Goal: Task Accomplishment & Management: Use online tool/utility

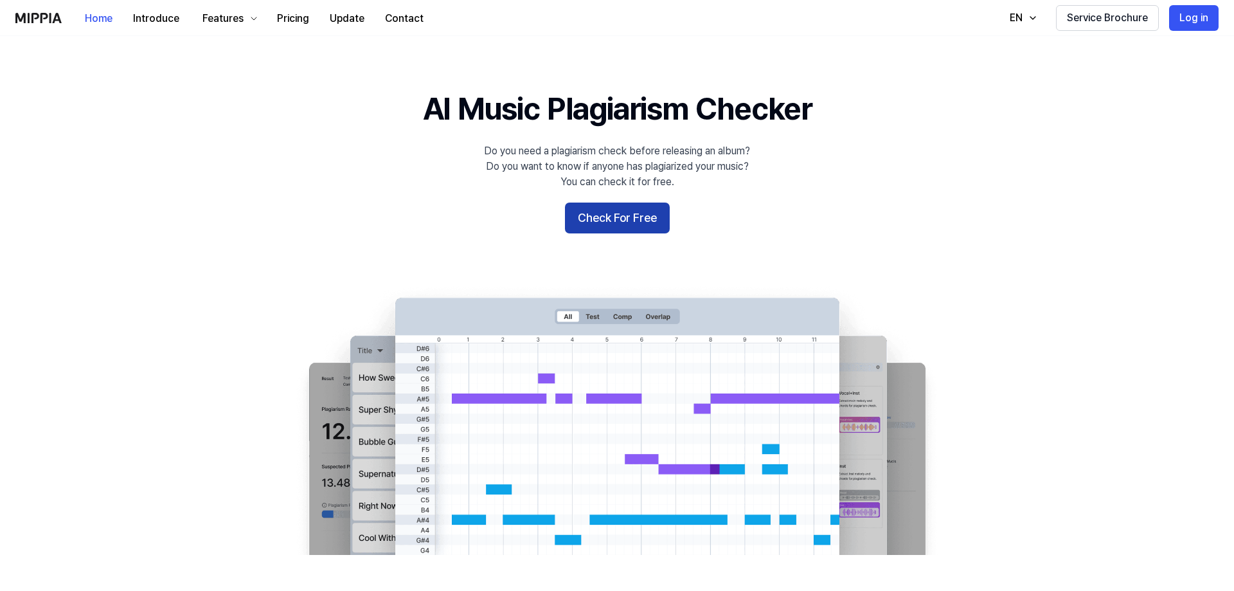
click at [625, 210] on button "Check For Free" at bounding box center [617, 218] width 105 height 31
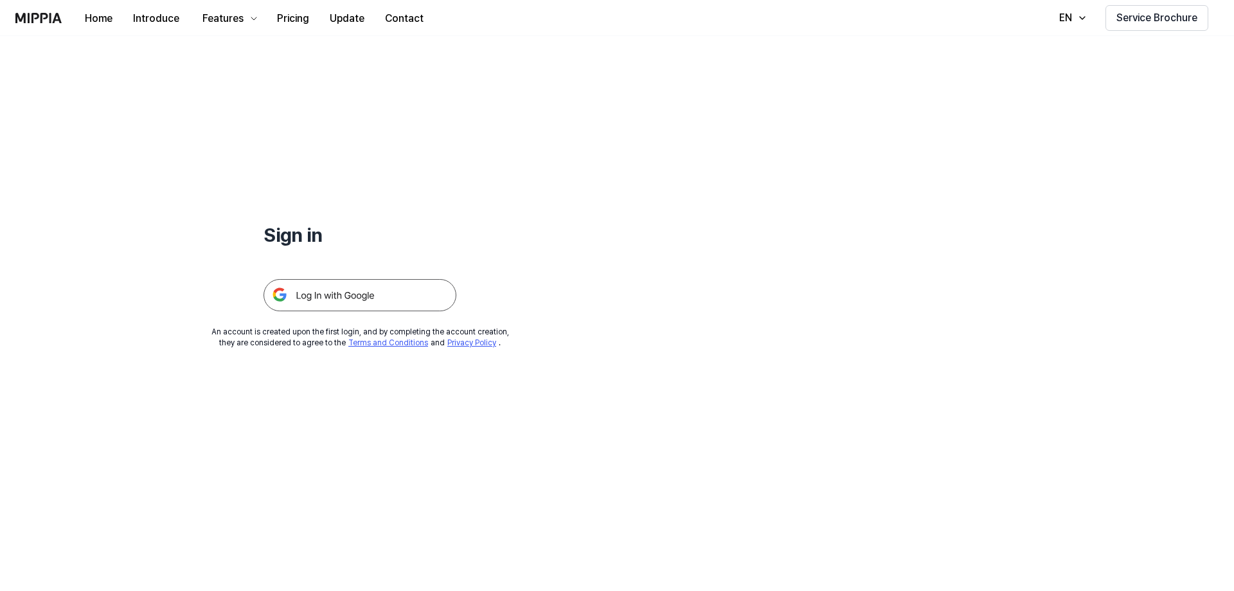
click at [522, 130] on div "Sign in An account is created upon the first login, and by completing the accou…" at bounding box center [360, 192] width 720 height 312
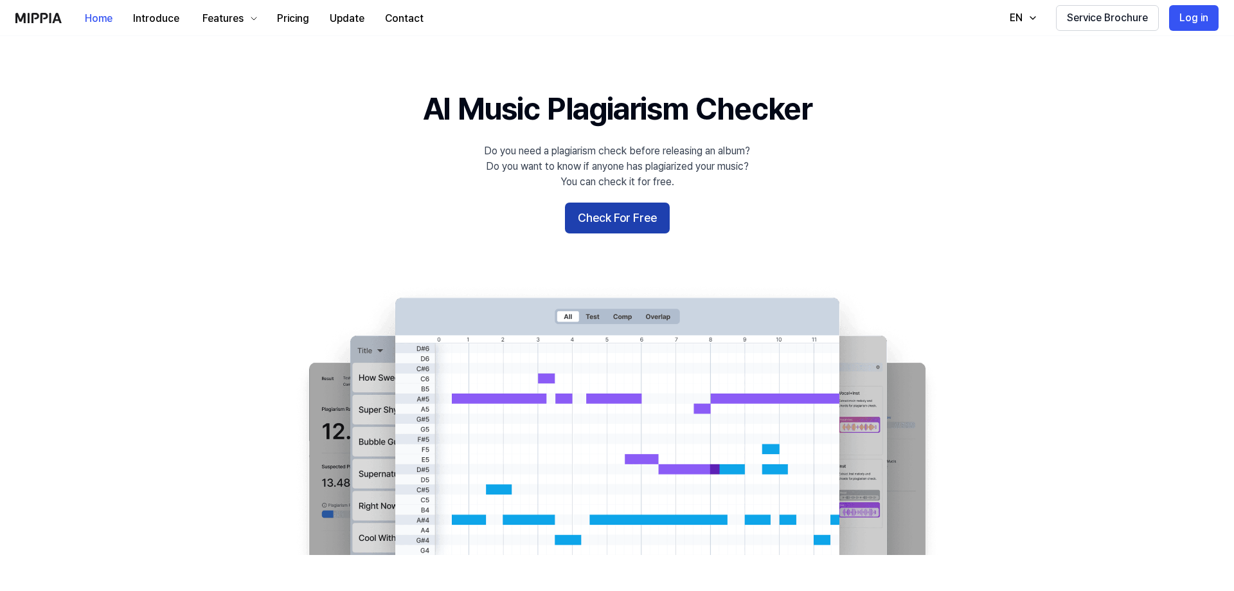
click at [609, 224] on button "Check For Free" at bounding box center [617, 218] width 105 height 31
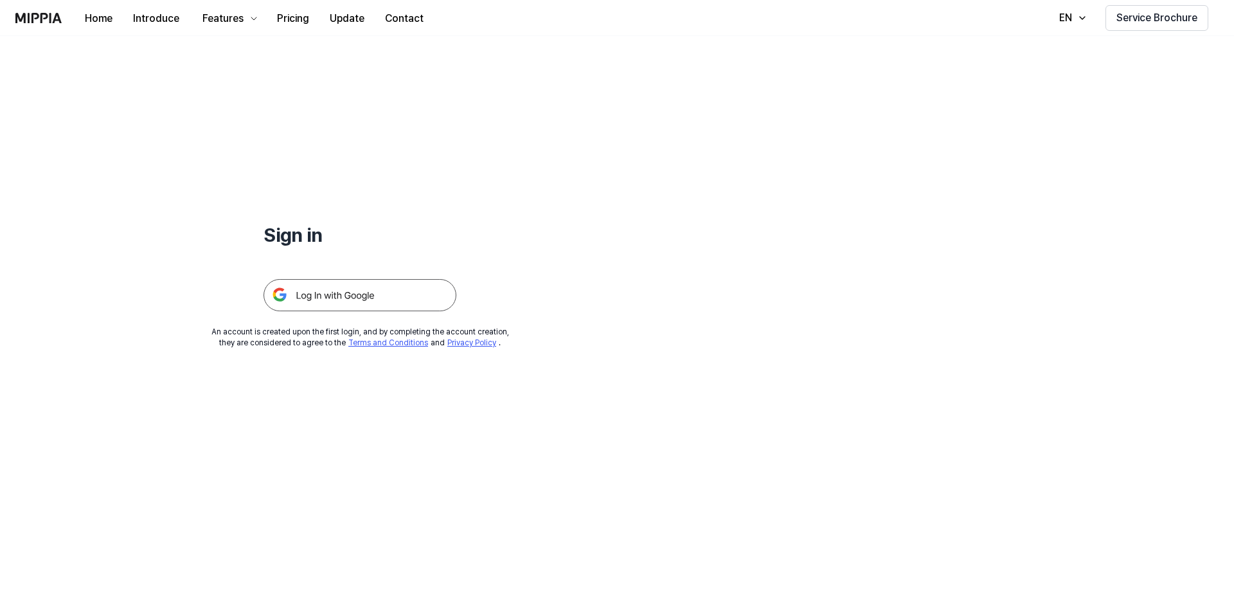
click at [363, 296] on img at bounding box center [360, 295] width 193 height 32
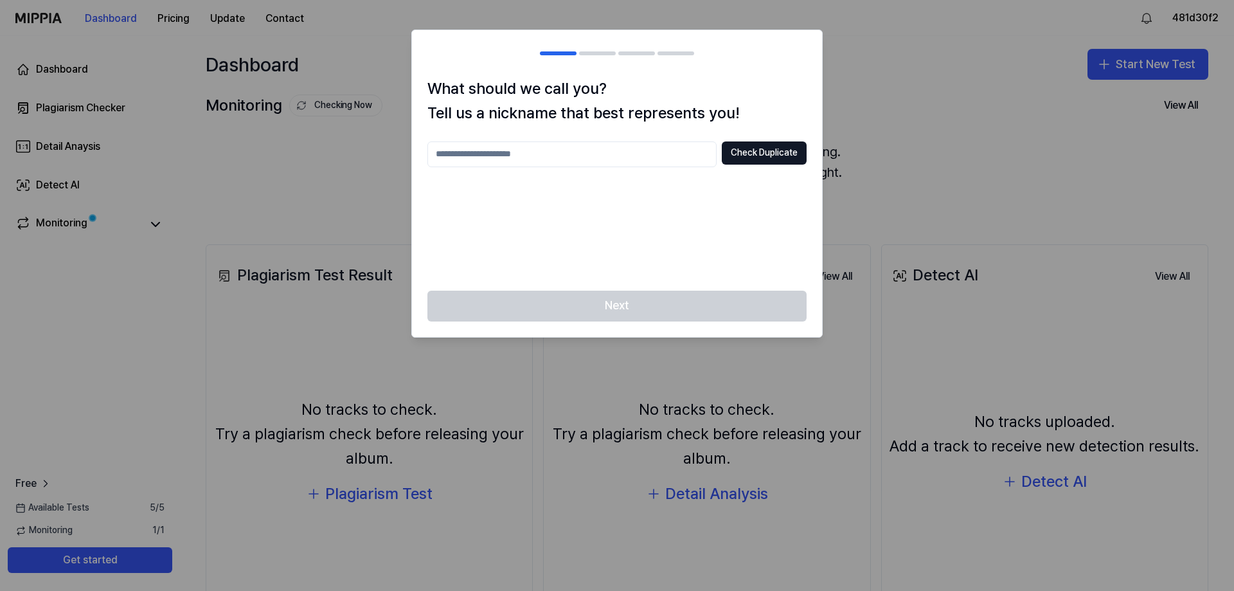
click at [629, 151] on input "text" at bounding box center [572, 154] width 289 height 26
type input "****"
click at [759, 238] on div "**** Check Duplicate" at bounding box center [617, 208] width 379 height 134
click at [732, 157] on button "Check Duplicate" at bounding box center [764, 152] width 85 height 23
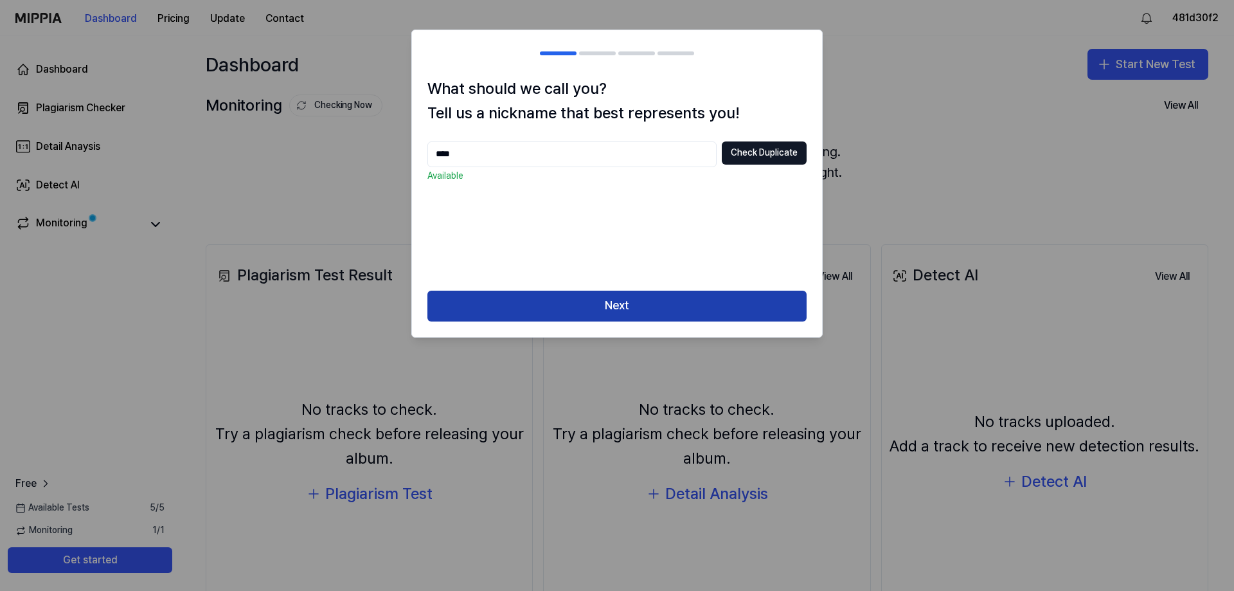
click at [589, 304] on button "Next" at bounding box center [617, 306] width 379 height 31
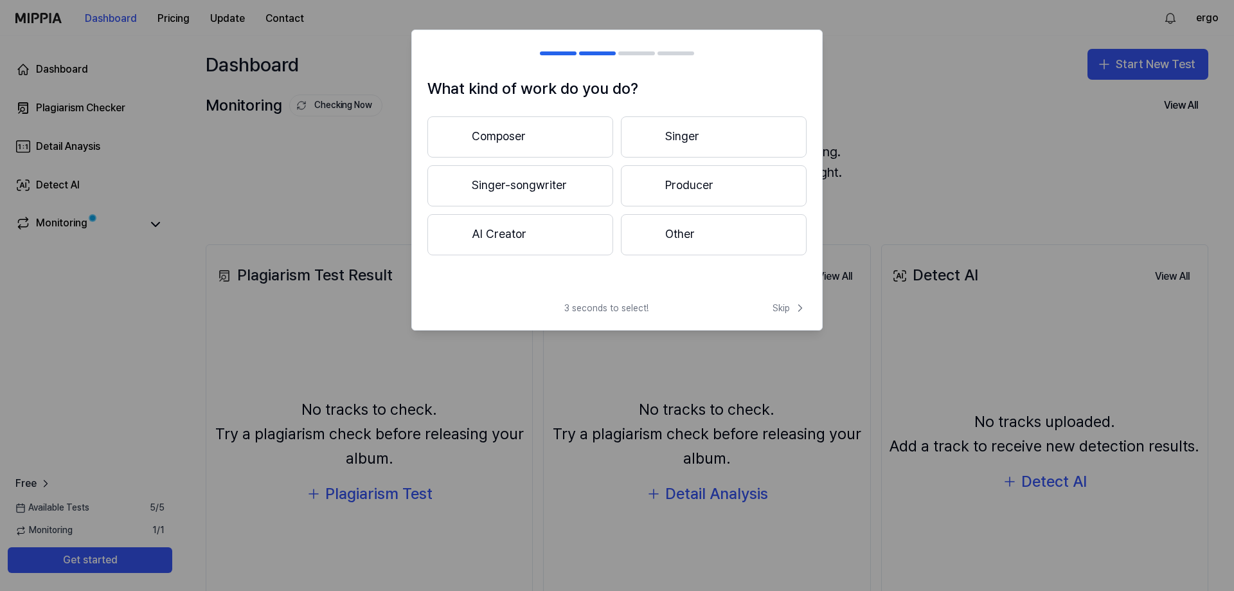
click at [654, 198] on button "Producer" at bounding box center [714, 185] width 186 height 41
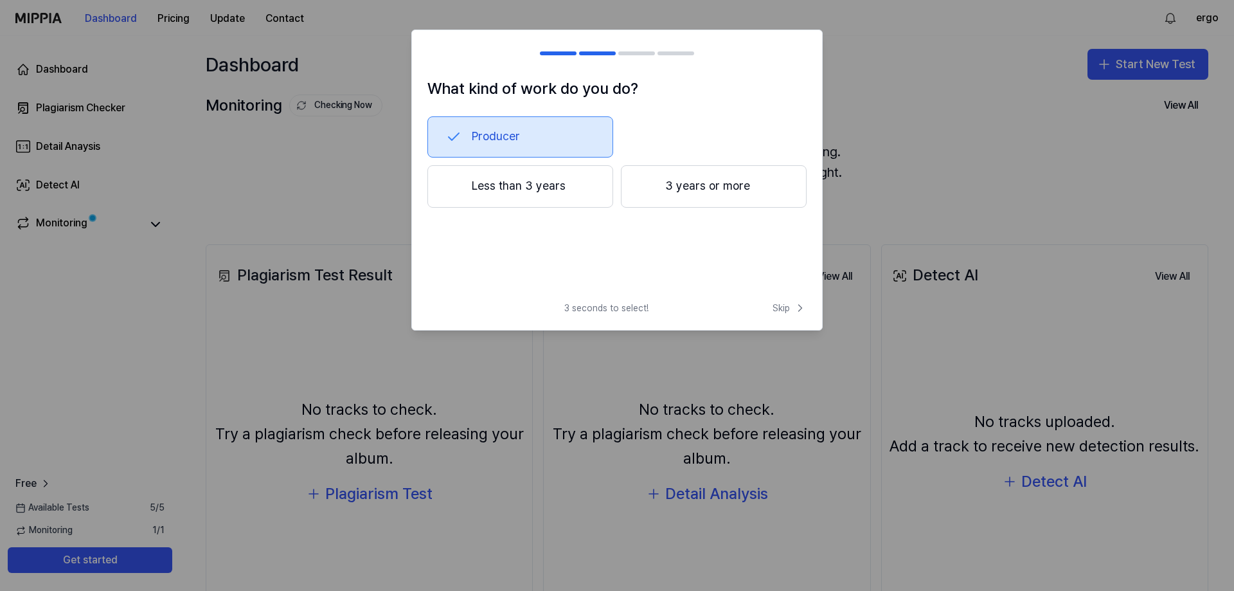
click at [703, 197] on button "3 years or more" at bounding box center [714, 186] width 186 height 42
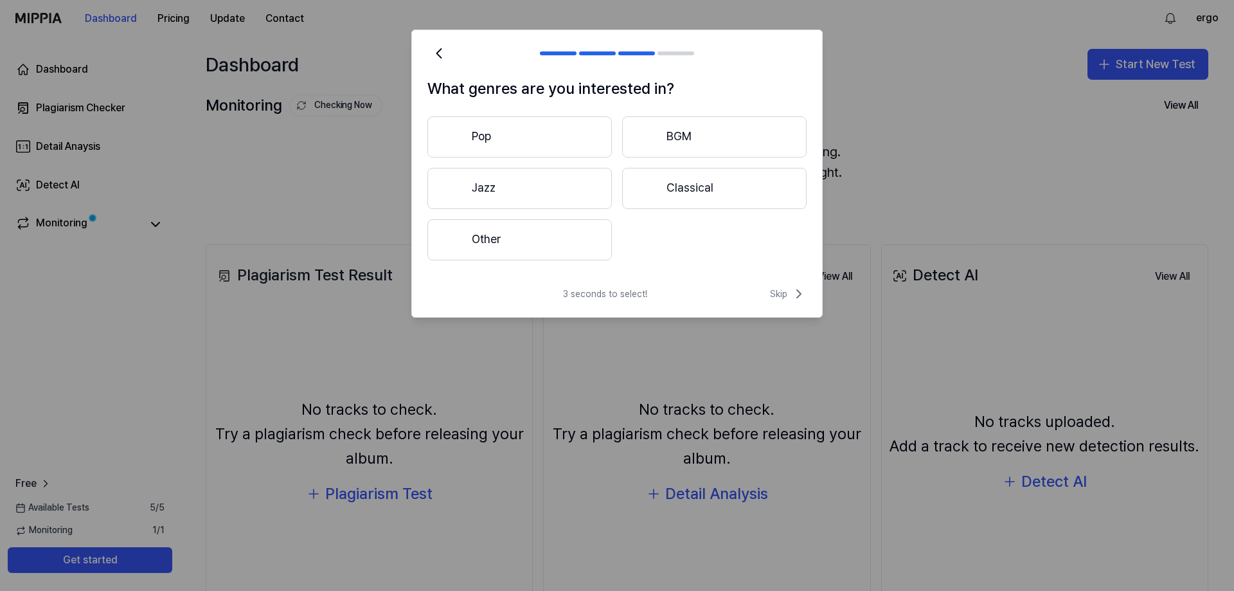
click at [493, 139] on button "Pop" at bounding box center [520, 136] width 185 height 41
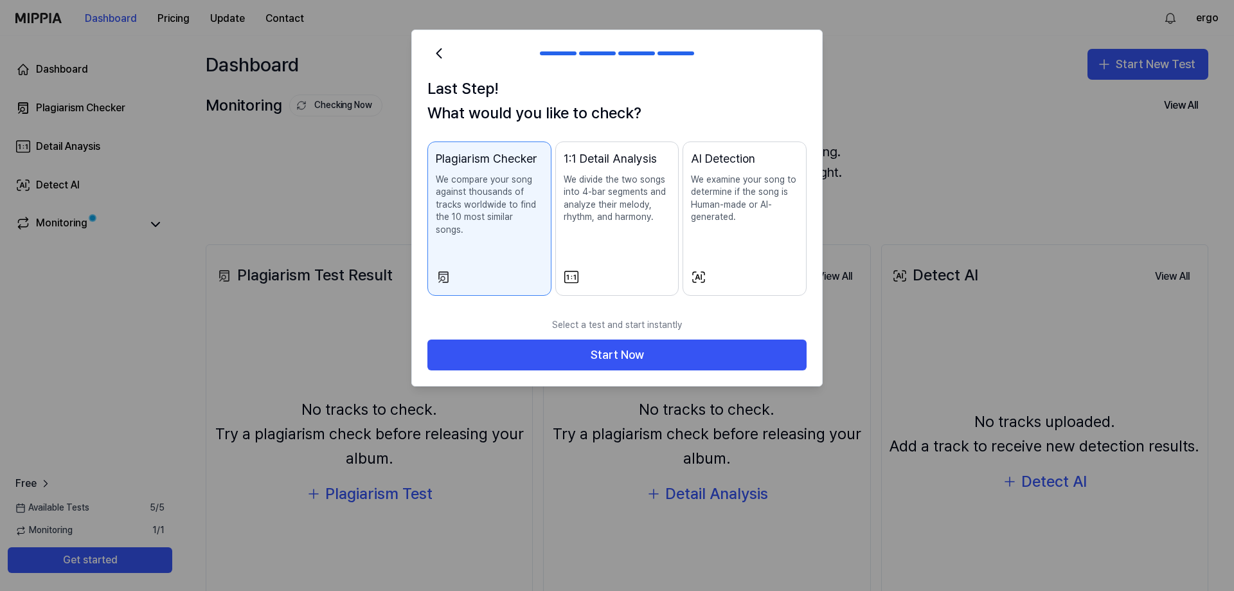
click at [633, 228] on div "1:1 Detail Analysis We divide the two songs into 4-bar segments and analyze the…" at bounding box center [617, 200] width 107 height 100
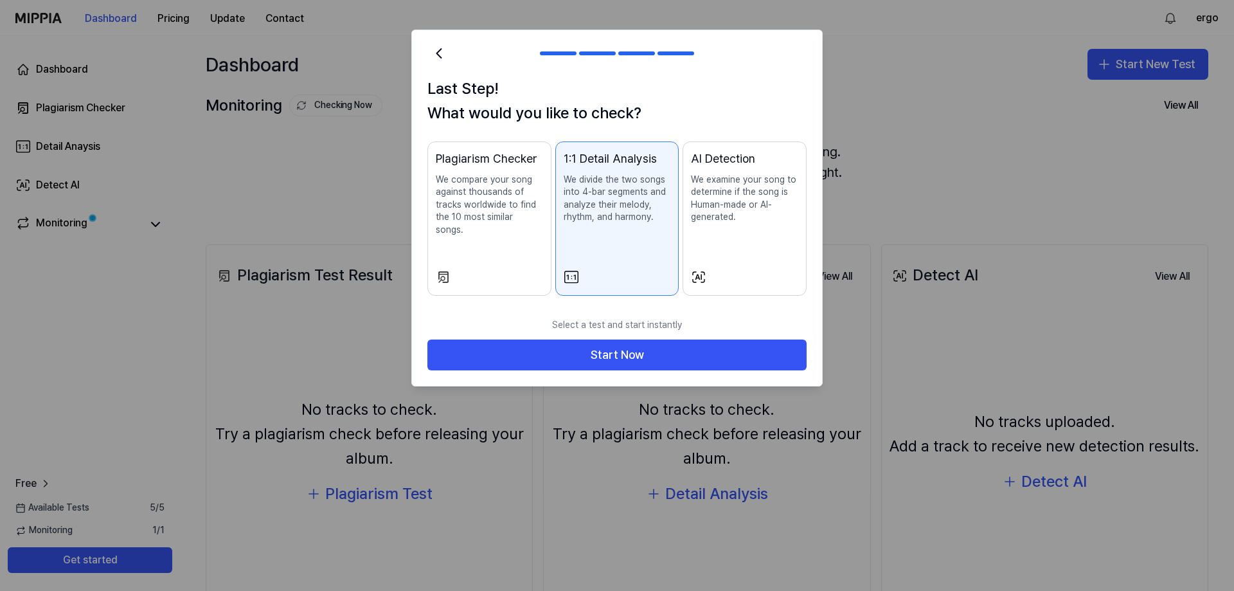
click at [703, 225] on div "AI Detection We examine your song to determine if the song is Human-made or AI-…" at bounding box center [744, 200] width 107 height 100
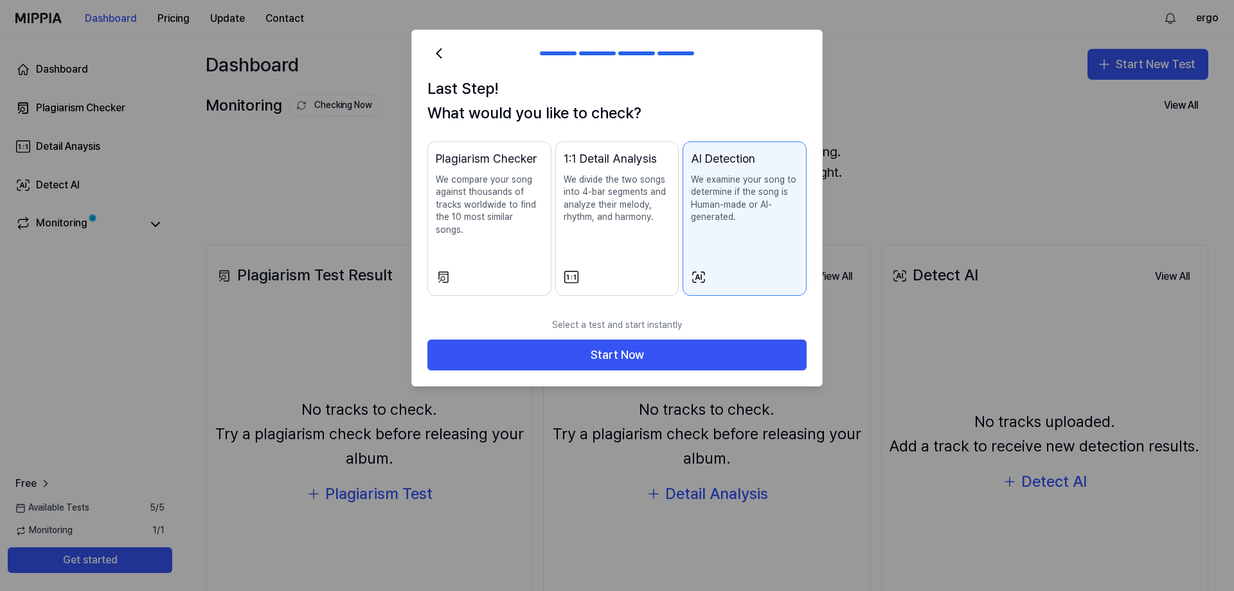
click at [506, 221] on p "We compare your song against thousands of tracks worldwide to find the 10 most …" at bounding box center [489, 205] width 107 height 63
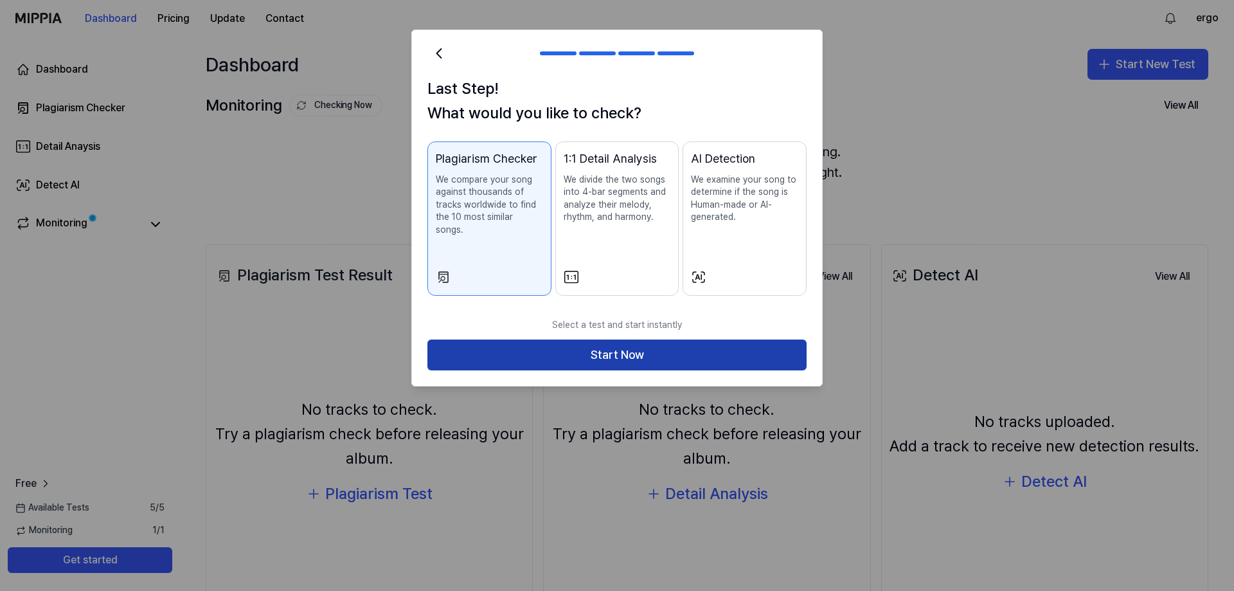
click at [540, 348] on button "Start Now" at bounding box center [617, 354] width 379 height 31
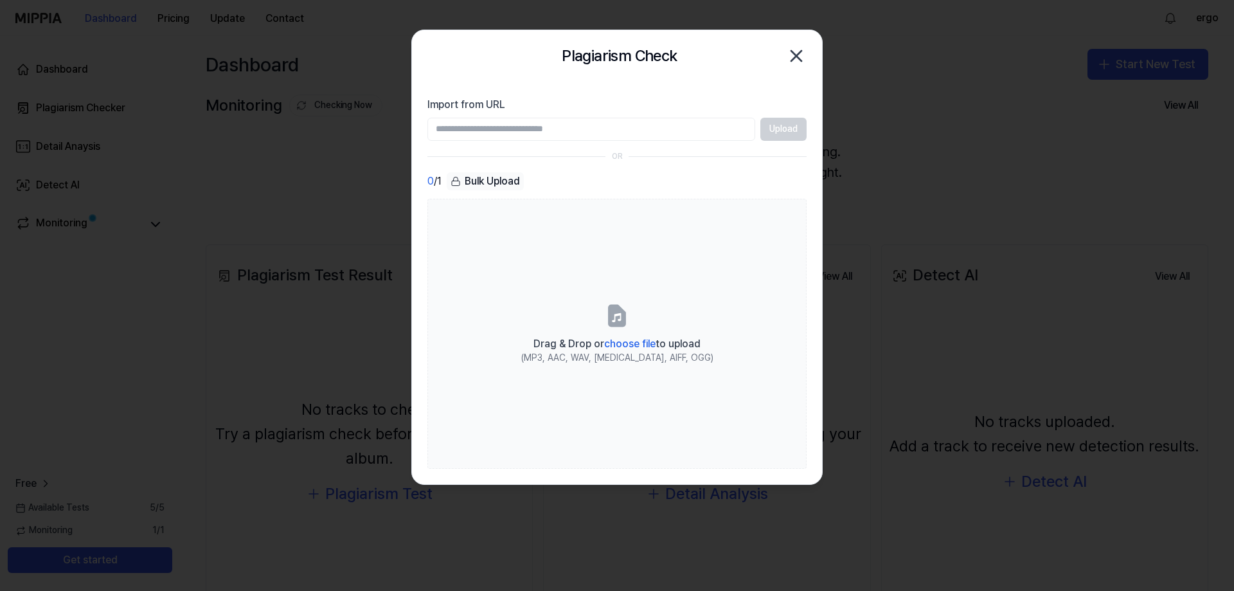
click at [526, 137] on input "Import from URL" at bounding box center [592, 129] width 328 height 23
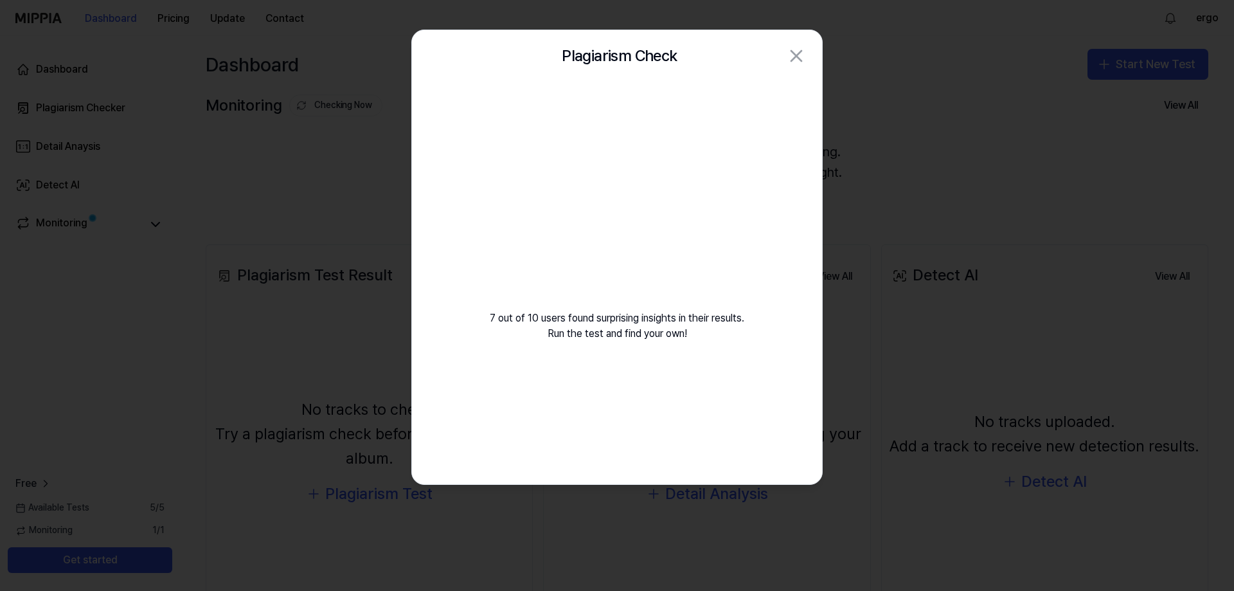
click at [489, 274] on div "7 out of 10 users found surprising insights in their results. Run the test and …" at bounding box center [617, 227] width 410 height 291
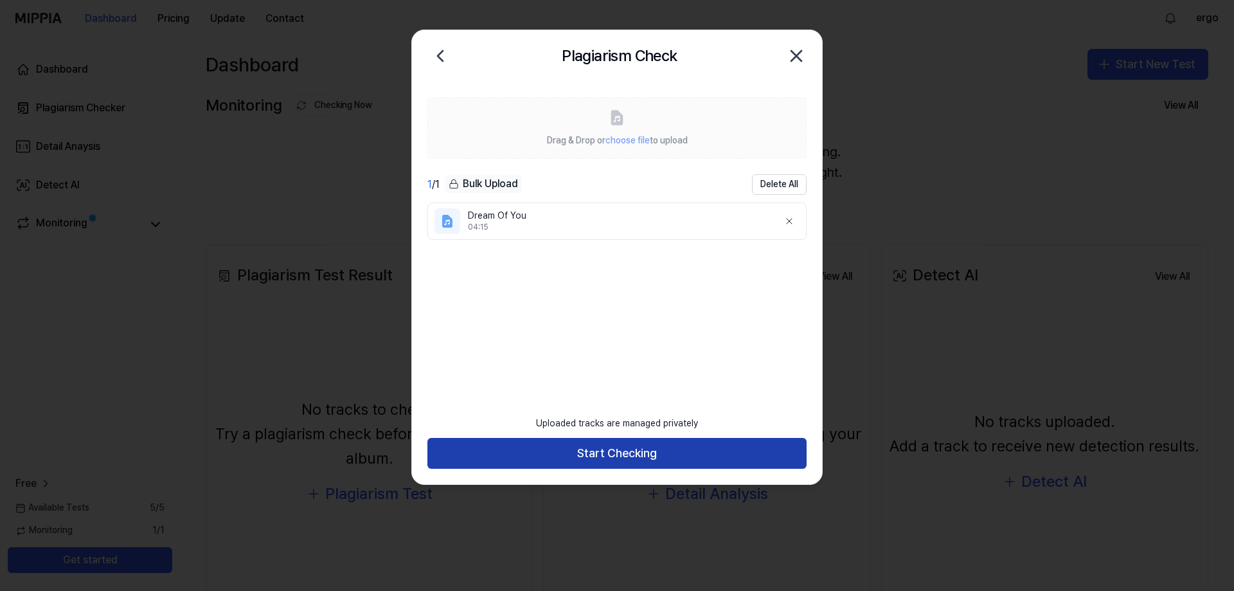
click at [665, 453] on button "Start Checking" at bounding box center [617, 453] width 379 height 31
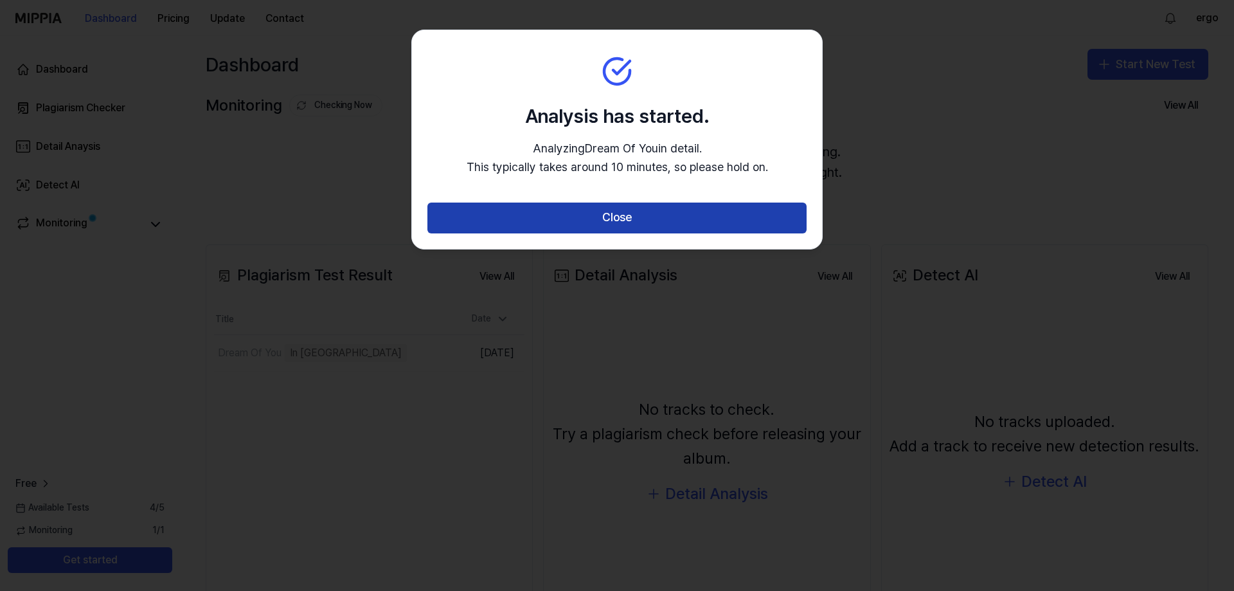
click at [638, 219] on button "Close" at bounding box center [617, 218] width 379 height 31
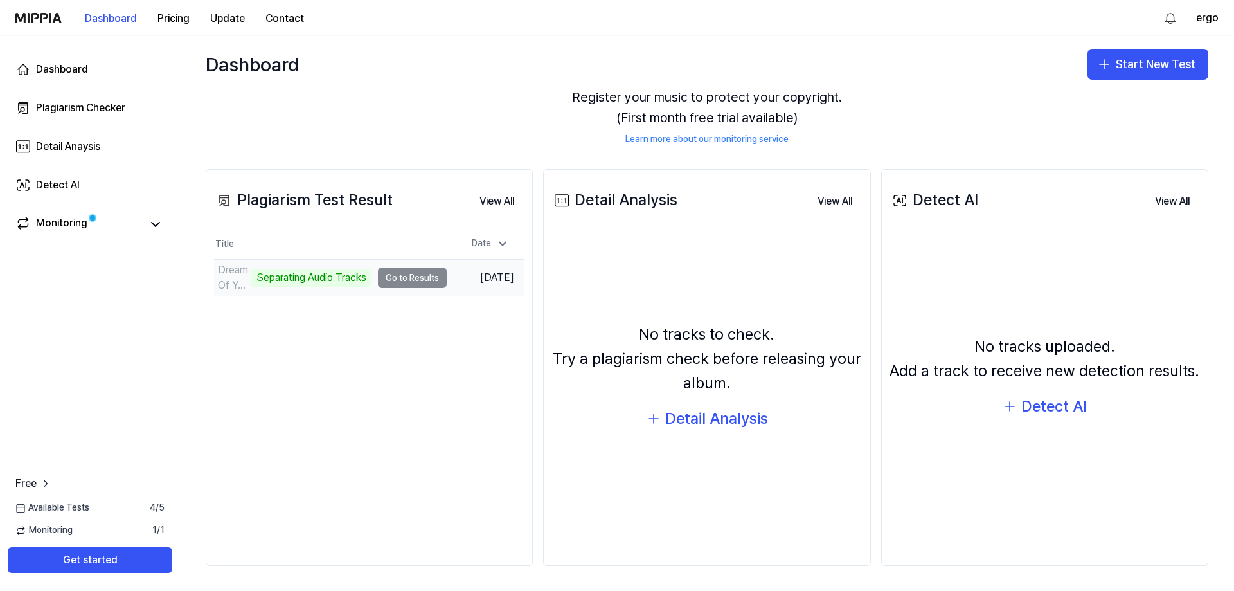
scroll to position [76, 0]
click at [543, 330] on div "Plagiarism Test Result View All Plagiarism Test Result Title Date Dream Of You …" at bounding box center [707, 367] width 1054 height 449
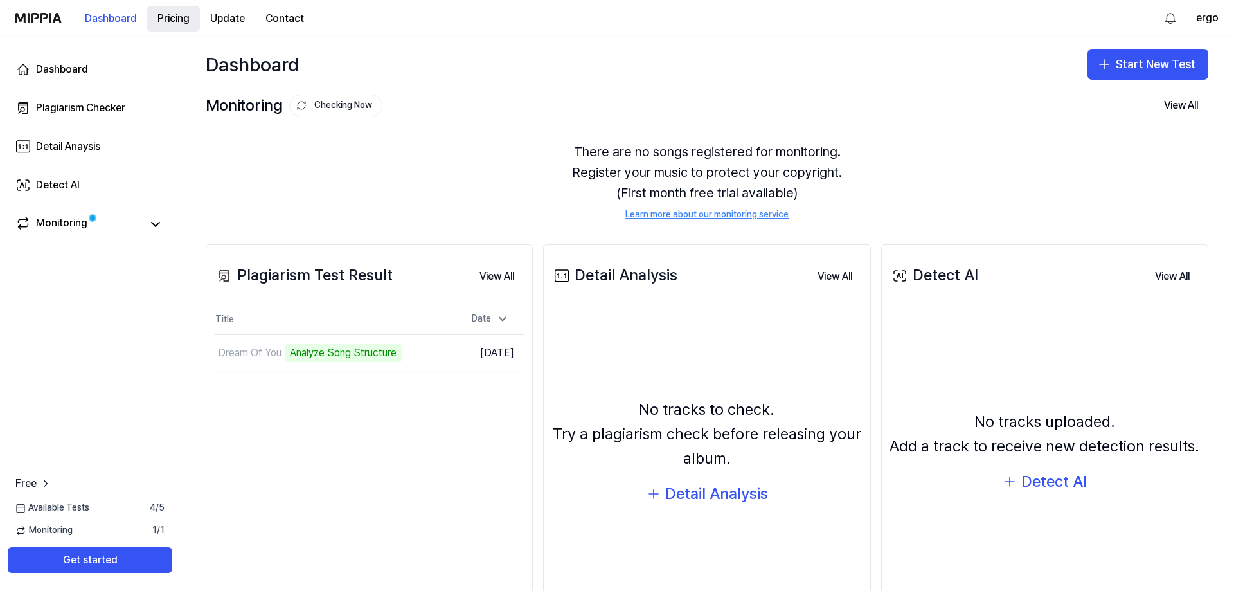
click at [158, 21] on button "Pricing" at bounding box center [173, 19] width 53 height 26
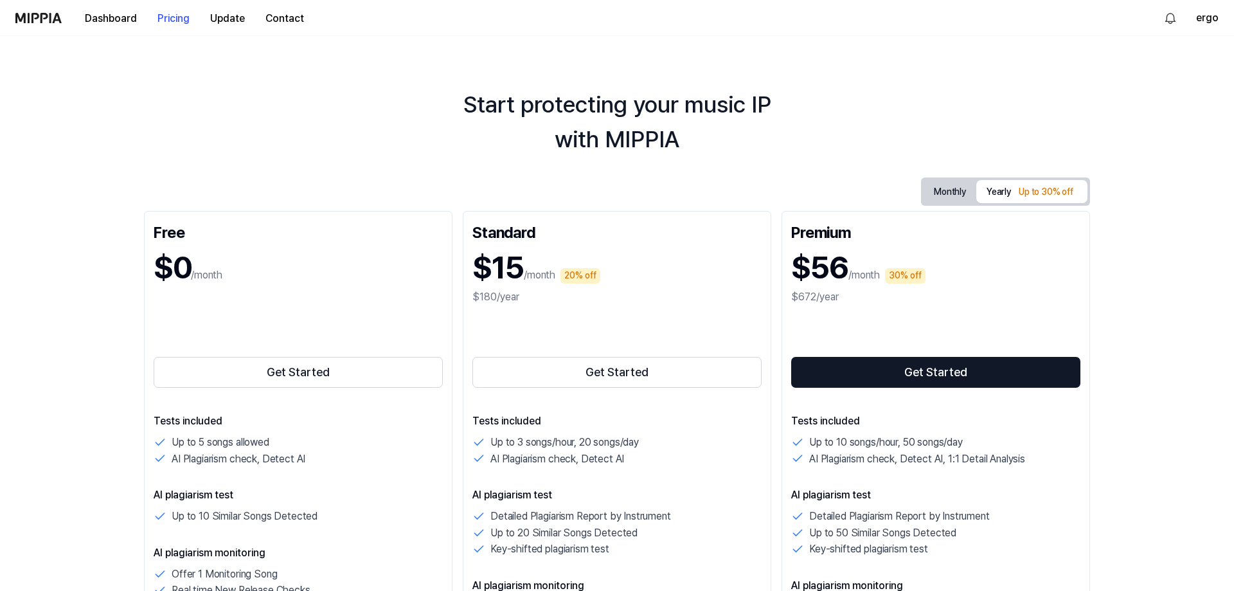
click at [953, 191] on button "Monthly" at bounding box center [950, 192] width 53 height 20
click at [1032, 186] on div "Up to 30% off" at bounding box center [1046, 192] width 62 height 15
click at [988, 190] on button "Yearly Up to 30% off" at bounding box center [1032, 191] width 111 height 23
click at [968, 193] on button "Monthly" at bounding box center [950, 192] width 53 height 20
click at [986, 186] on button "Yearly Up to 30% off" at bounding box center [1032, 192] width 111 height 23
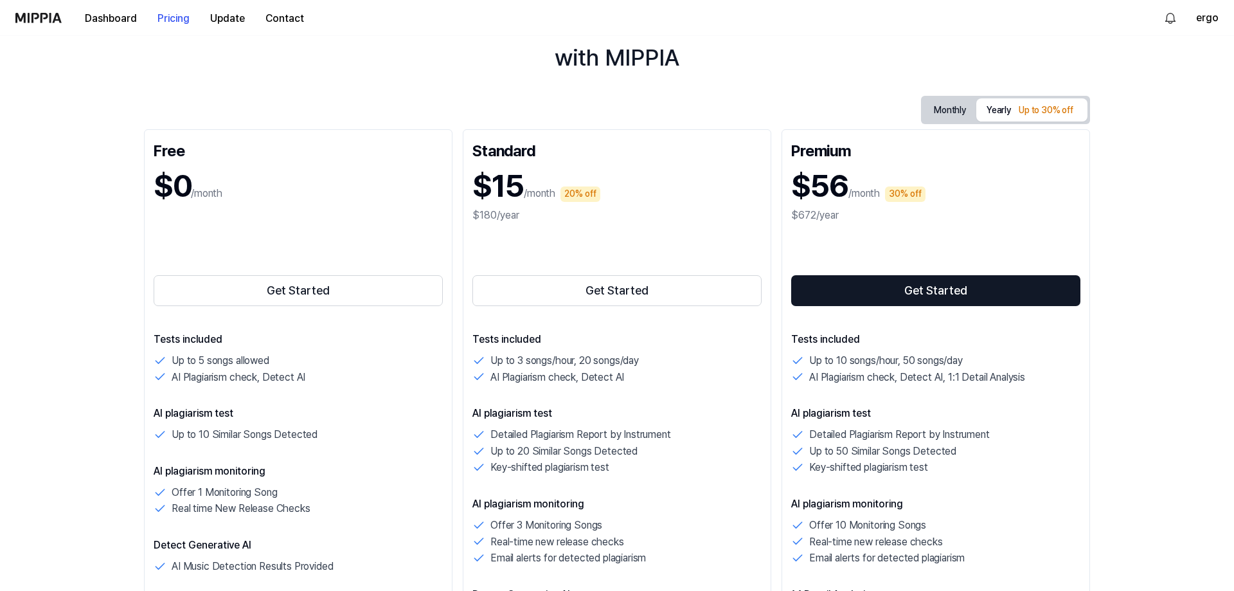
scroll to position [262, 0]
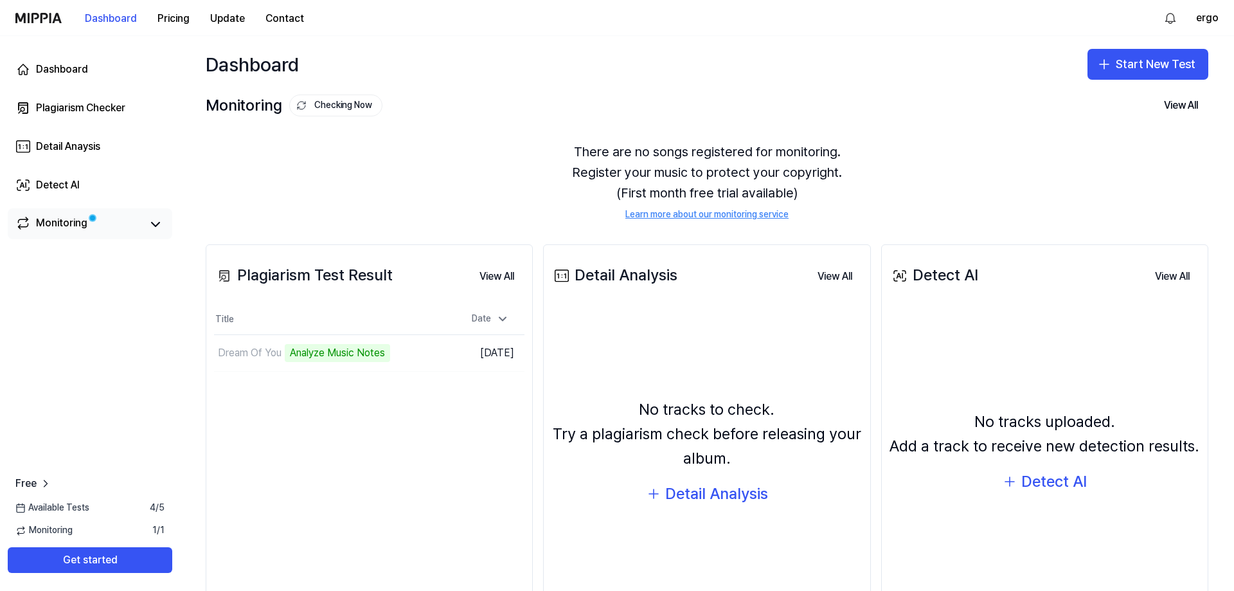
click at [129, 226] on link "Monitoring" at bounding box center [78, 224] width 126 height 18
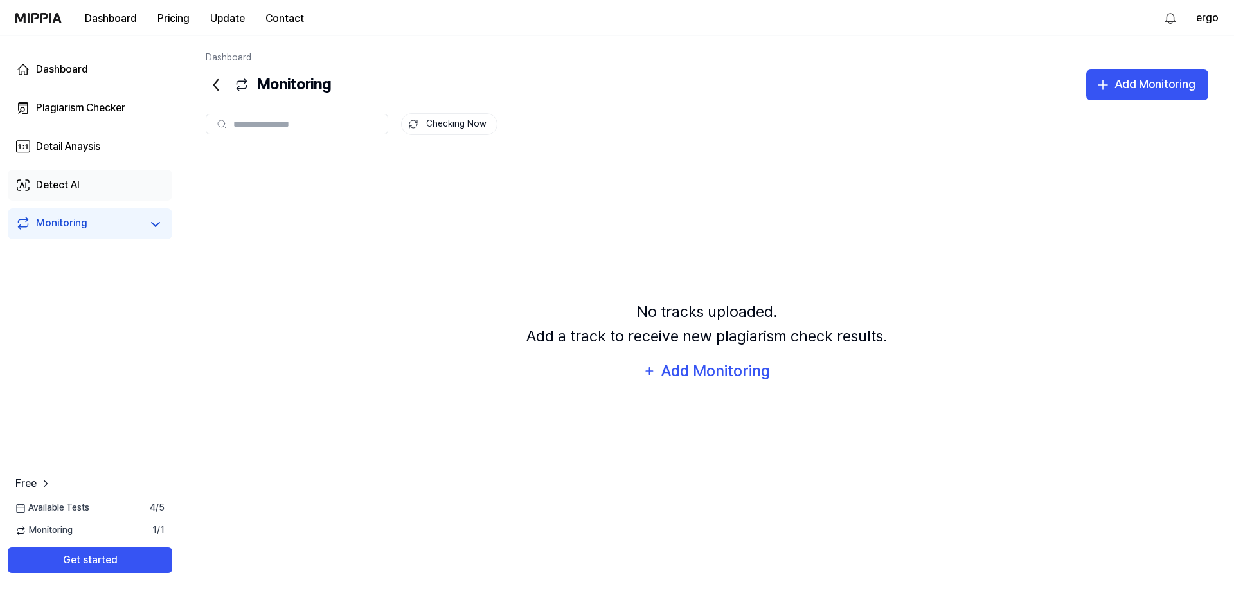
click at [81, 195] on link "Detect AI" at bounding box center [90, 185] width 165 height 31
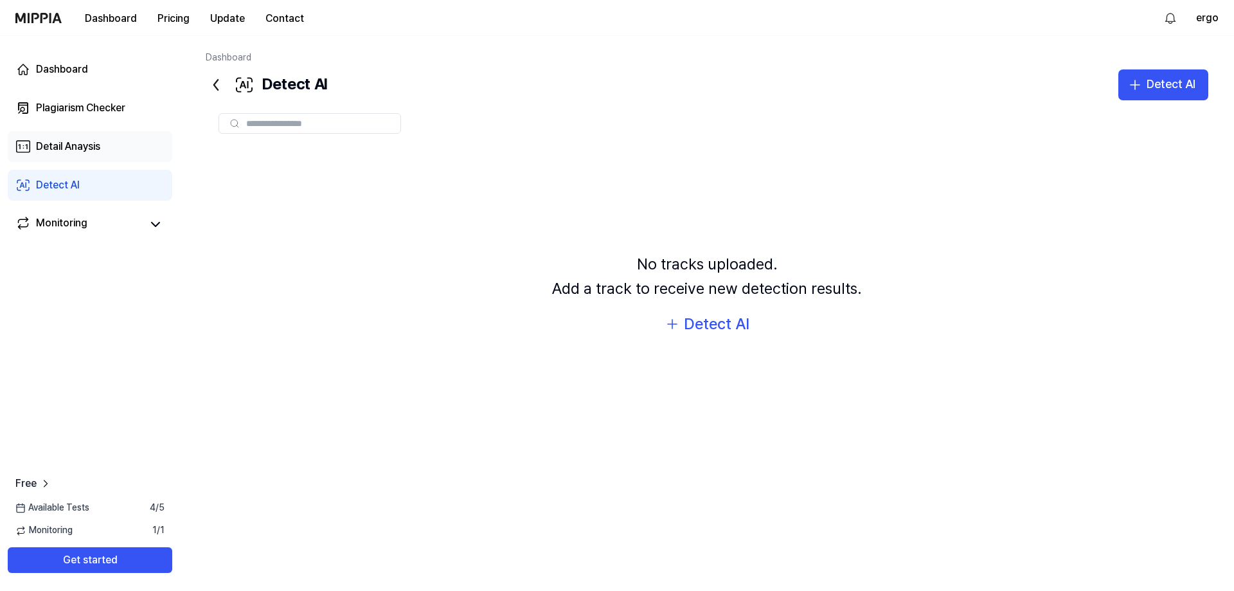
click at [94, 150] on div "Detail Anaysis" at bounding box center [68, 146] width 64 height 15
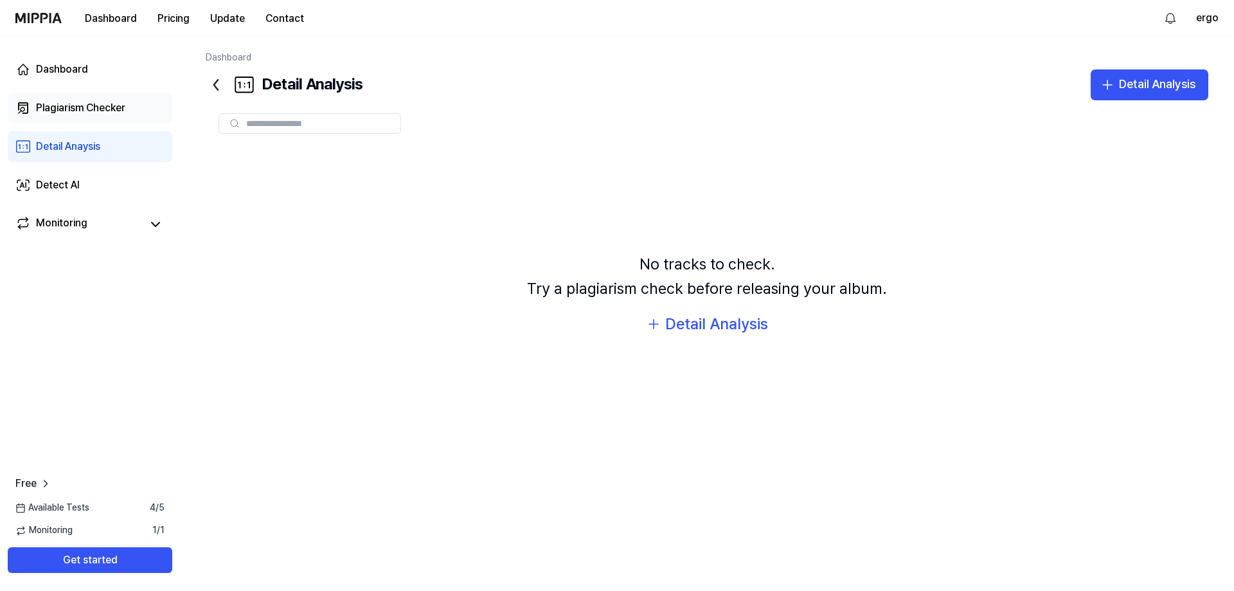
click at [98, 107] on div "Plagiarism Checker" at bounding box center [80, 107] width 89 height 15
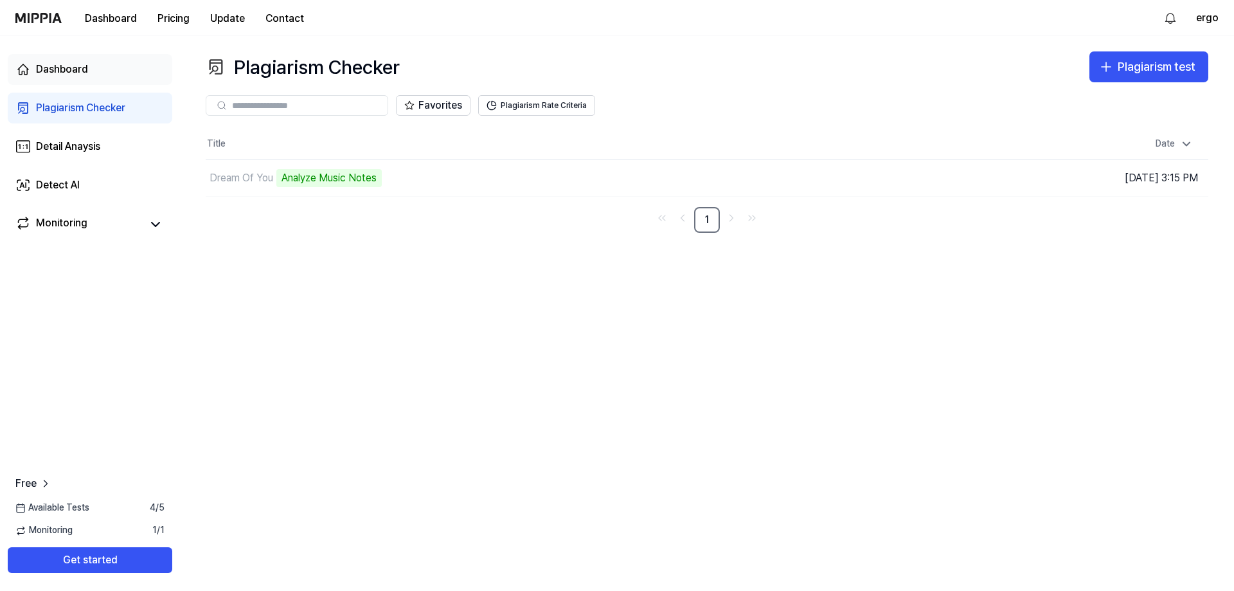
click at [80, 80] on link "Dashboard" at bounding box center [90, 69] width 165 height 31
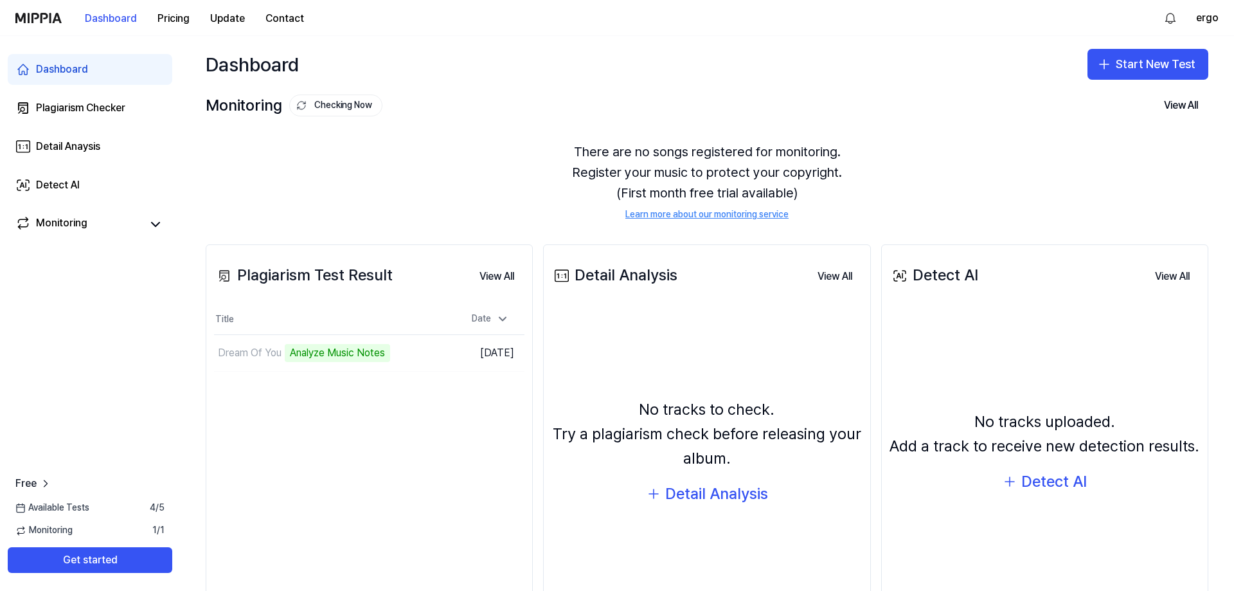
click at [183, 353] on div "Plagiarism Test Result View All Plagiarism Test Result Title Date Dream Of You …" at bounding box center [707, 443] width 1054 height 449
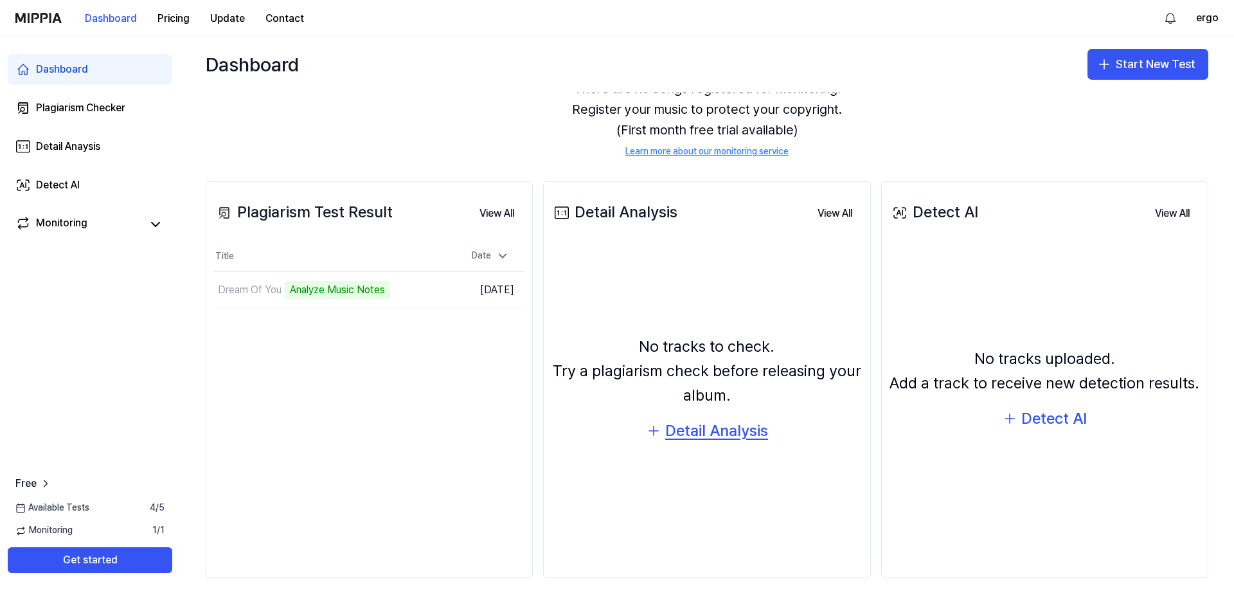
scroll to position [76, 0]
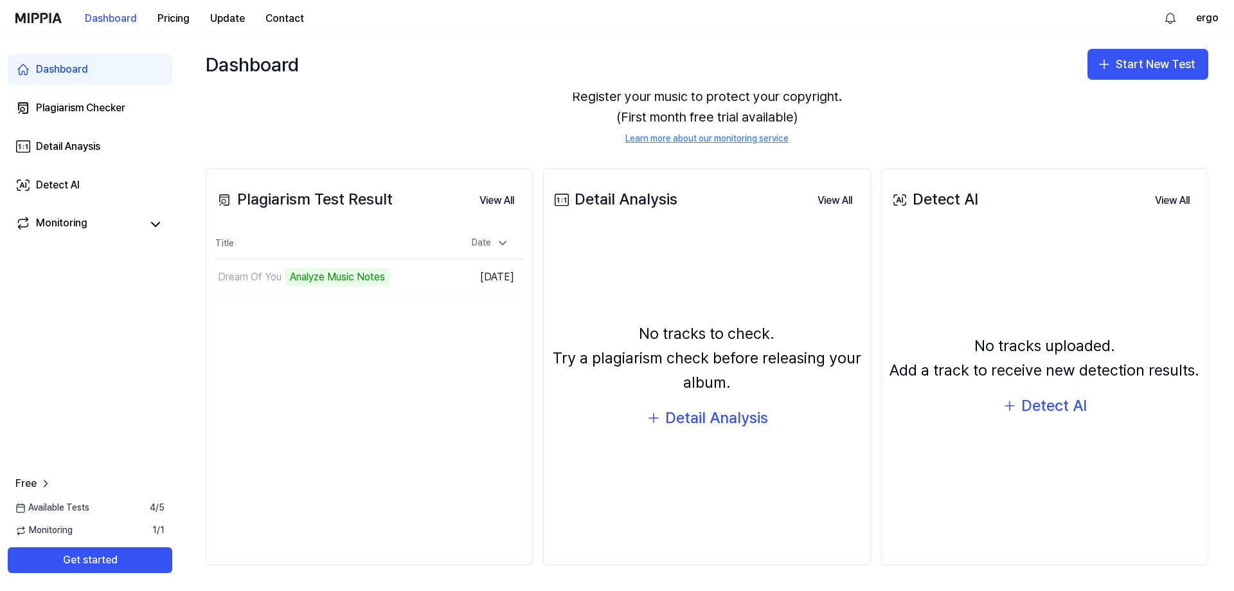
click at [536, 329] on div "Plagiarism Test Result View All Plagiarism Test Result Title Date Dream Of You …" at bounding box center [707, 367] width 1054 height 449
click at [547, 145] on div "Plagiarism Test Result View All Plagiarism Test Result Title Date Dream Of You …" at bounding box center [707, 367] width 1054 height 449
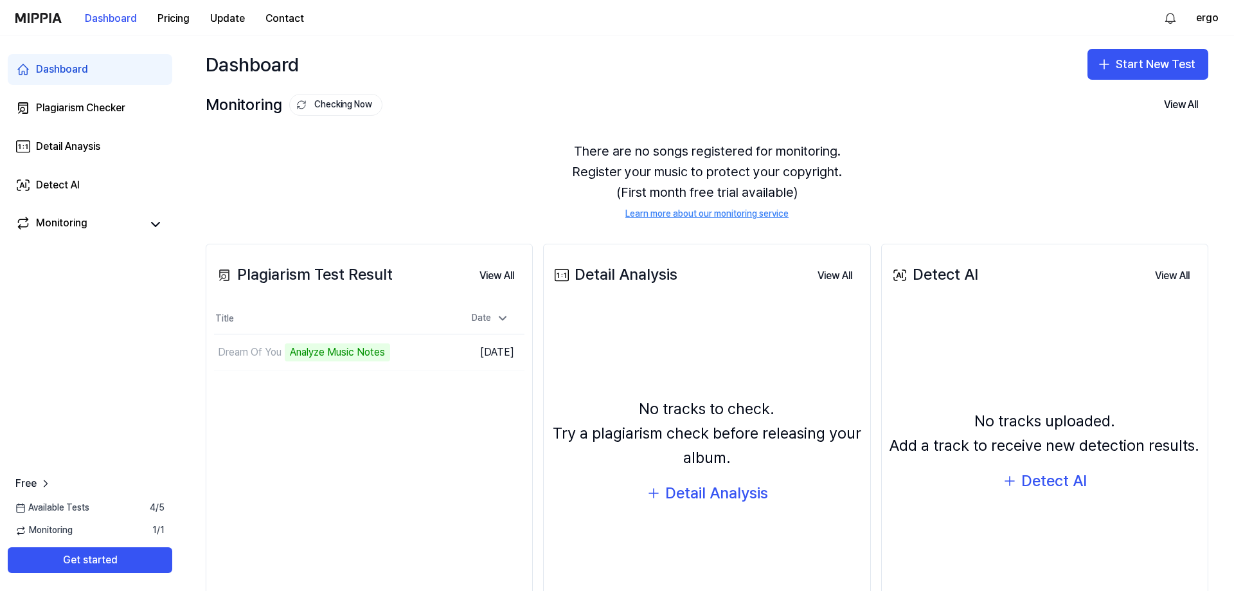
scroll to position [0, 0]
click at [717, 175] on div "There are no songs registered for monitoring. Register your music to protect yo…" at bounding box center [707, 181] width 1003 height 111
click at [537, 305] on div "Plagiarism Test Result View All Plagiarism Test Result Title Date Dream Of You …" at bounding box center [707, 443] width 1054 height 449
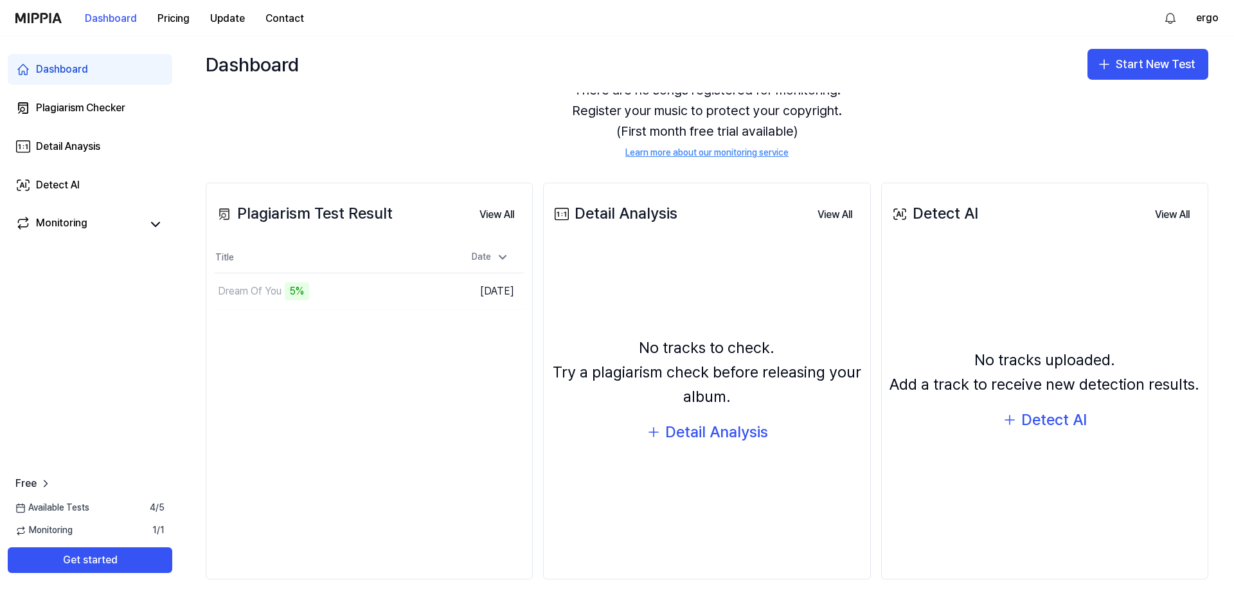
scroll to position [76, 0]
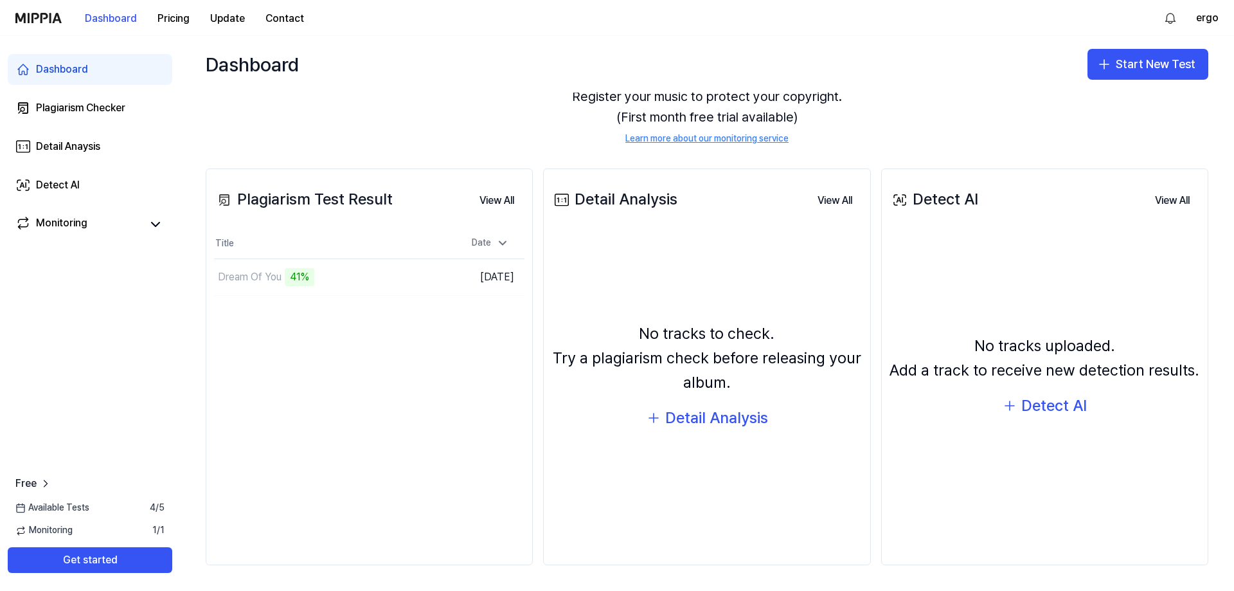
click at [357, 309] on div "Plagiarism Test Result View All Plagiarism Test Result Title Date Dream Of You …" at bounding box center [369, 366] width 327 height 397
click at [316, 279] on div "Dream Of You 41%" at bounding box center [293, 277] width 158 height 36
click at [607, 303] on div "No tracks to check. Try a plagiarism check before releasing your album. Detail …" at bounding box center [707, 376] width 311 height 275
click at [444, 286] on td "Dream Of You 64% Go to Results" at bounding box center [330, 277] width 233 height 36
click at [377, 280] on td "Dream Of You 78% Go to Results" at bounding box center [330, 277] width 233 height 36
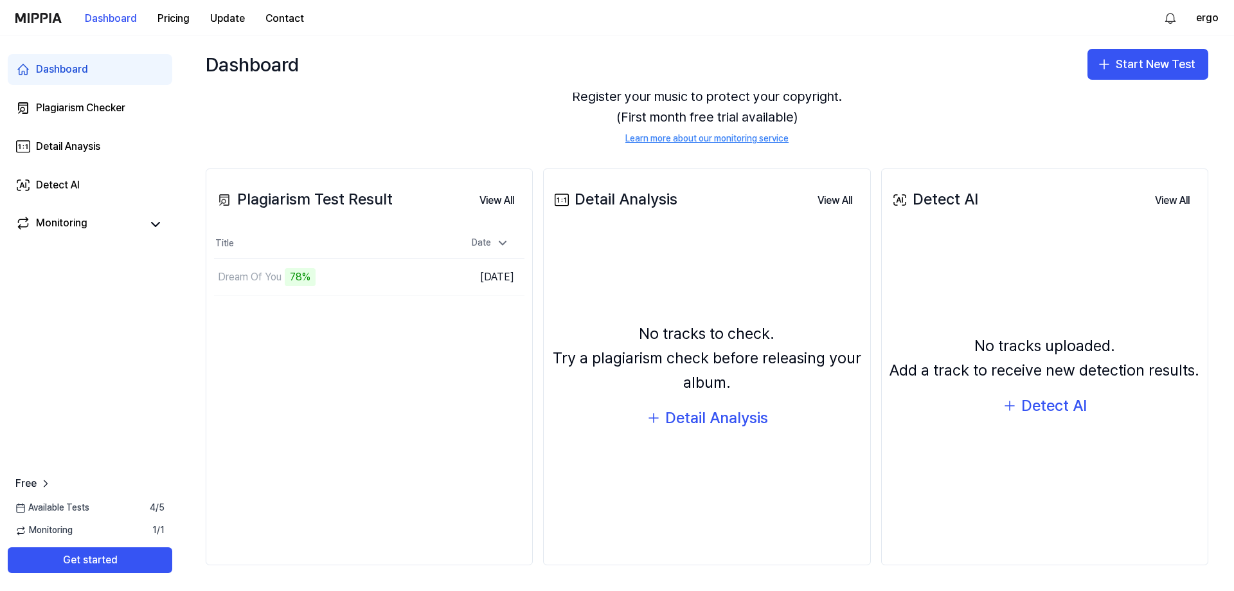
click at [652, 300] on div "No tracks to check. Try a plagiarism check before releasing your album. Detail …" at bounding box center [707, 376] width 311 height 275
click at [295, 278] on div "90%" at bounding box center [301, 277] width 32 height 18
click at [307, 282] on div "95%" at bounding box center [300, 277] width 31 height 18
click at [302, 282] on div "95%" at bounding box center [300, 277] width 31 height 18
click at [406, 271] on button "Go to Results" at bounding box center [412, 277] width 69 height 21
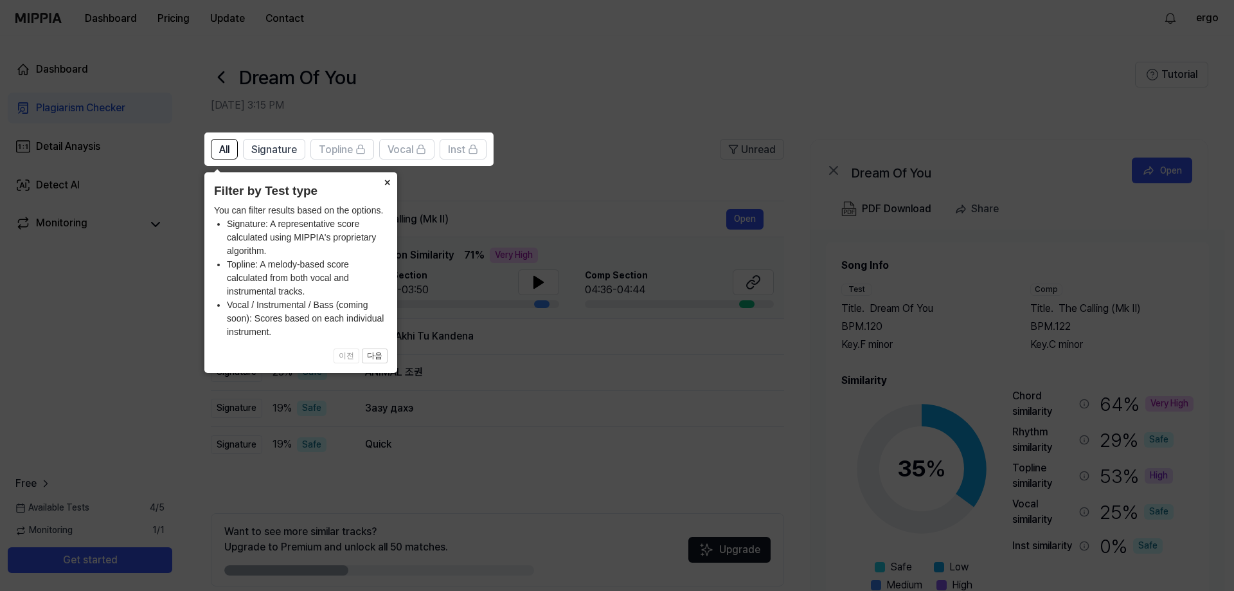
click at [387, 181] on button "×" at bounding box center [387, 181] width 21 height 18
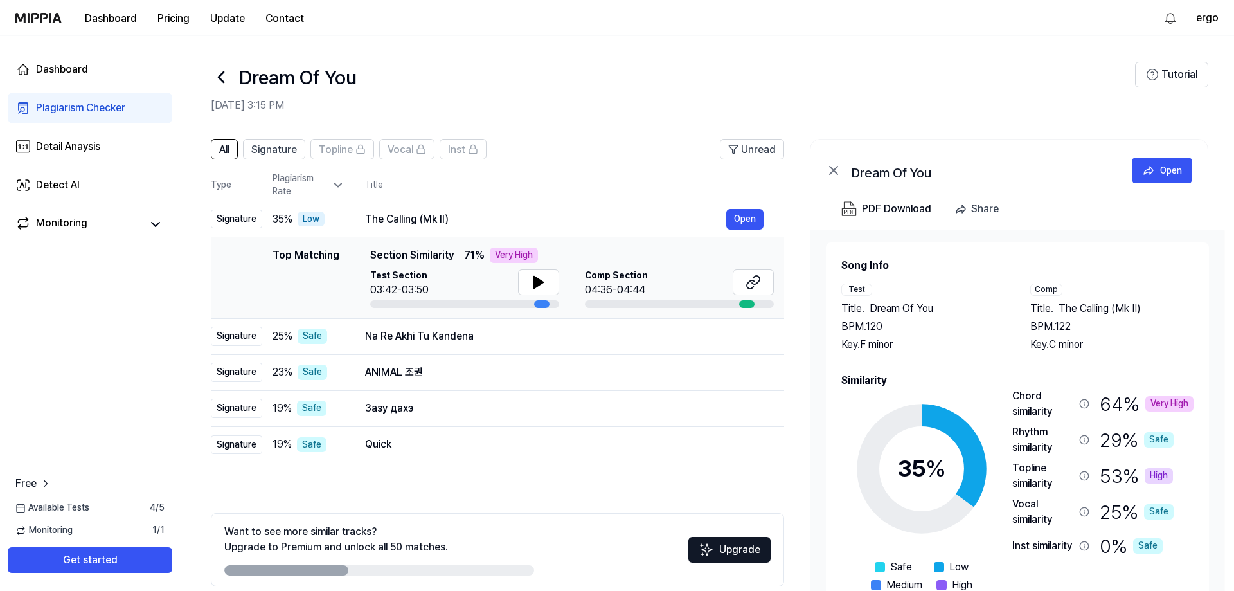
click at [615, 140] on header "All Signature Topline Vocal Inst Unread" at bounding box center [497, 154] width 573 height 31
click at [537, 292] on button at bounding box center [538, 282] width 41 height 26
click at [533, 284] on icon at bounding box center [538, 282] width 15 height 15
click at [602, 278] on span "Comp Section" at bounding box center [616, 275] width 63 height 13
click at [548, 284] on button at bounding box center [538, 282] width 41 height 26
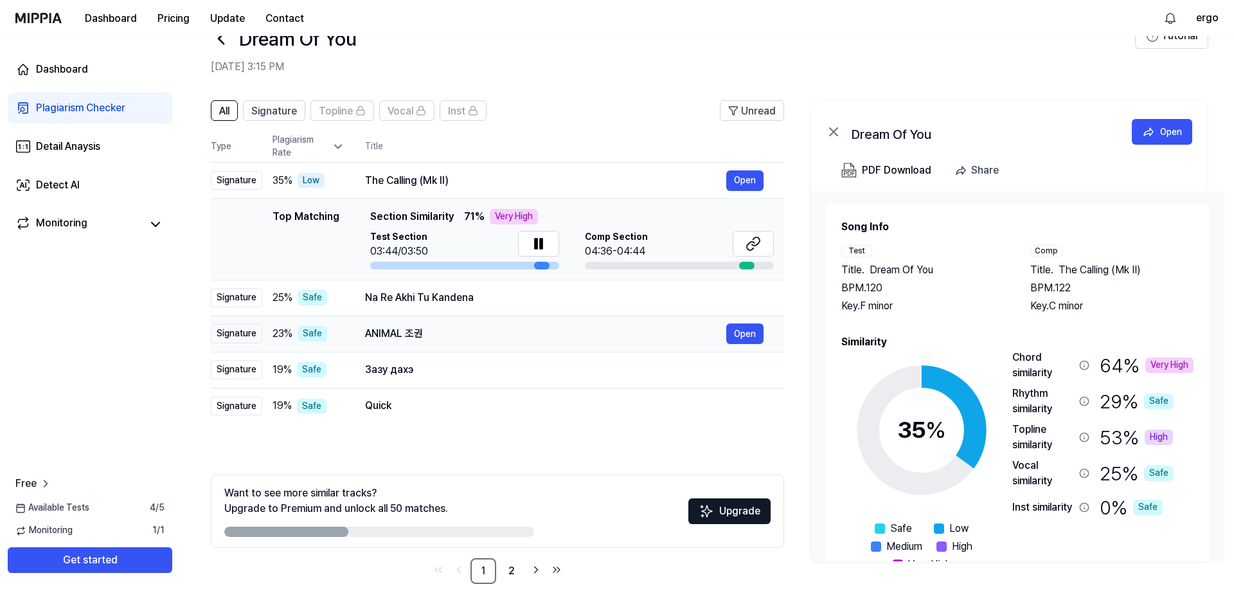
scroll to position [57, 0]
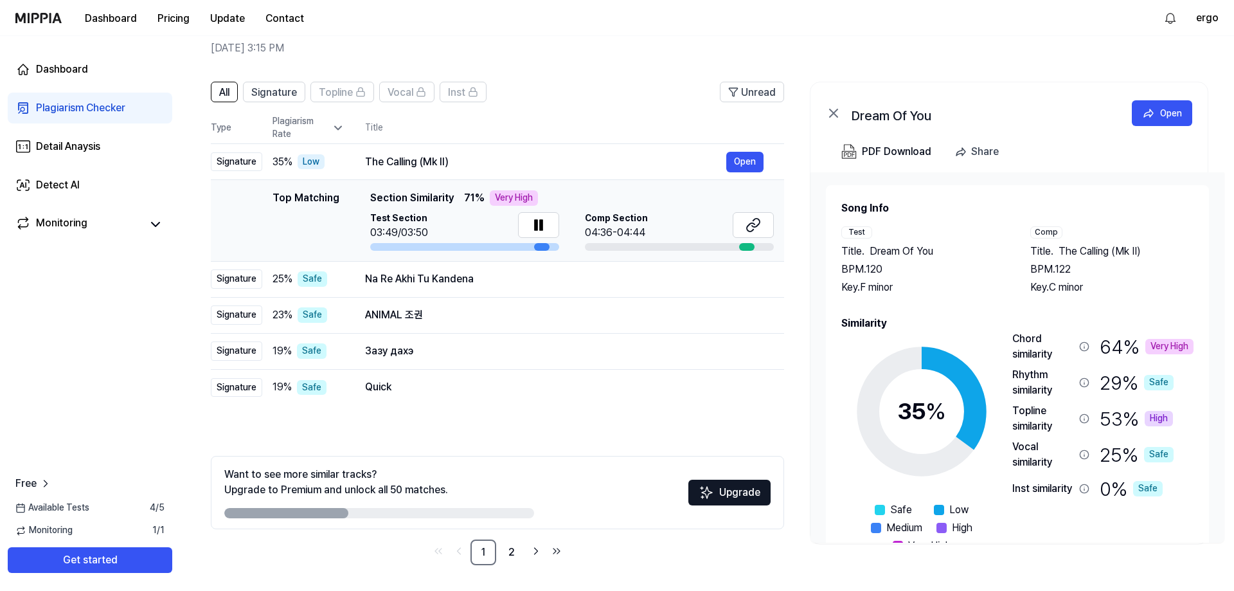
click at [748, 249] on div at bounding box center [746, 247] width 15 height 8
click at [777, 249] on td "Top Matching Top Matching Section Similarity 71 % Very High Test Section 03:42-…" at bounding box center [497, 221] width 573 height 82
click at [755, 249] on div at bounding box center [679, 247] width 189 height 8
click at [750, 226] on icon at bounding box center [753, 224] width 15 height 15
click at [383, 278] on div "Na Re Akhi Tu Kandena" at bounding box center [545, 278] width 361 height 15
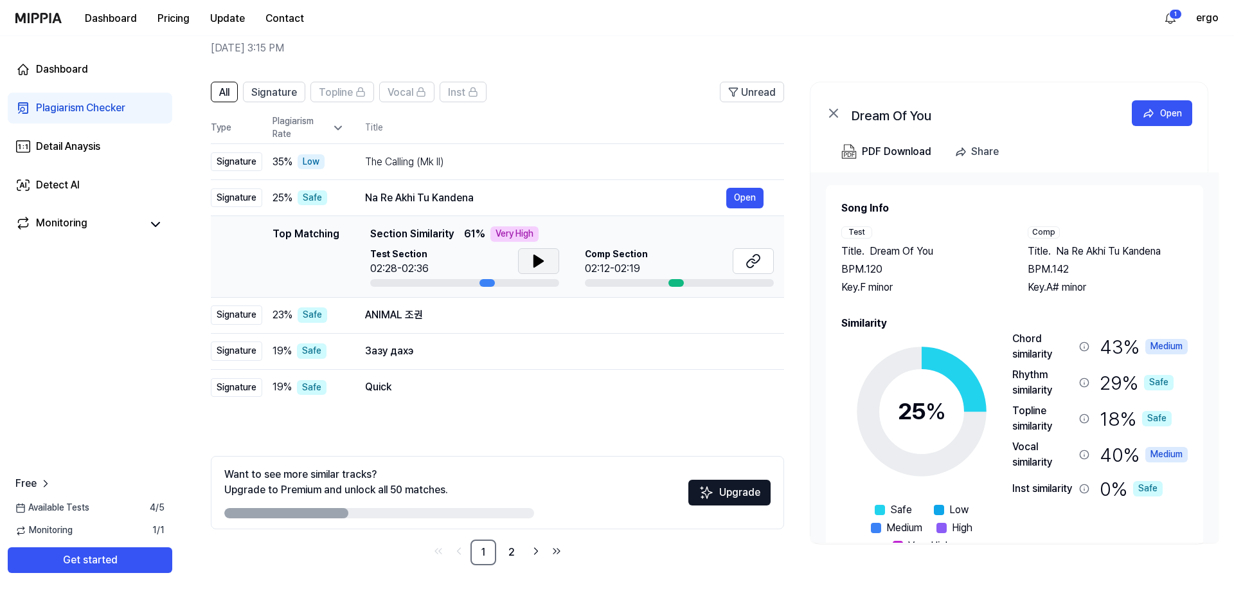
click at [537, 258] on icon at bounding box center [538, 261] width 9 height 12
click at [546, 262] on button at bounding box center [538, 261] width 41 height 26
click at [762, 262] on button at bounding box center [753, 261] width 41 height 26
click at [435, 323] on div "ANIMAL 조권 Open" at bounding box center [564, 315] width 399 height 21
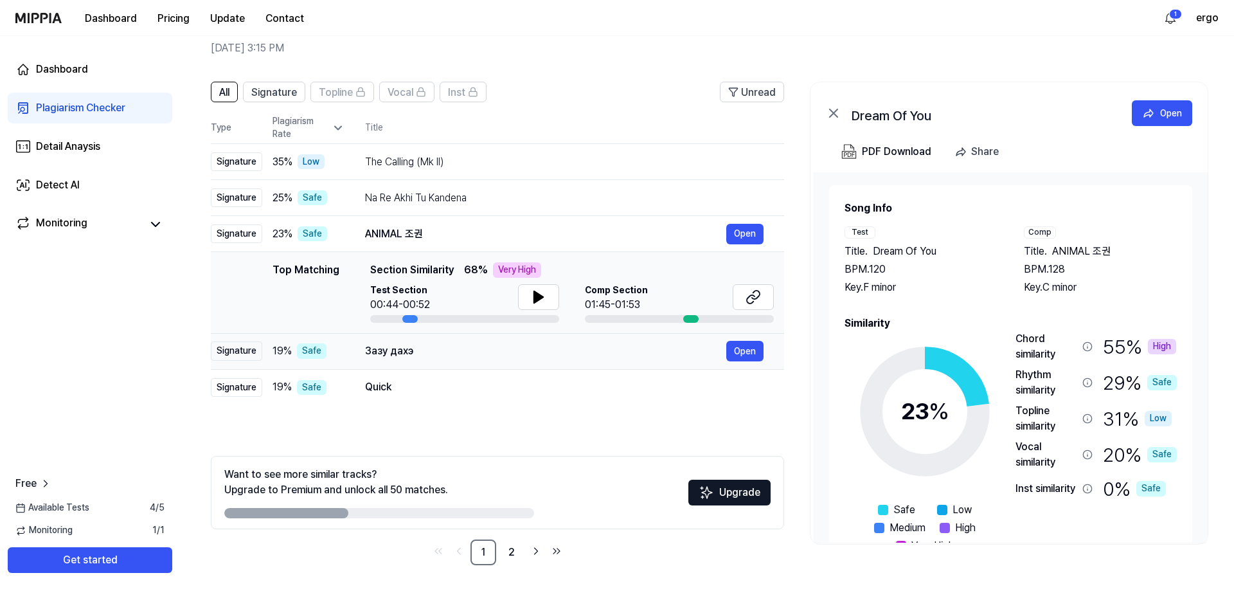
click at [436, 348] on div "Зазу дахэ" at bounding box center [545, 350] width 361 height 15
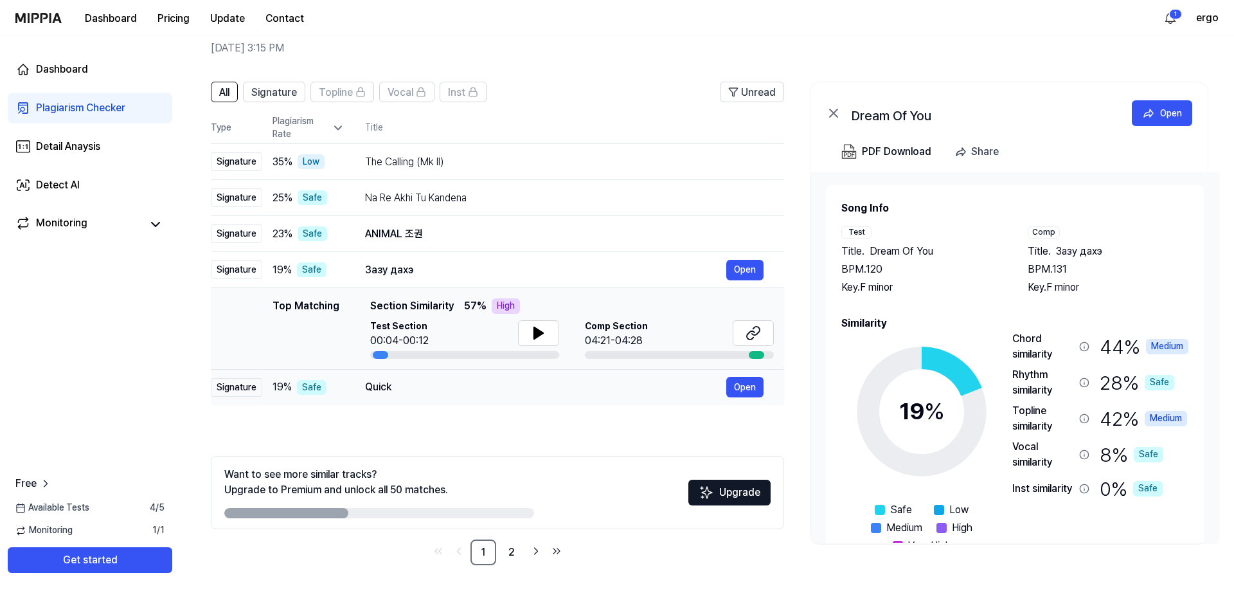
click at [436, 390] on div "Quick" at bounding box center [545, 386] width 361 height 15
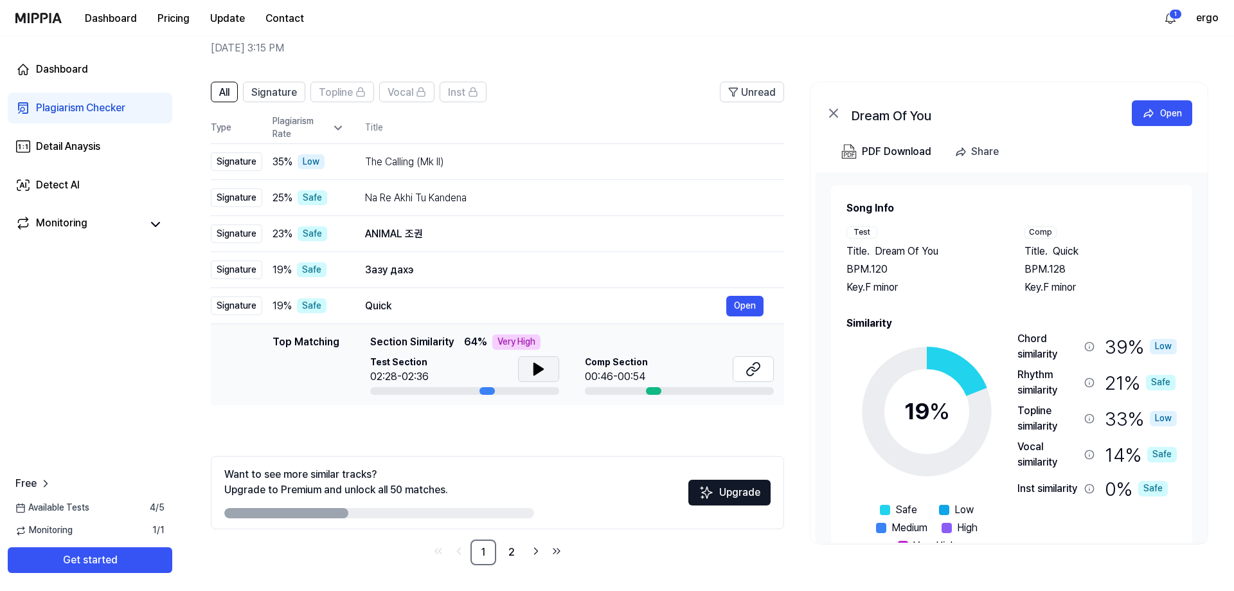
click at [528, 373] on button at bounding box center [538, 369] width 41 height 26
click at [535, 371] on icon at bounding box center [536, 369] width 3 height 10
click at [515, 557] on link "2" at bounding box center [512, 552] width 26 height 26
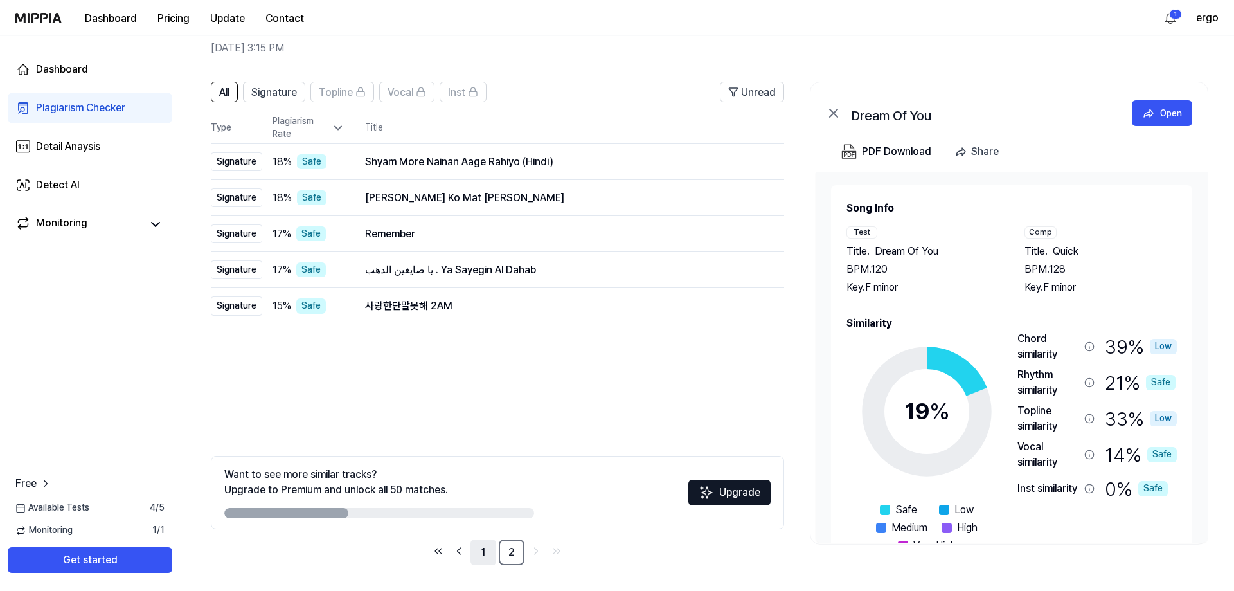
click at [475, 550] on link "1" at bounding box center [484, 552] width 26 height 26
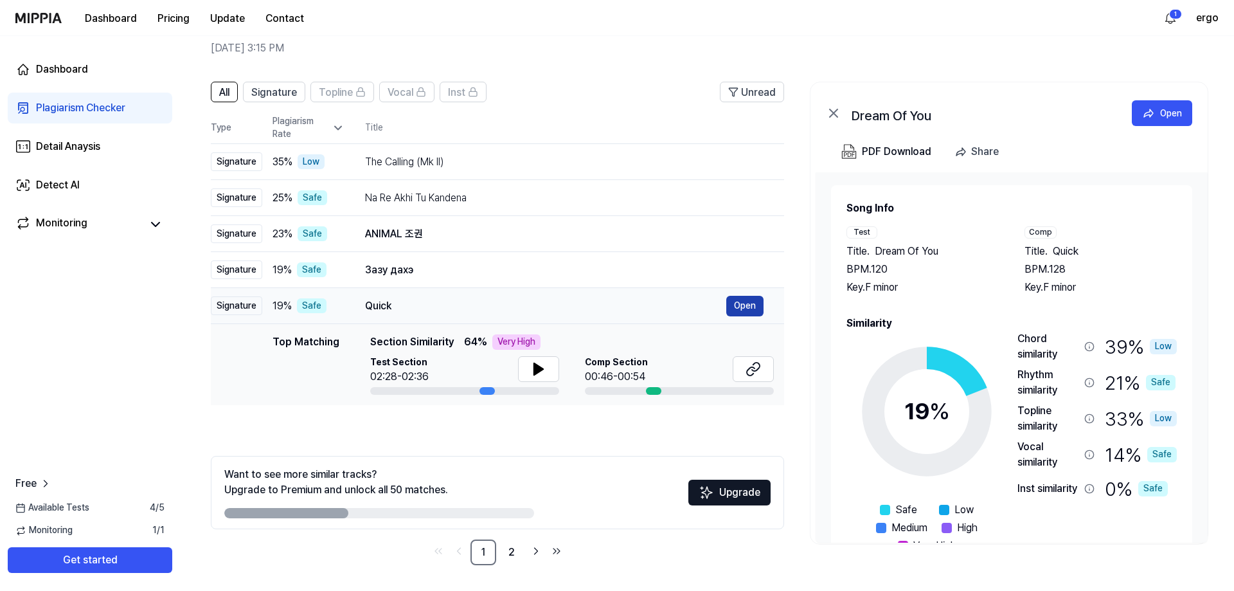
click at [741, 304] on button "Open" at bounding box center [744, 306] width 37 height 21
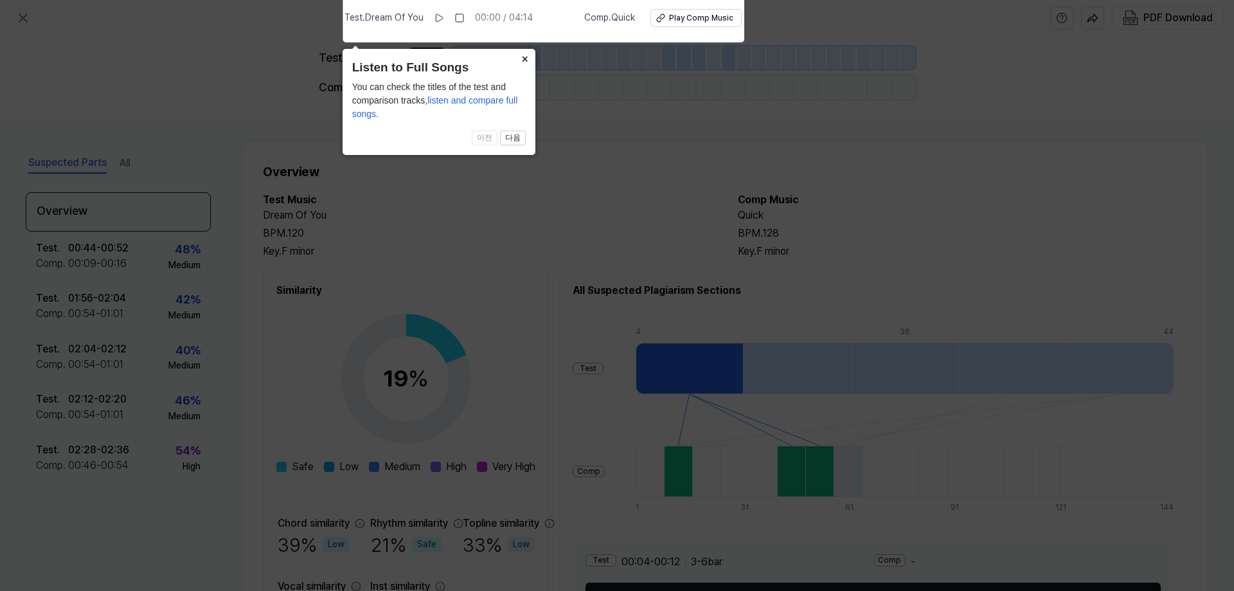
click at [527, 62] on button "×" at bounding box center [525, 58] width 21 height 18
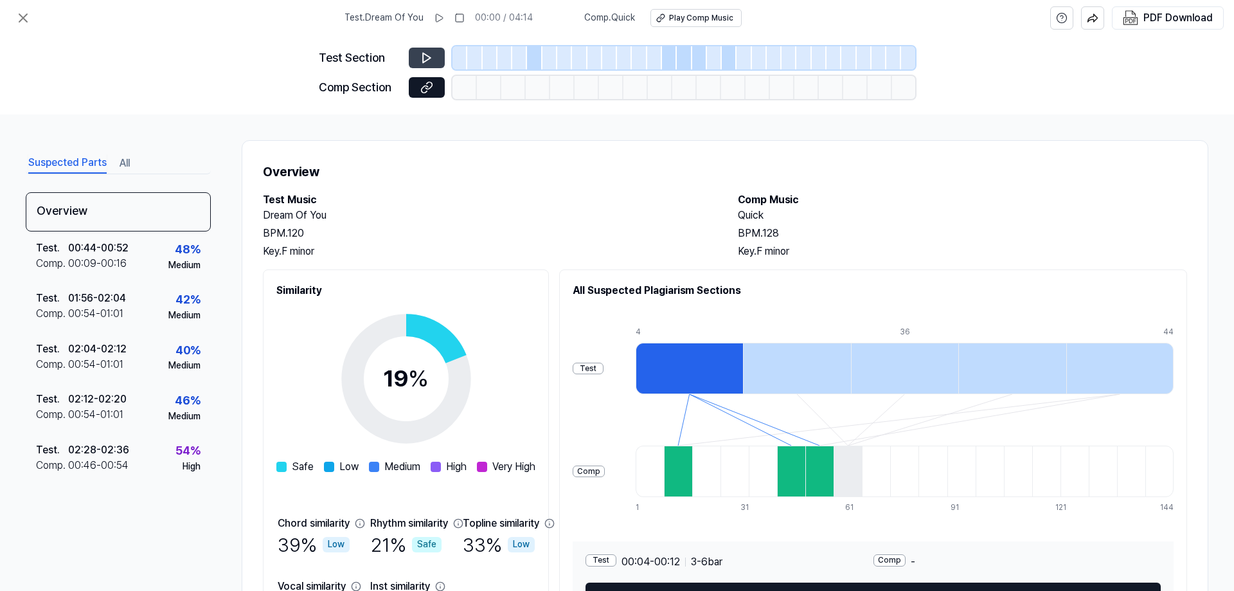
click at [435, 59] on button at bounding box center [427, 58] width 36 height 21
click at [426, 67] on button at bounding box center [427, 58] width 36 height 21
click at [537, 196] on h2 "Test Music" at bounding box center [487, 199] width 449 height 15
click at [443, 17] on icon at bounding box center [439, 18] width 7 height 8
click at [534, 51] on div at bounding box center [534, 57] width 15 height 23
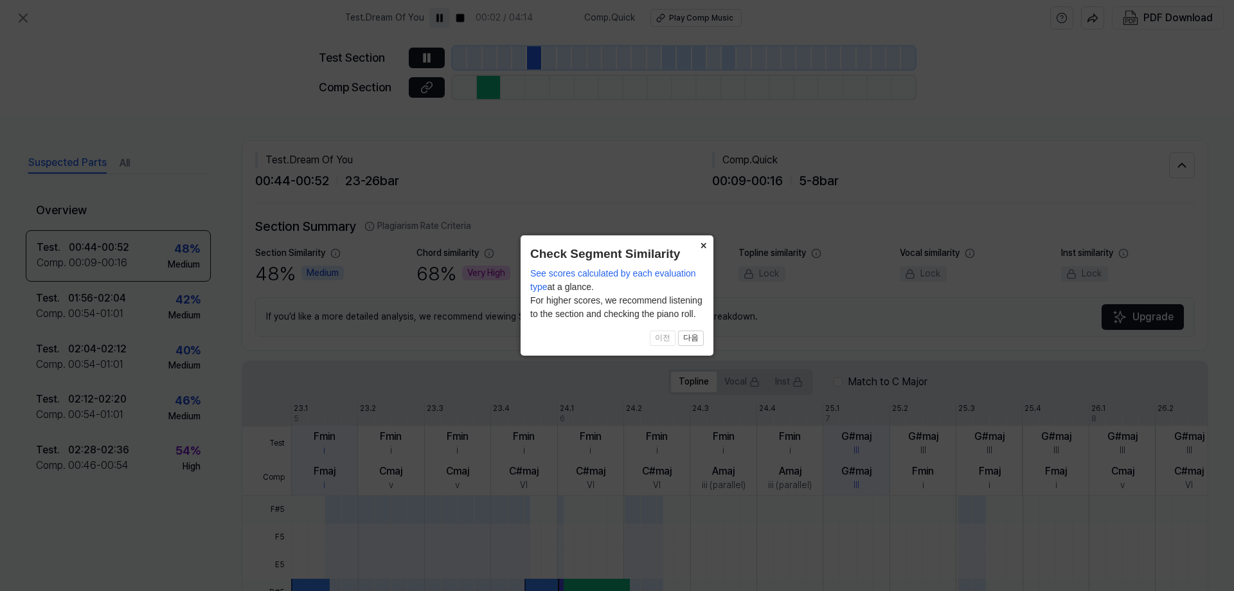
click at [706, 244] on button "×" at bounding box center [703, 244] width 21 height 18
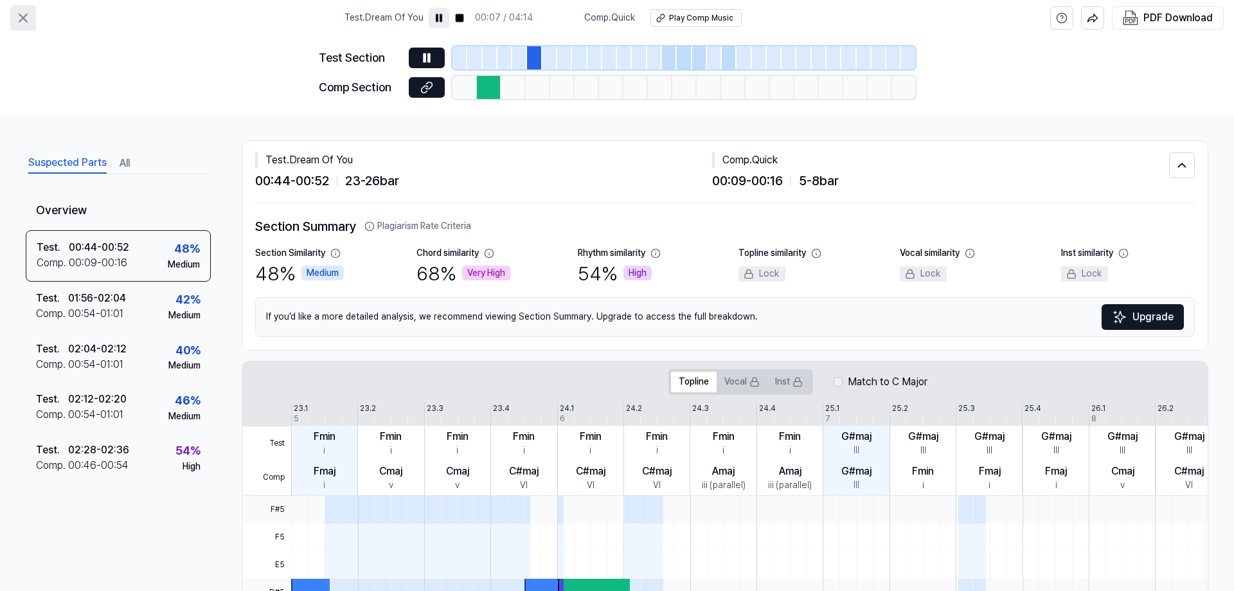
click at [20, 20] on icon at bounding box center [22, 17] width 15 height 15
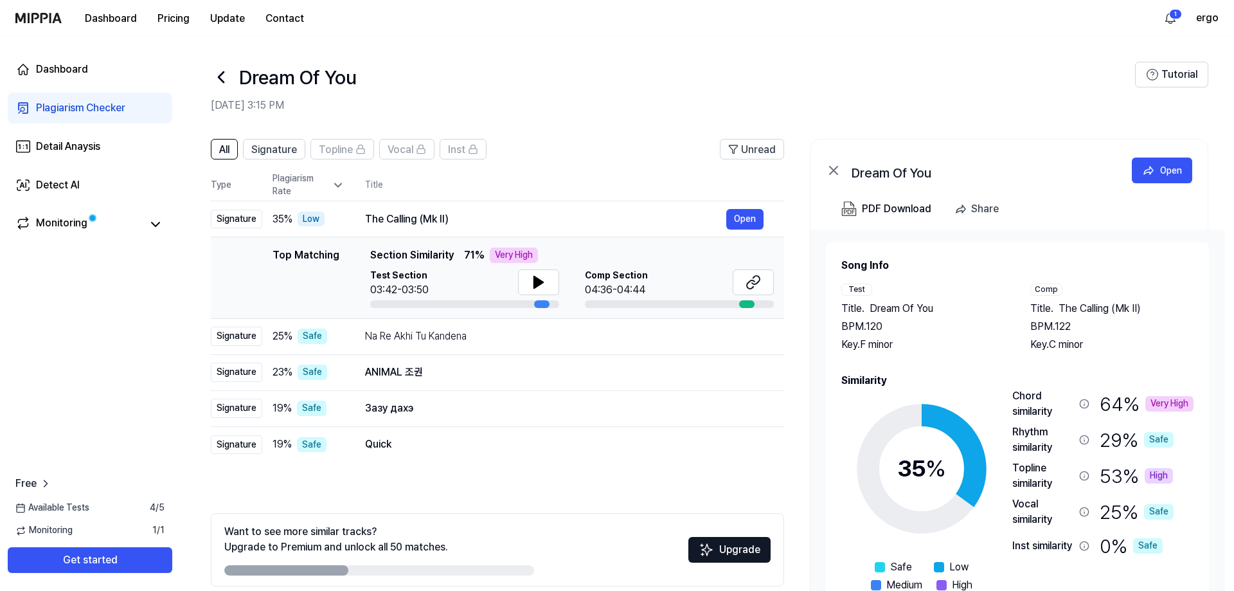
scroll to position [57, 0]
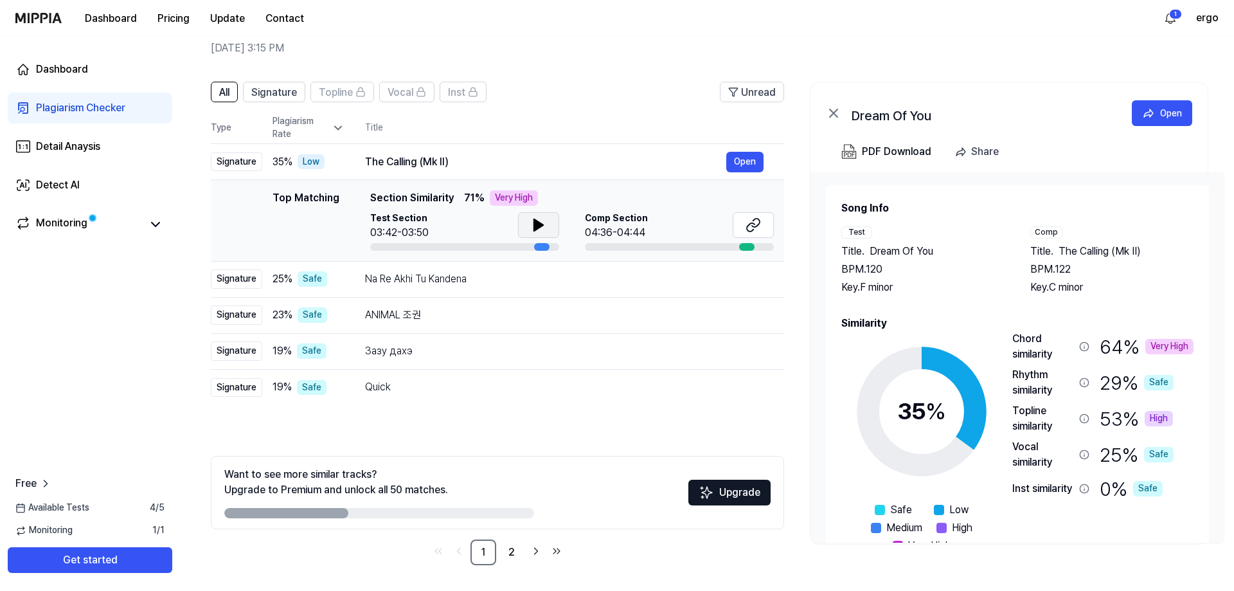
click at [536, 221] on icon at bounding box center [538, 225] width 9 height 12
click at [536, 221] on icon at bounding box center [536, 225] width 3 height 10
click at [421, 283] on div "Na Re Akhi Tu Kandena" at bounding box center [545, 278] width 361 height 15
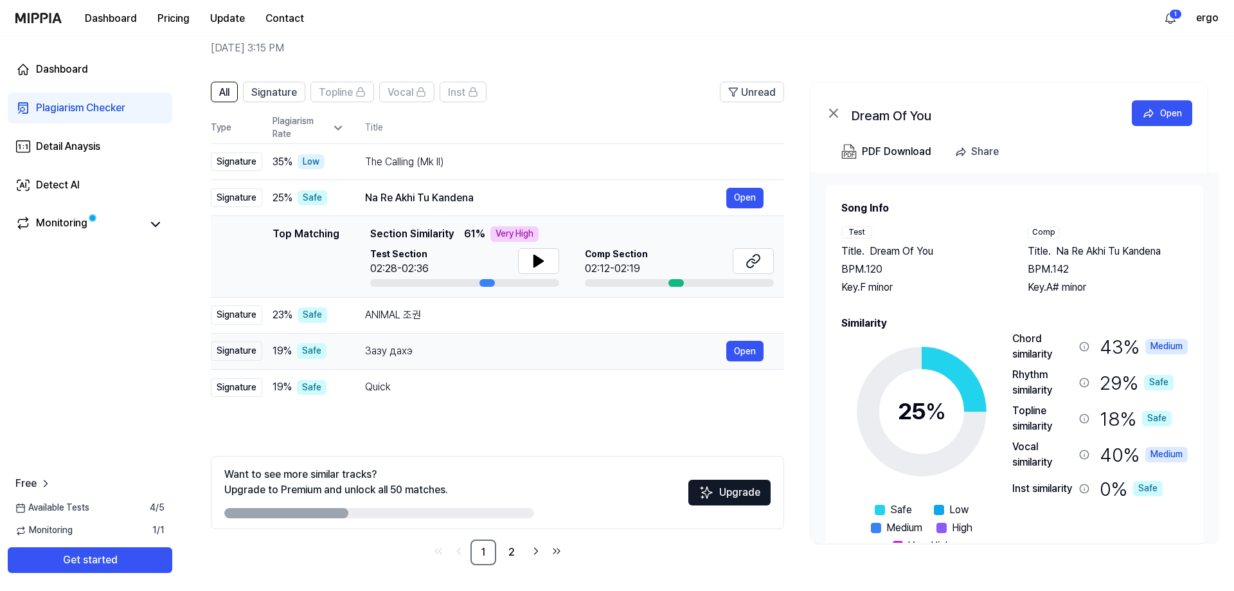
click at [368, 361] on div "Зазу дахэ Open" at bounding box center [564, 351] width 399 height 21
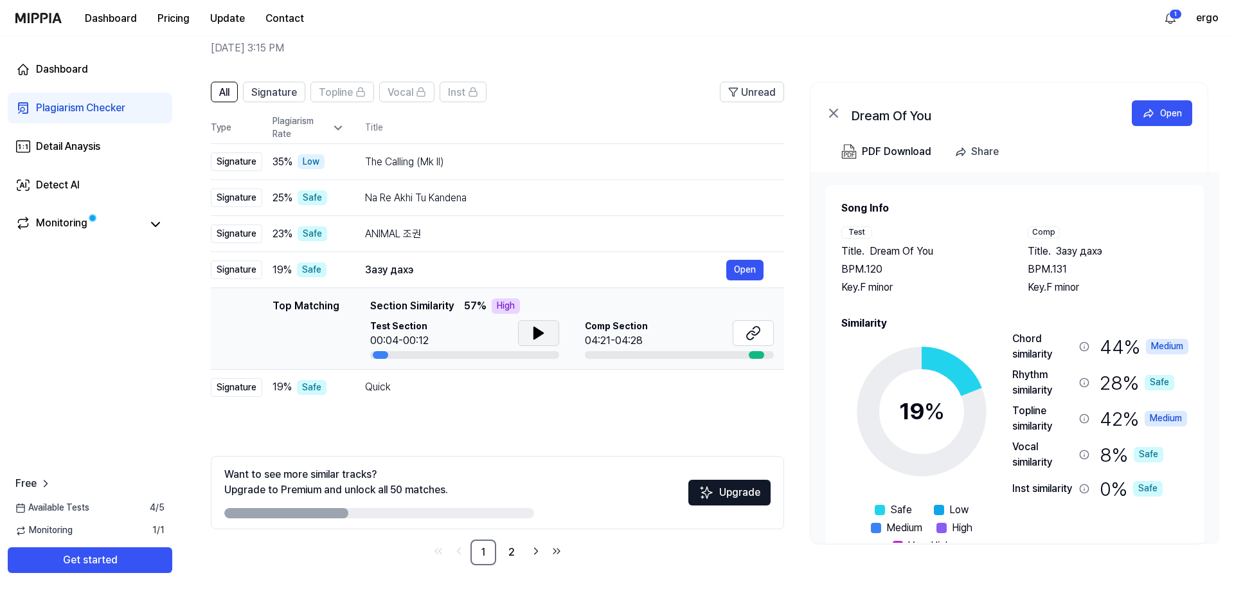
click at [553, 331] on button at bounding box center [538, 333] width 41 height 26
click at [541, 333] on icon at bounding box center [541, 333] width 3 height 10
click at [756, 339] on icon at bounding box center [753, 332] width 15 height 15
click at [383, 394] on div "Quick" at bounding box center [545, 386] width 361 height 15
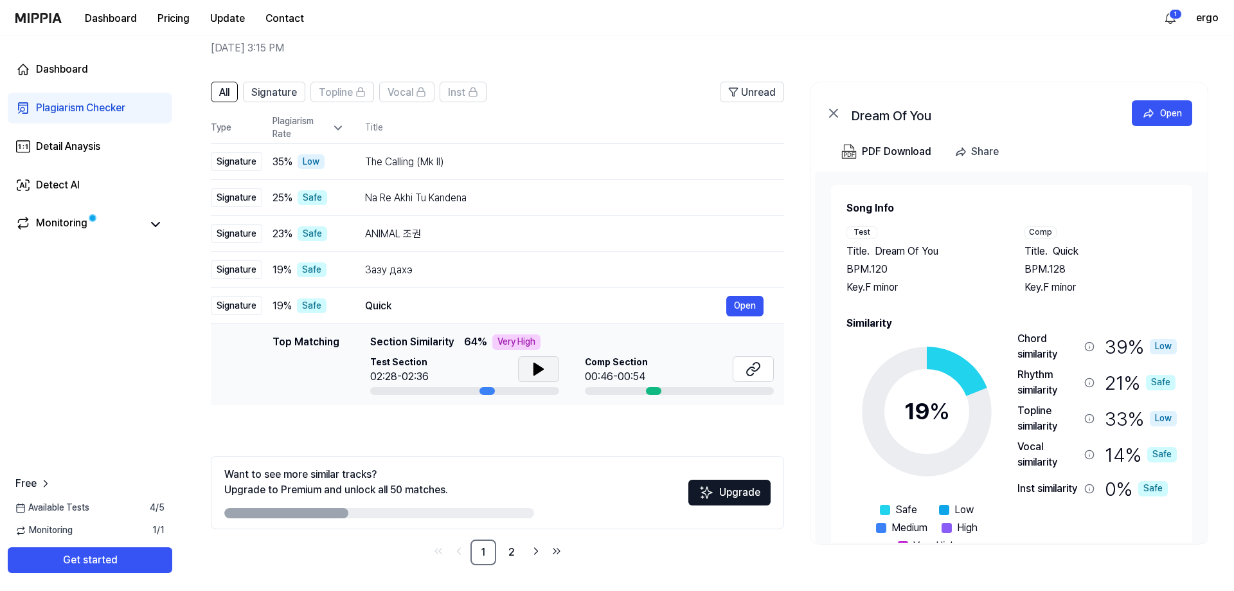
click at [550, 364] on button at bounding box center [538, 369] width 41 height 26
click at [546, 373] on button at bounding box center [538, 369] width 41 height 26
click at [737, 372] on button at bounding box center [753, 369] width 41 height 26
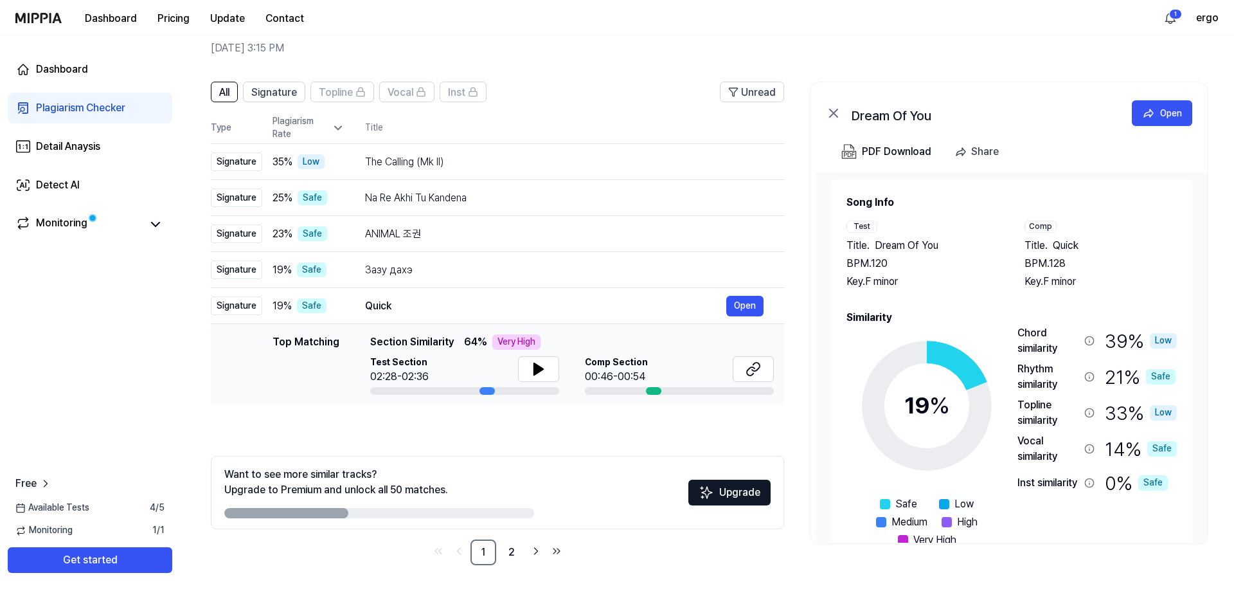
scroll to position [0, 0]
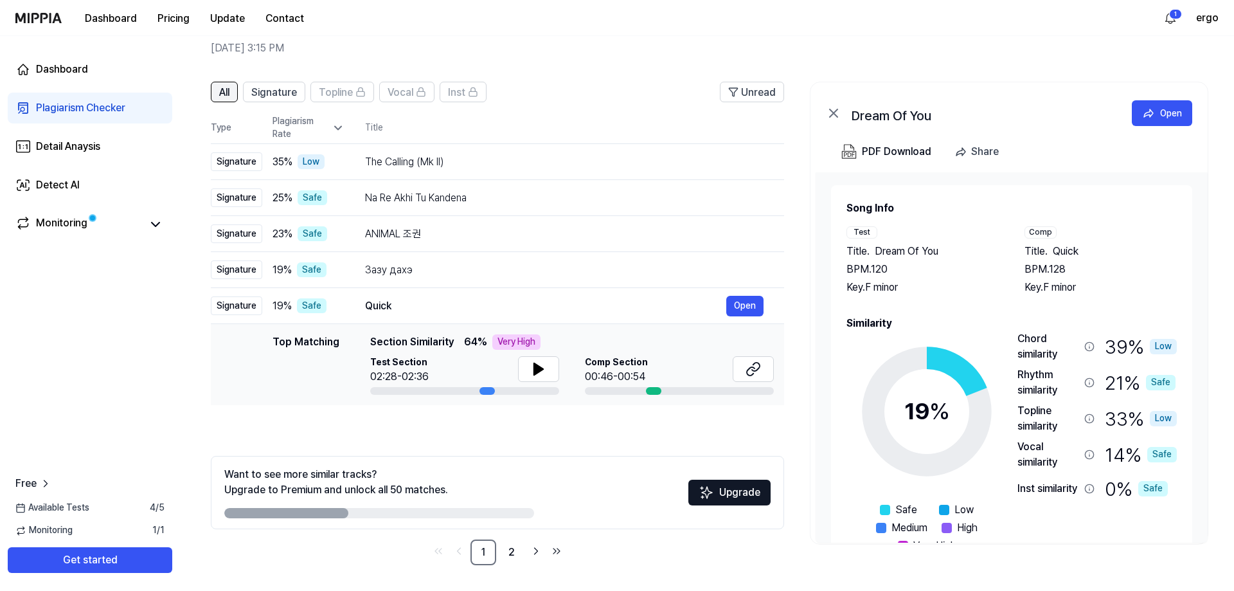
click at [228, 96] on span "All" at bounding box center [224, 92] width 10 height 15
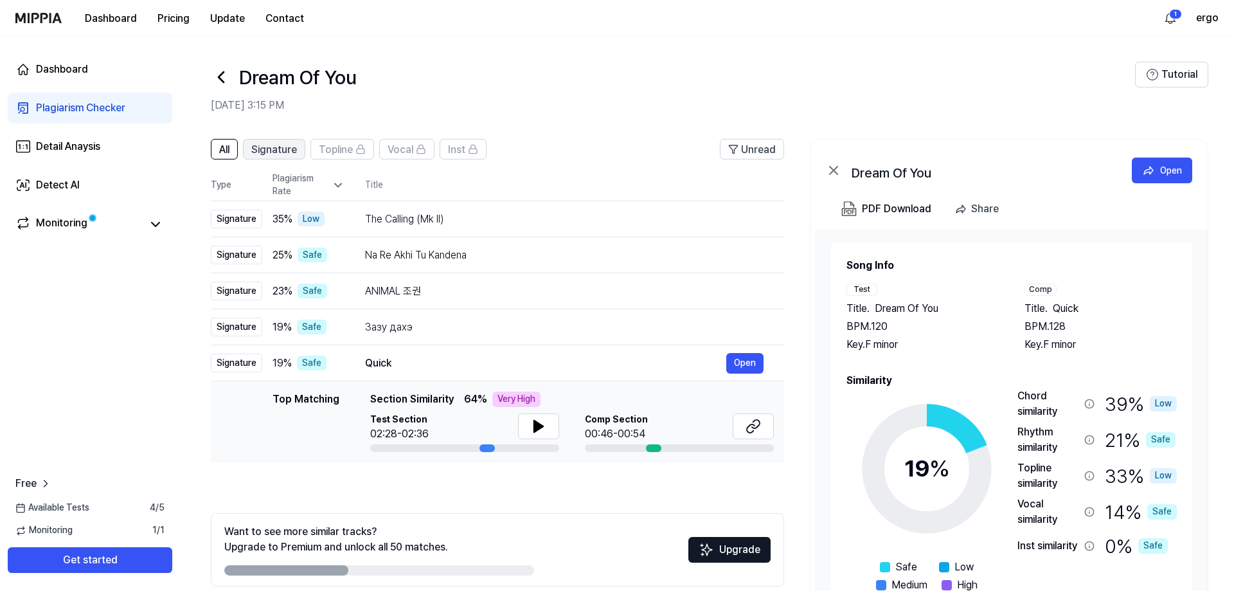
click at [273, 153] on span "Signature" at bounding box center [274, 149] width 46 height 15
click at [560, 142] on header "All Signature Topline Vocal Inst Unread" at bounding box center [497, 154] width 573 height 31
click at [103, 147] on link "Detail Anaysis" at bounding box center [90, 146] width 165 height 31
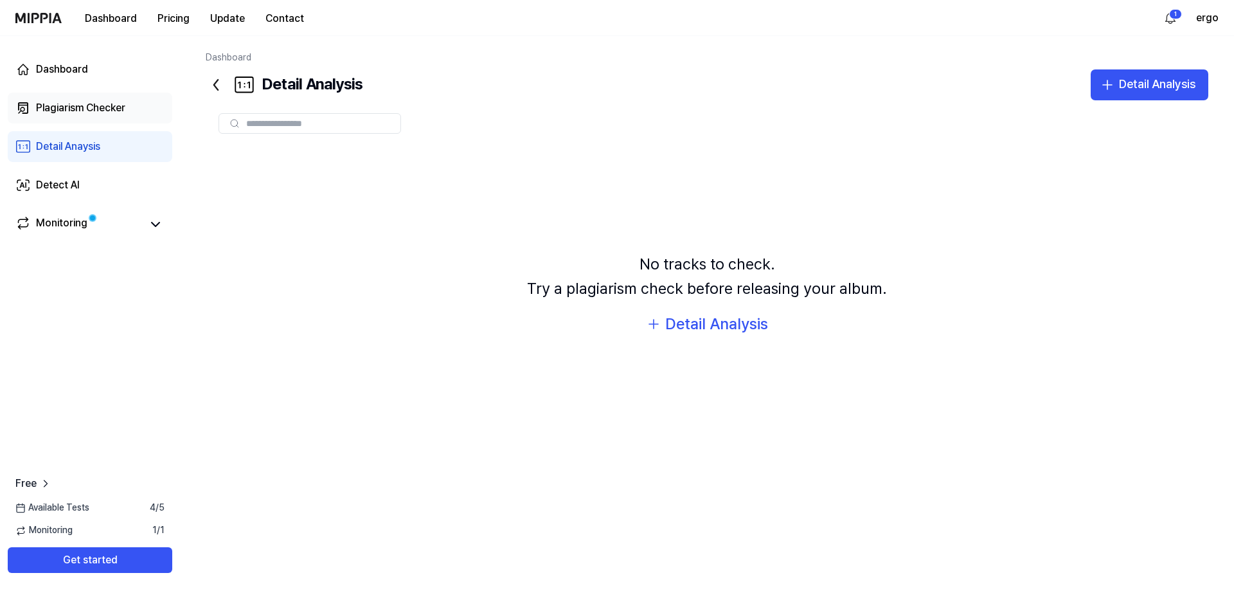
click at [103, 113] on div "Plagiarism Checker" at bounding box center [80, 107] width 89 height 15
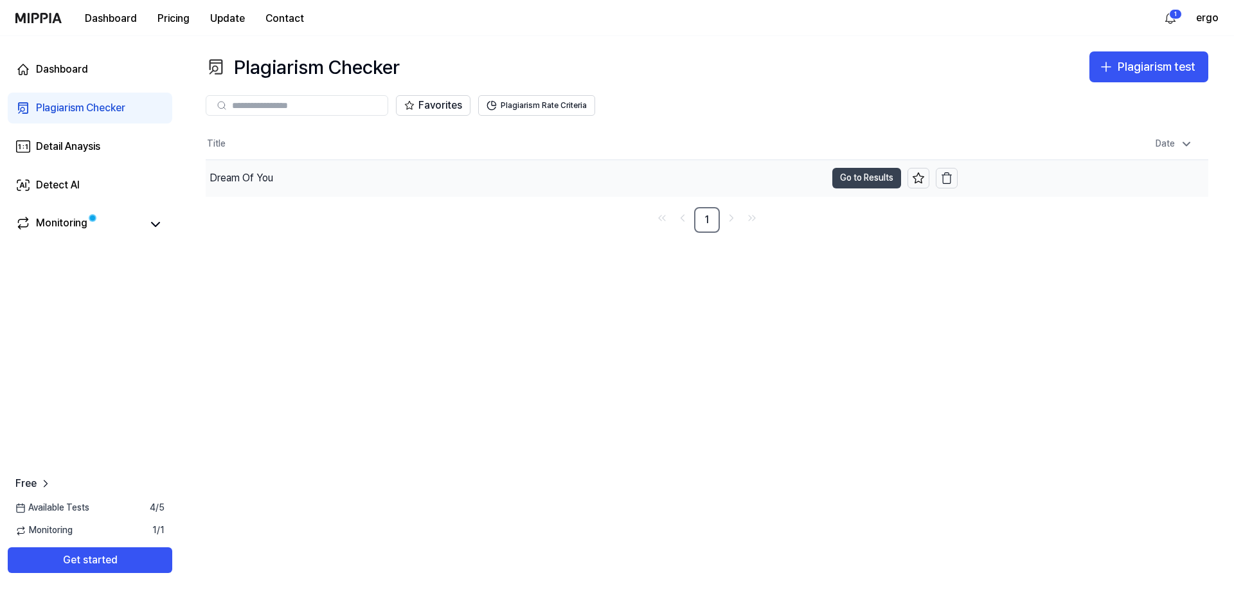
click at [844, 185] on button "Go to Results" at bounding box center [867, 178] width 69 height 21
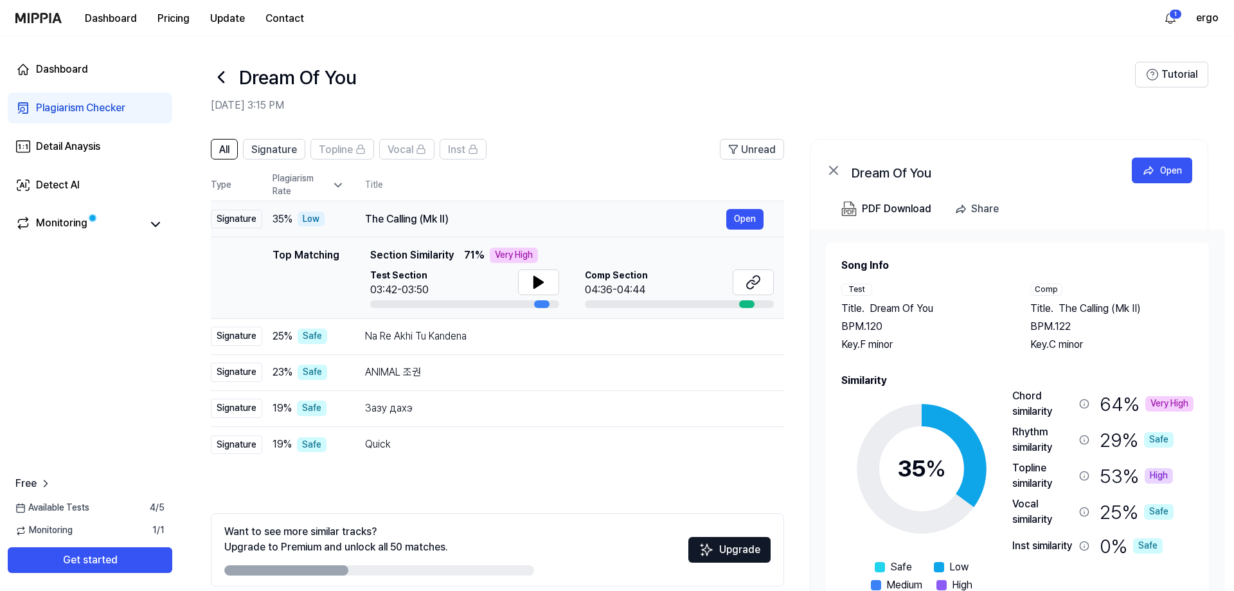
click at [454, 217] on div "The Calling (Mk II)" at bounding box center [545, 219] width 361 height 15
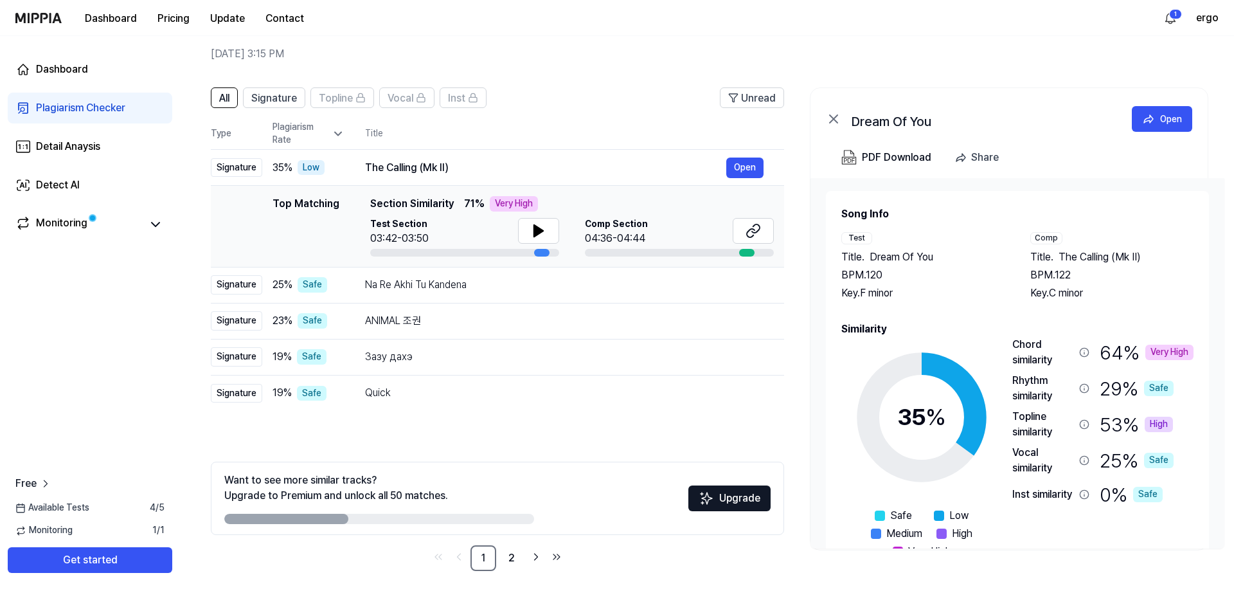
scroll to position [57, 0]
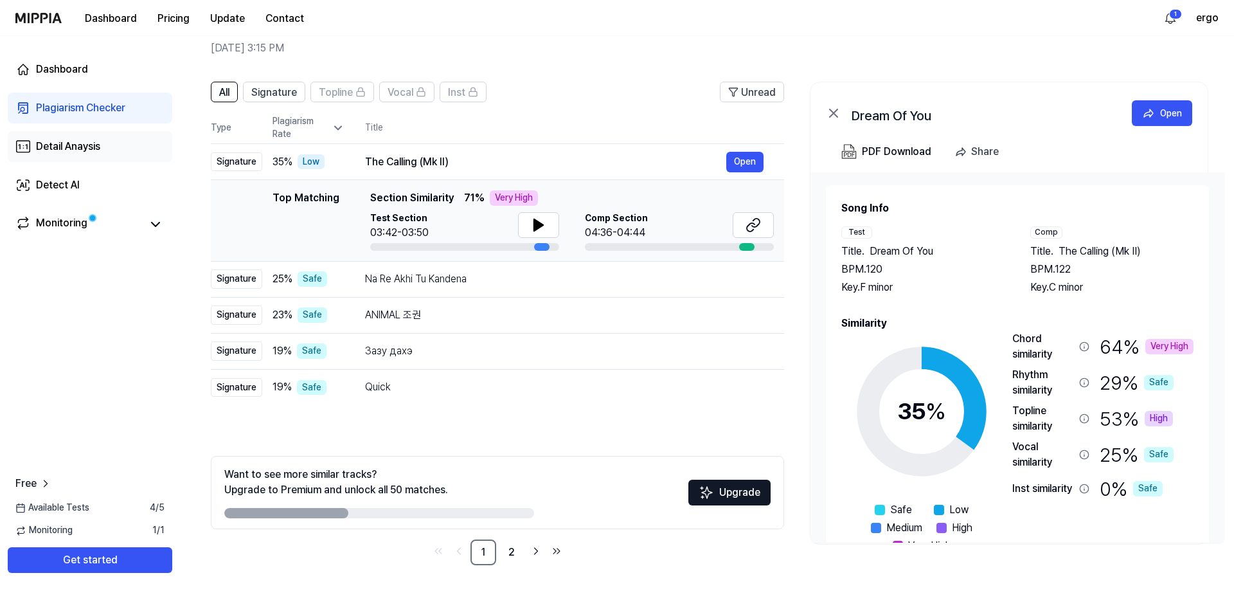
click at [79, 152] on div "Detail Anaysis" at bounding box center [68, 146] width 64 height 15
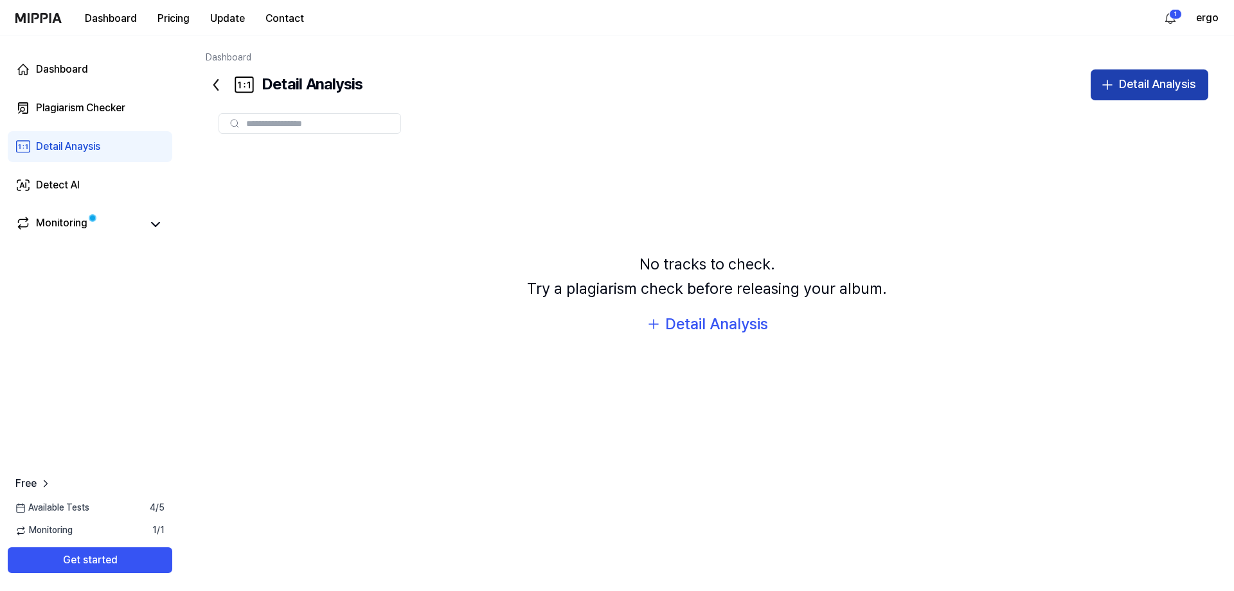
click at [1139, 81] on div "Detail Analysis" at bounding box center [1157, 84] width 77 height 19
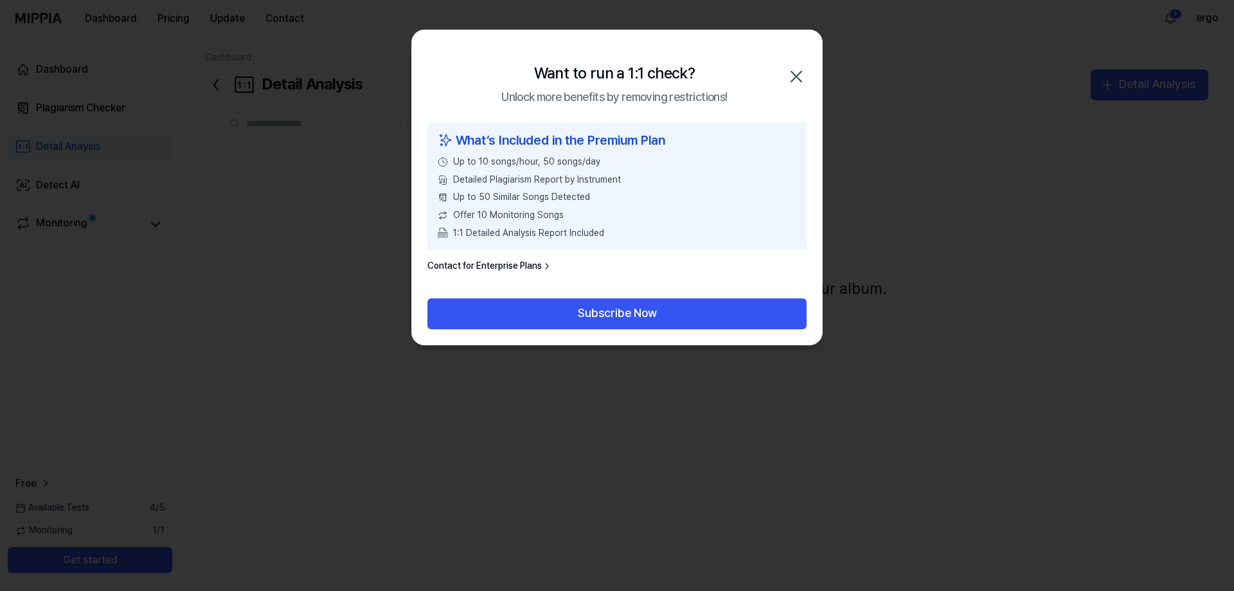
click at [798, 73] on icon "button" at bounding box center [796, 76] width 21 height 21
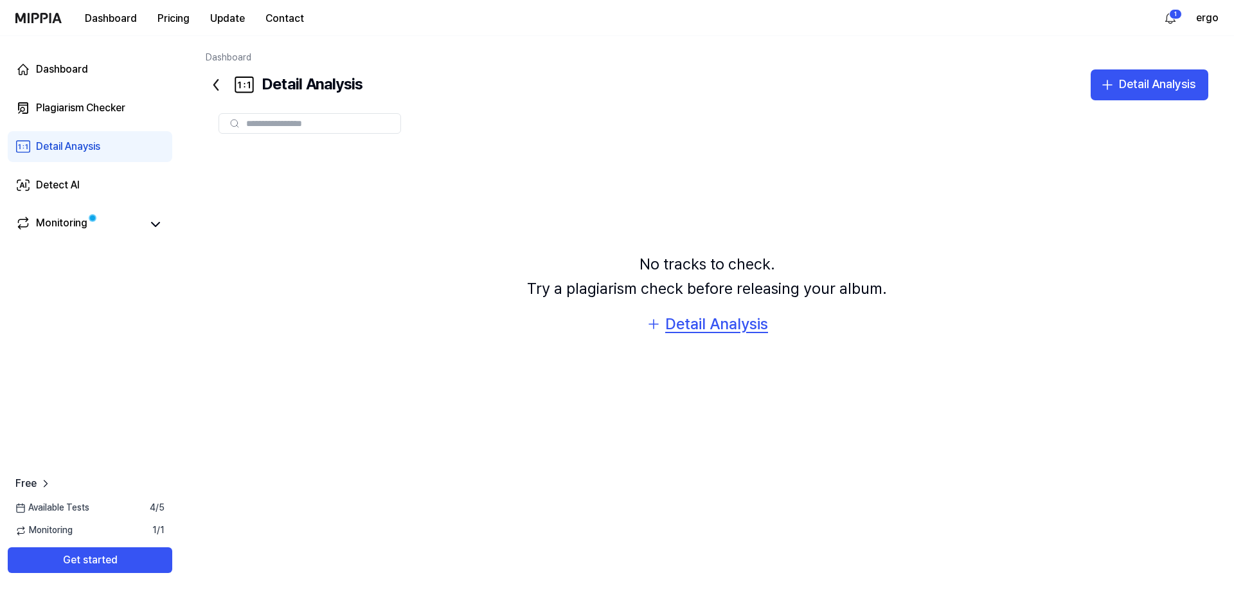
click at [732, 324] on div "Detail Analysis" at bounding box center [716, 324] width 103 height 24
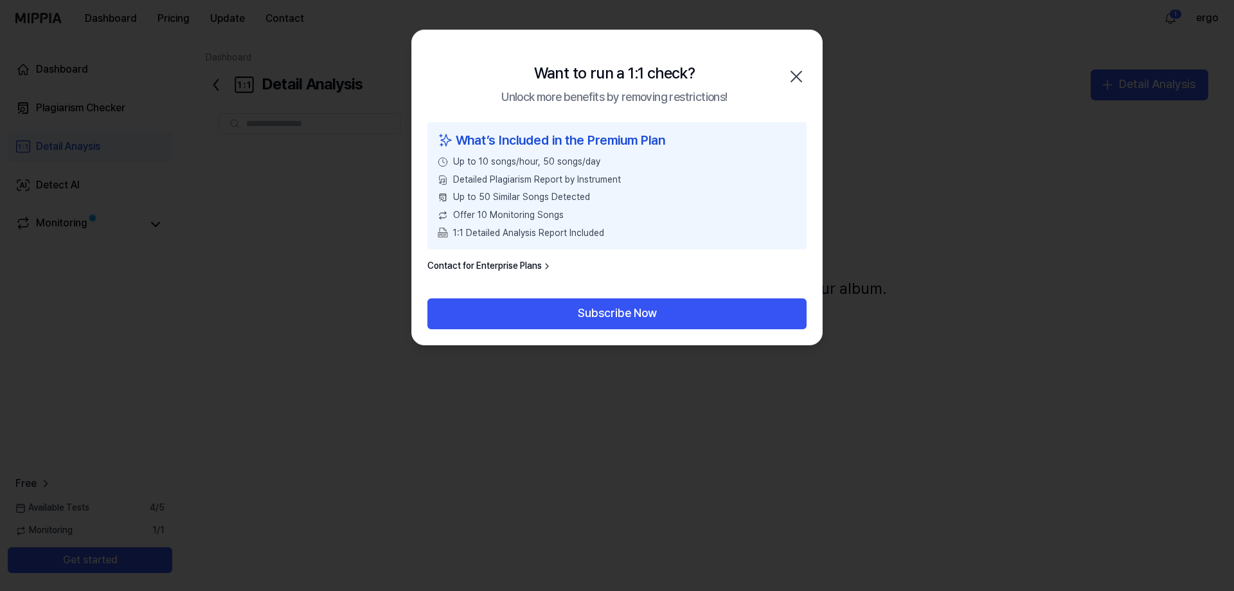
click at [797, 68] on icon "button" at bounding box center [796, 76] width 21 height 21
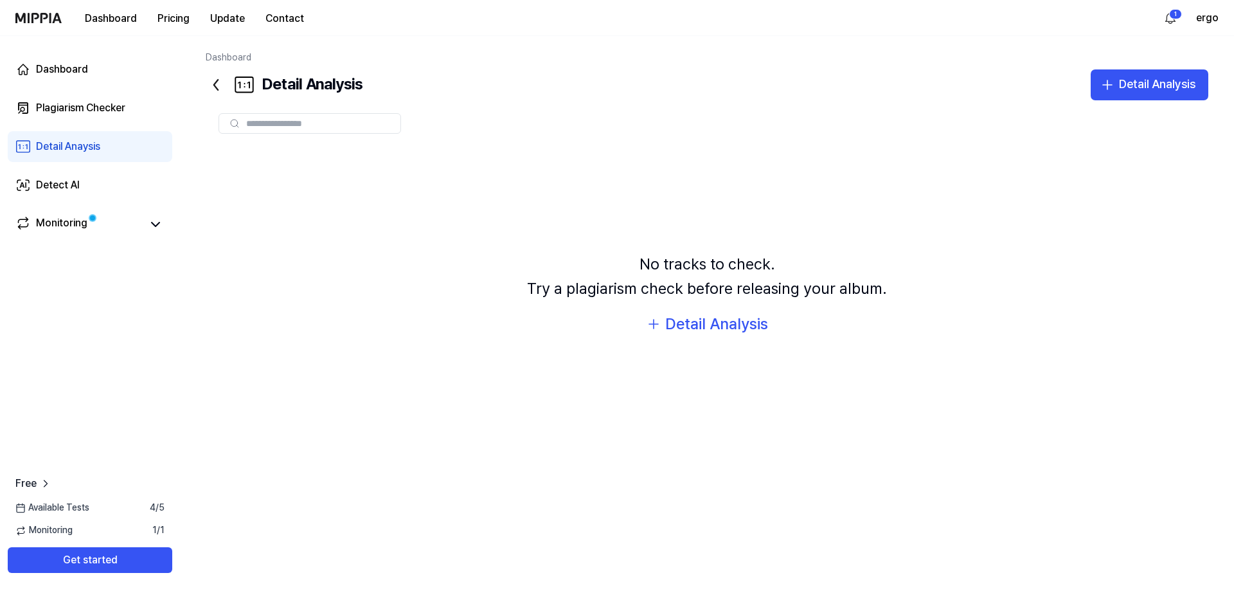
click at [1188, 19] on div "1 ergo" at bounding box center [1189, 18] width 59 height 21
click at [1179, 19] on html "Dashboard Pricing Update Contact 1 ergo Dashboard Plagiarism Checker Detail Ana…" at bounding box center [617, 295] width 1234 height 591
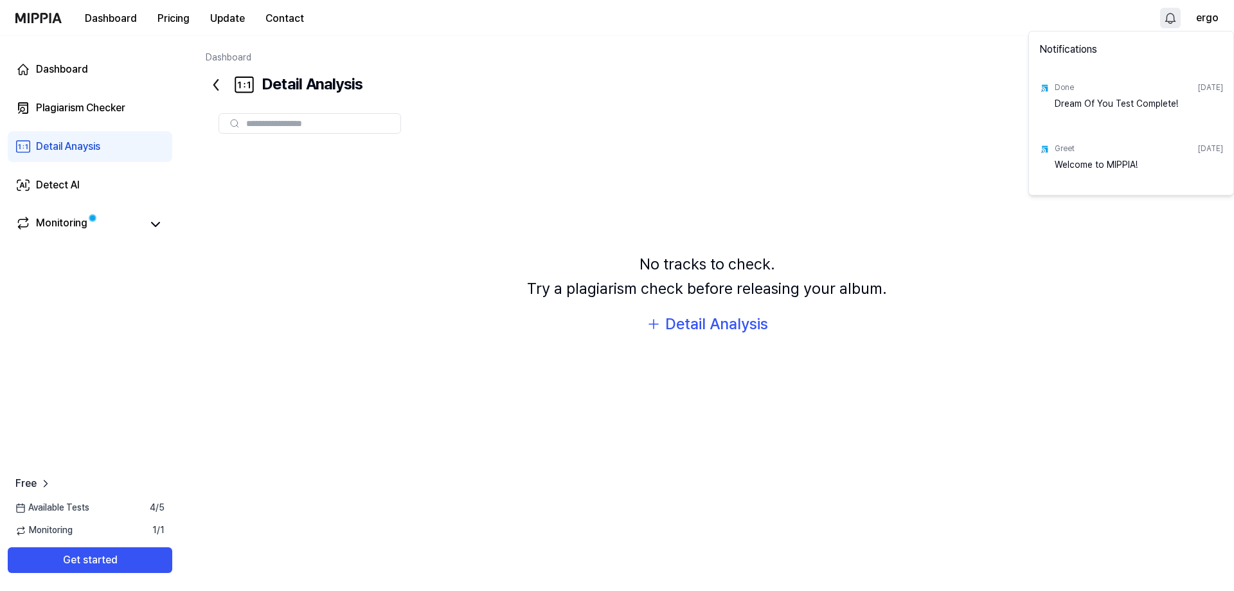
click at [829, 234] on html "Dashboard Pricing Update Contact ergo Dashboard Plagiarism Checker Detail Anays…" at bounding box center [617, 295] width 1234 height 591
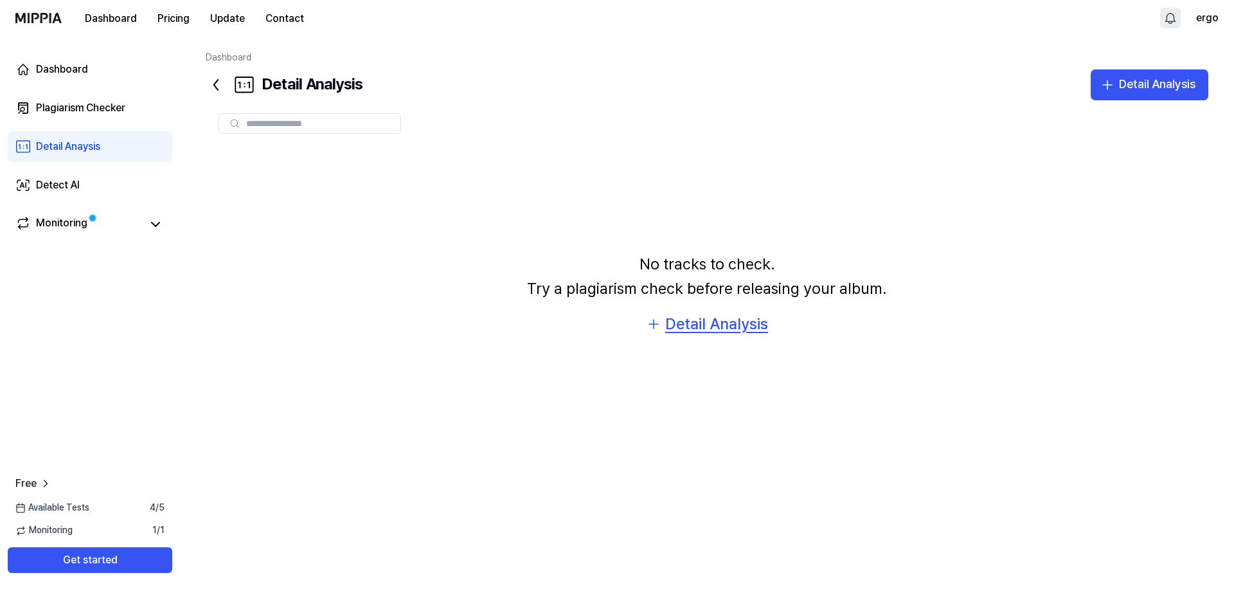
click at [686, 329] on div "Detail Analysis" at bounding box center [716, 324] width 103 height 24
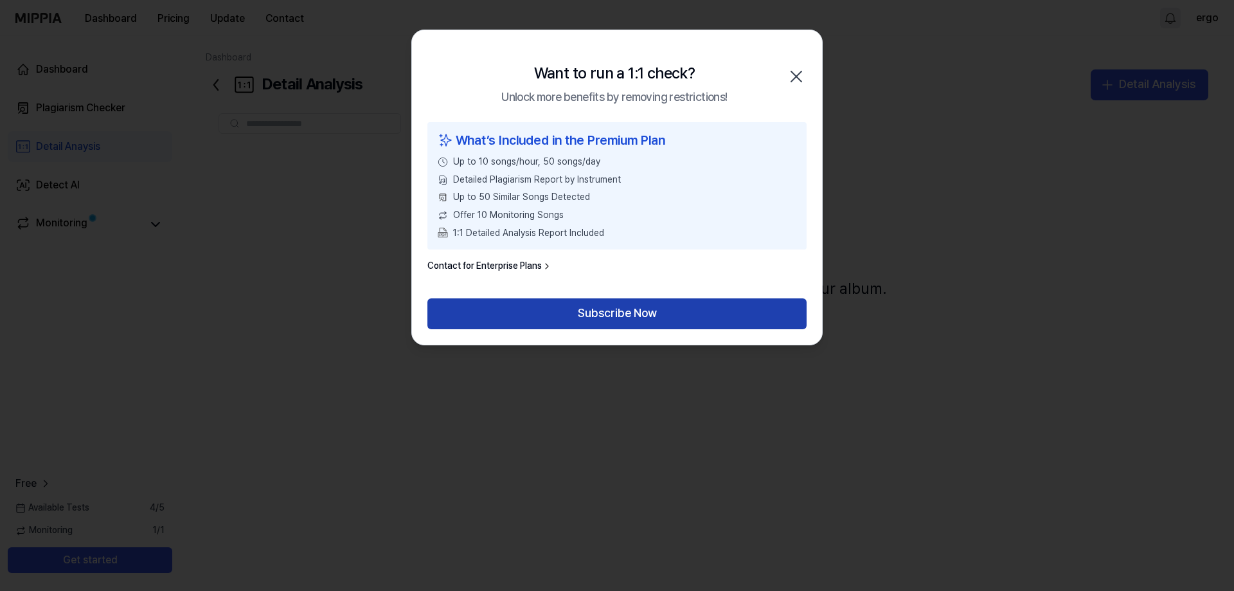
click at [652, 319] on button "Subscribe Now" at bounding box center [617, 313] width 379 height 31
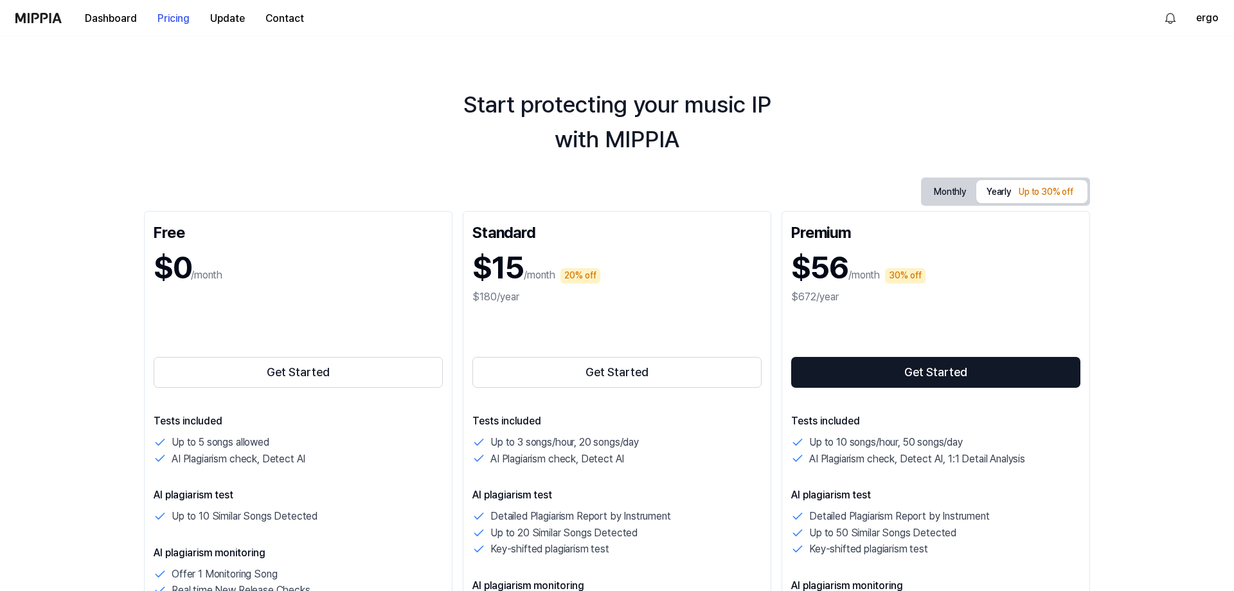
scroll to position [66, 0]
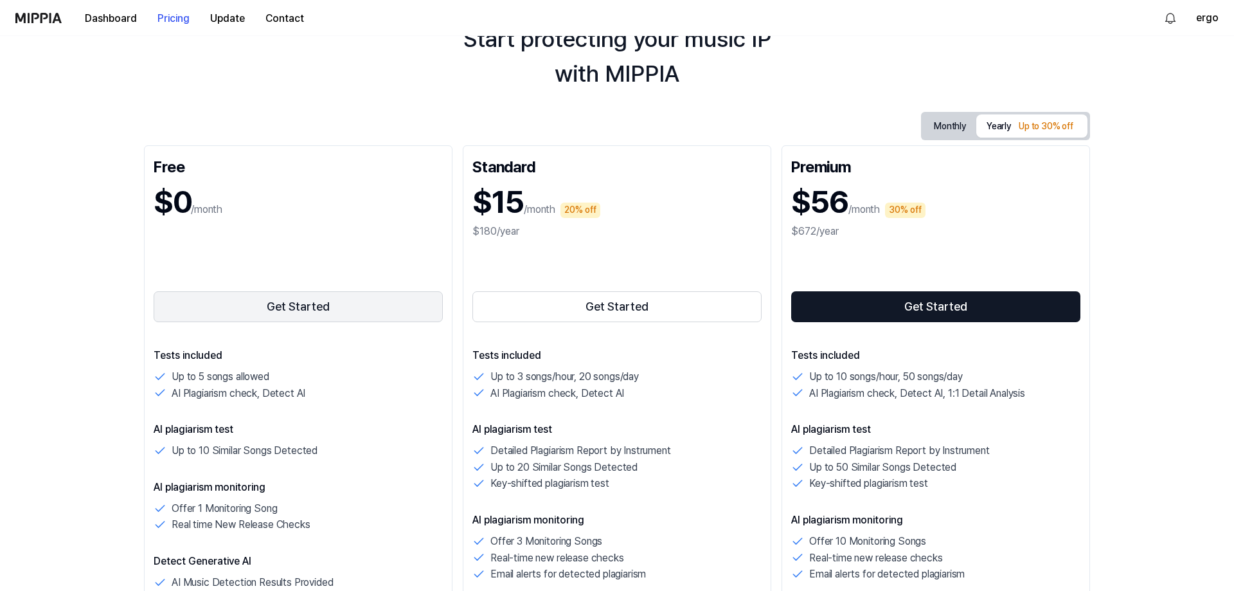
click at [272, 316] on button "Get Started" at bounding box center [298, 306] width 289 height 31
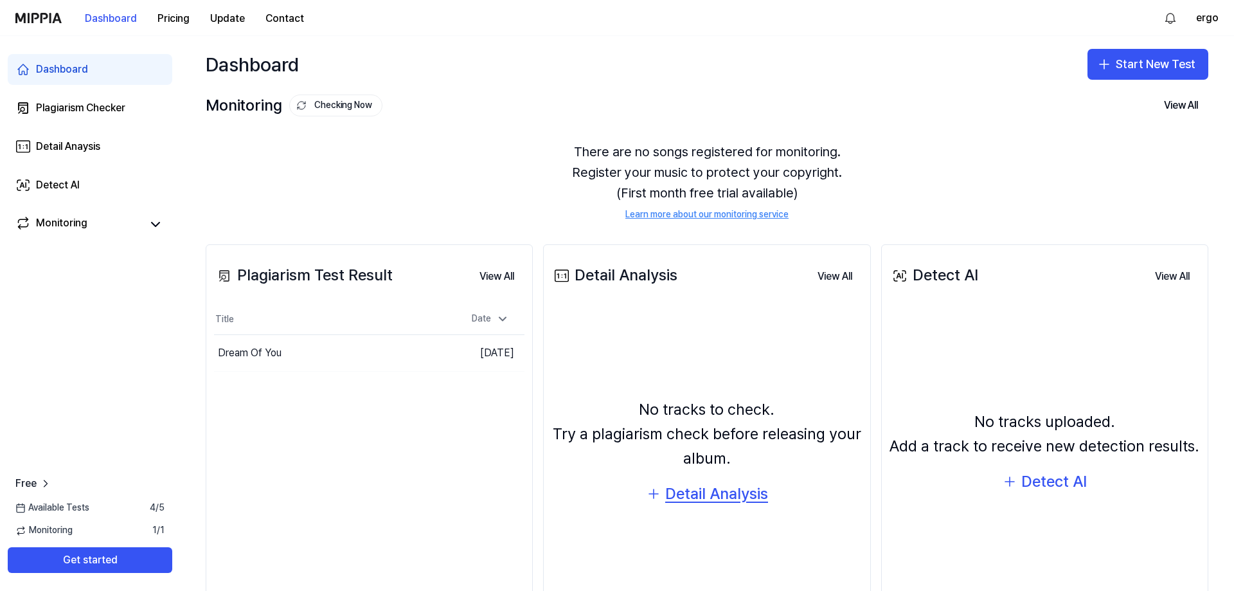
click at [703, 501] on div "Detail Analysis" at bounding box center [716, 494] width 103 height 24
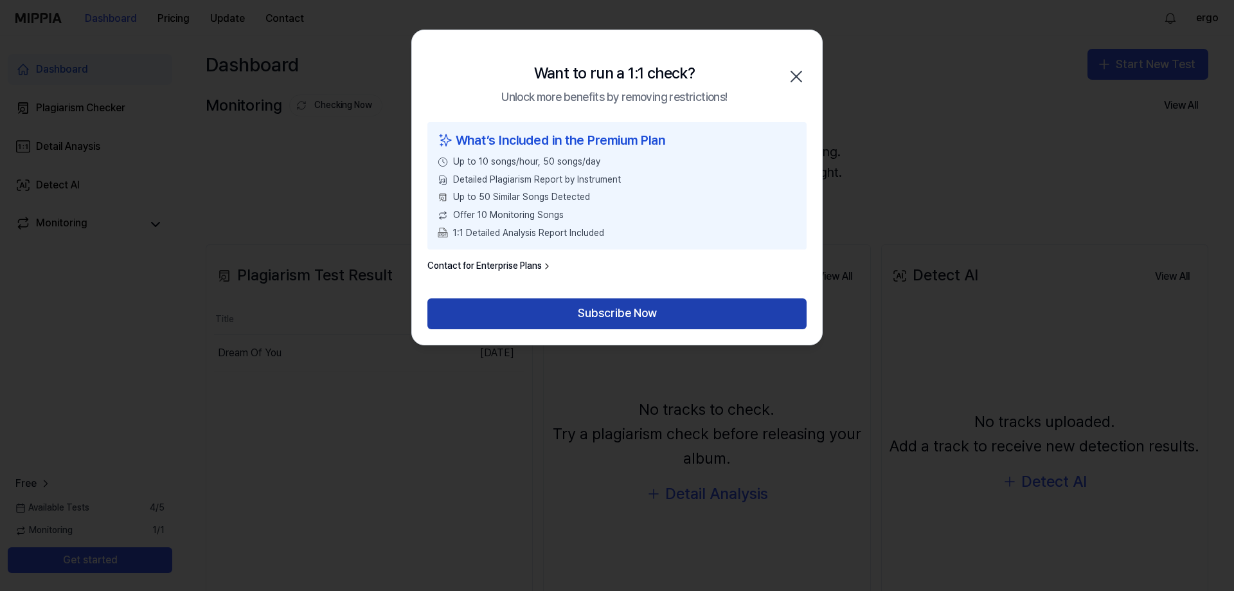
click at [536, 305] on button "Subscribe Now" at bounding box center [617, 313] width 379 height 31
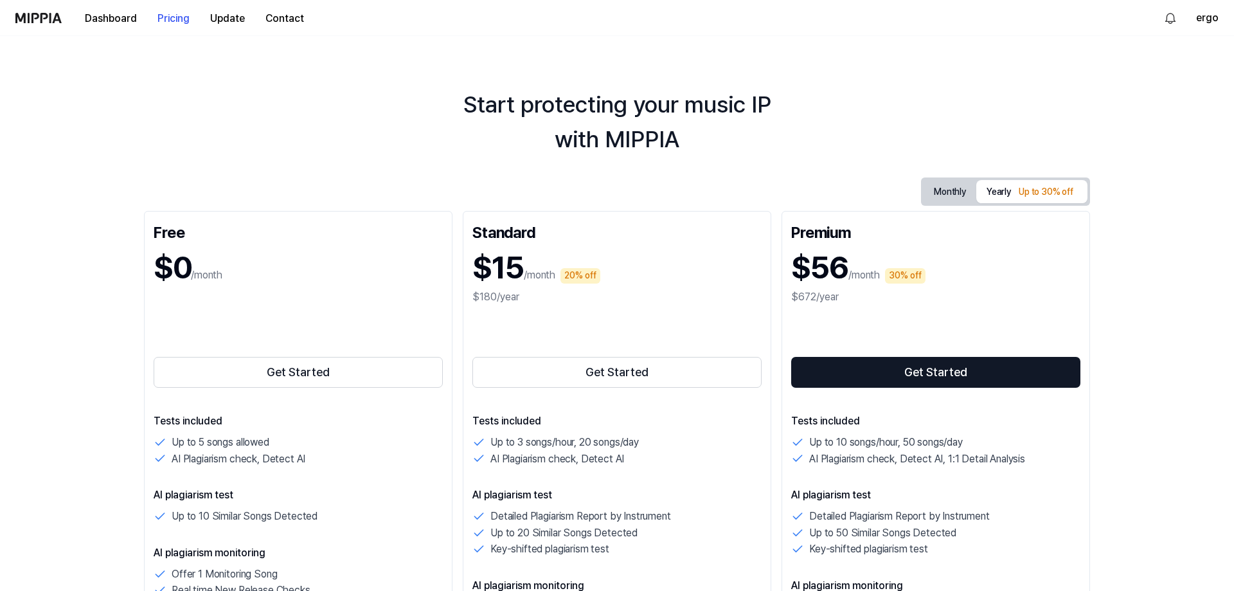
click at [237, 84] on div "Start protecting your music IP with MIPPIA Monthly Yearly Up to 30% off Free $0…" at bounding box center [617, 313] width 1234 height 555
click at [93, 18] on button "Dashboard" at bounding box center [111, 19] width 73 height 26
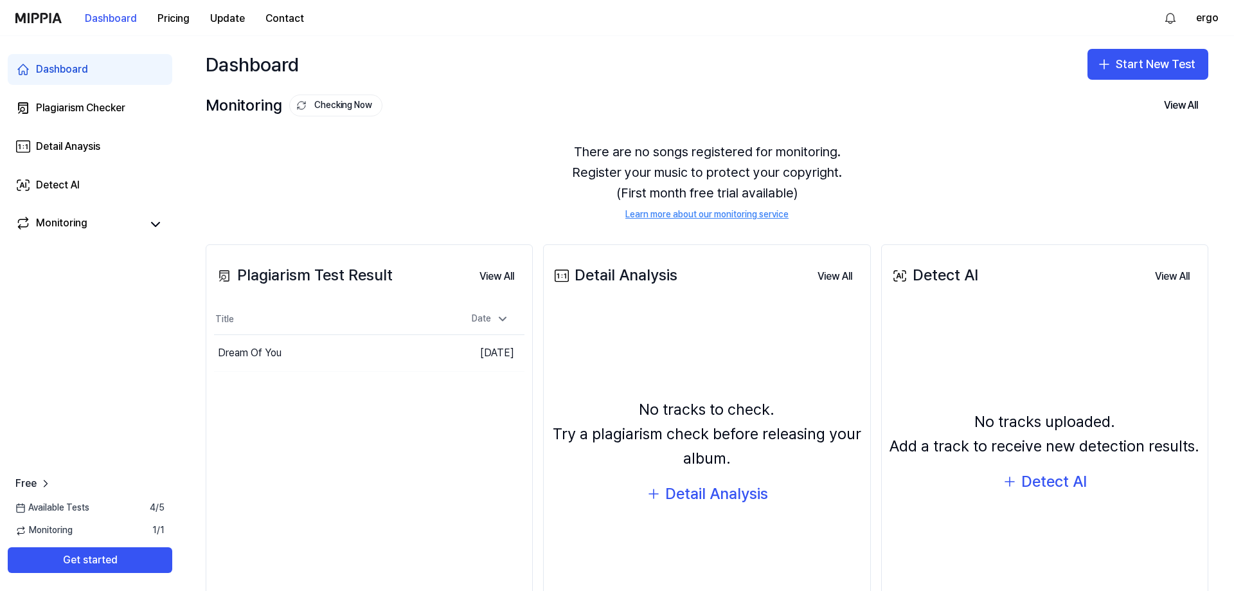
click at [559, 158] on div "There are no songs registered for monitoring. Register your music to protect yo…" at bounding box center [707, 181] width 1003 height 111
click at [496, 273] on button "View All" at bounding box center [496, 277] width 55 height 26
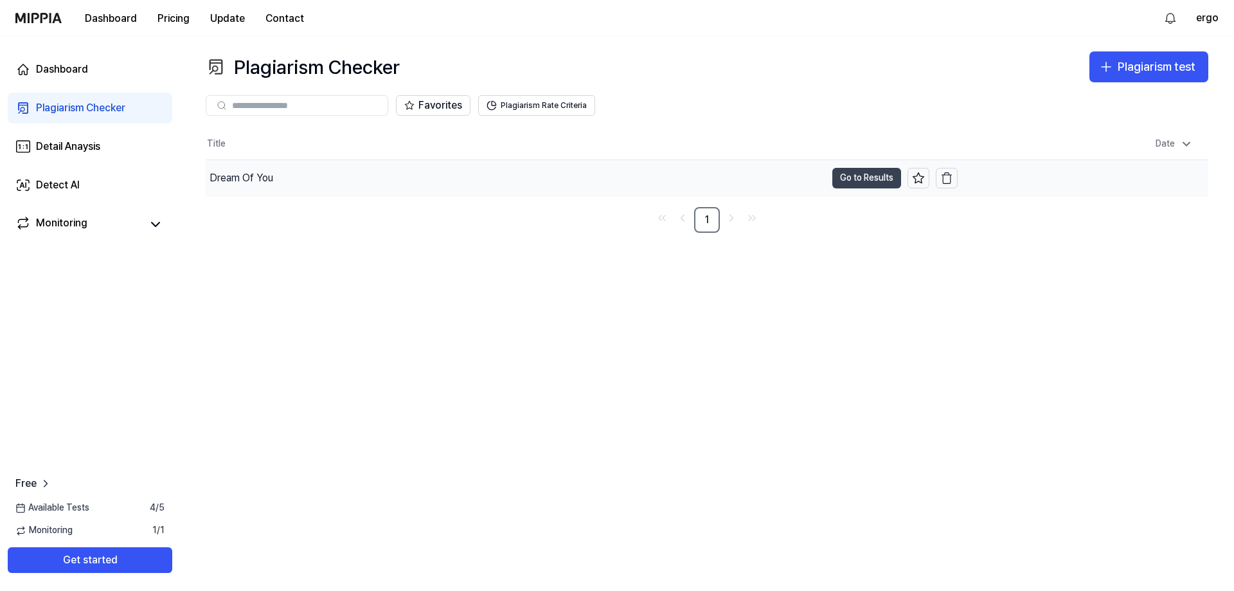
click at [864, 179] on button "Go to Results" at bounding box center [867, 178] width 69 height 21
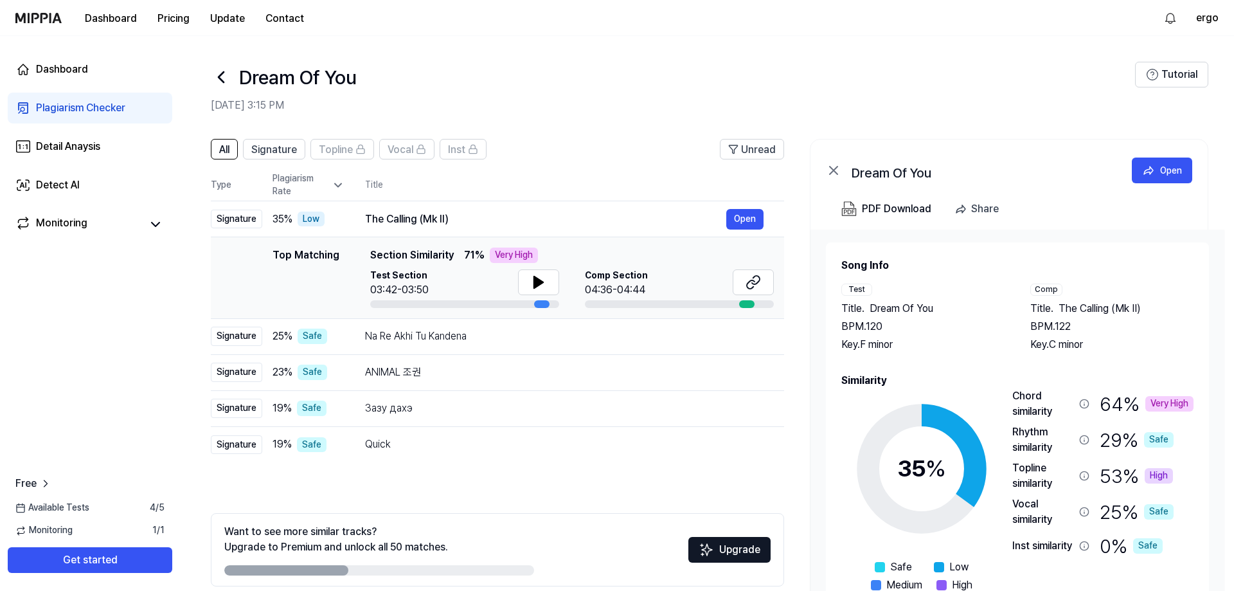
click at [446, 177] on th "Title" at bounding box center [574, 185] width 419 height 31
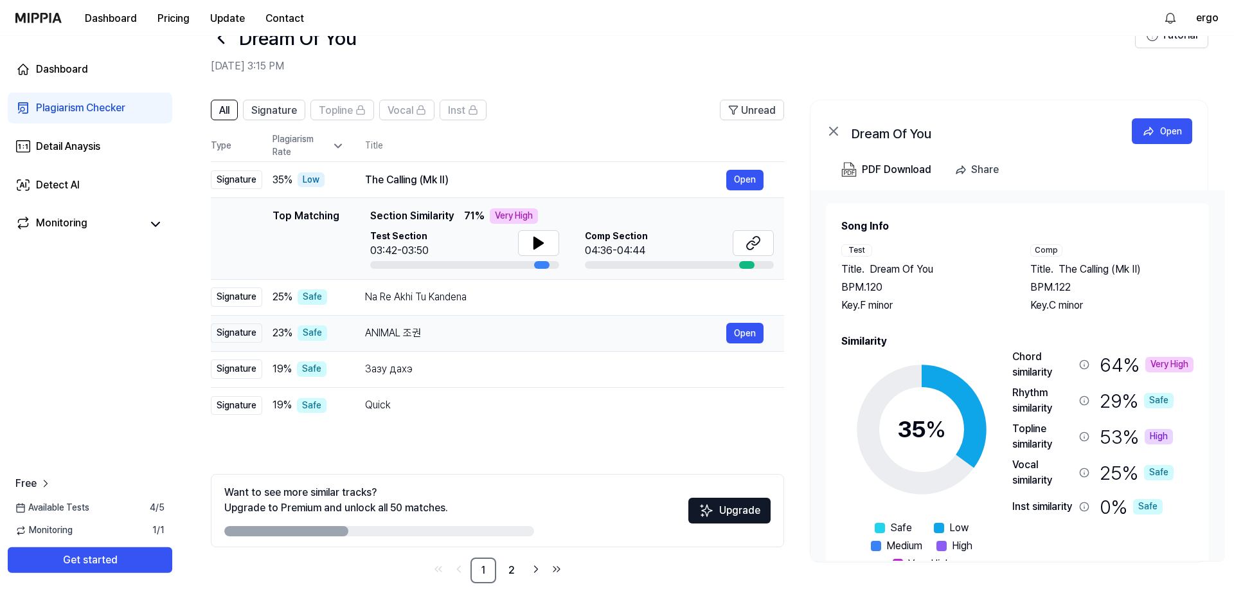
scroll to position [57, 0]
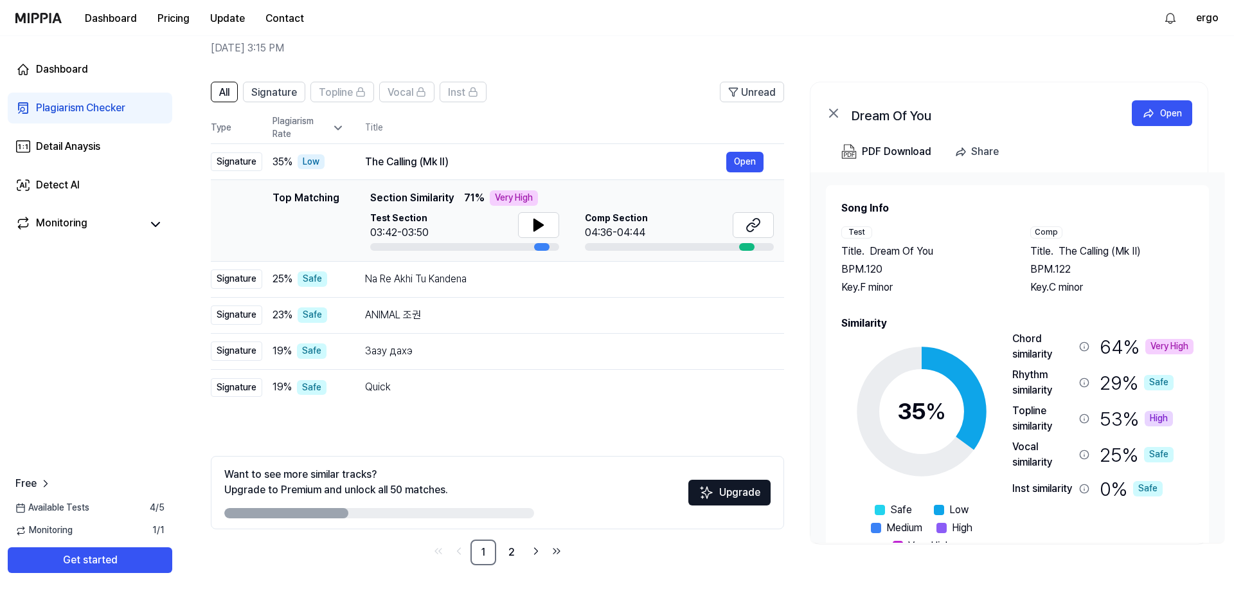
drag, startPoint x: 312, startPoint y: 518, endPoint x: 388, endPoint y: 511, distance: 75.6
click at [388, 511] on div "Want to see more similar tracks? Upgrade to Premium and unlock all 50 matches. …" at bounding box center [497, 492] width 573 height 73
drag, startPoint x: 388, startPoint y: 511, endPoint x: 440, endPoint y: 512, distance: 52.1
click at [440, 512] on div at bounding box center [379, 513] width 310 height 10
click at [515, 554] on link "2" at bounding box center [512, 552] width 26 height 26
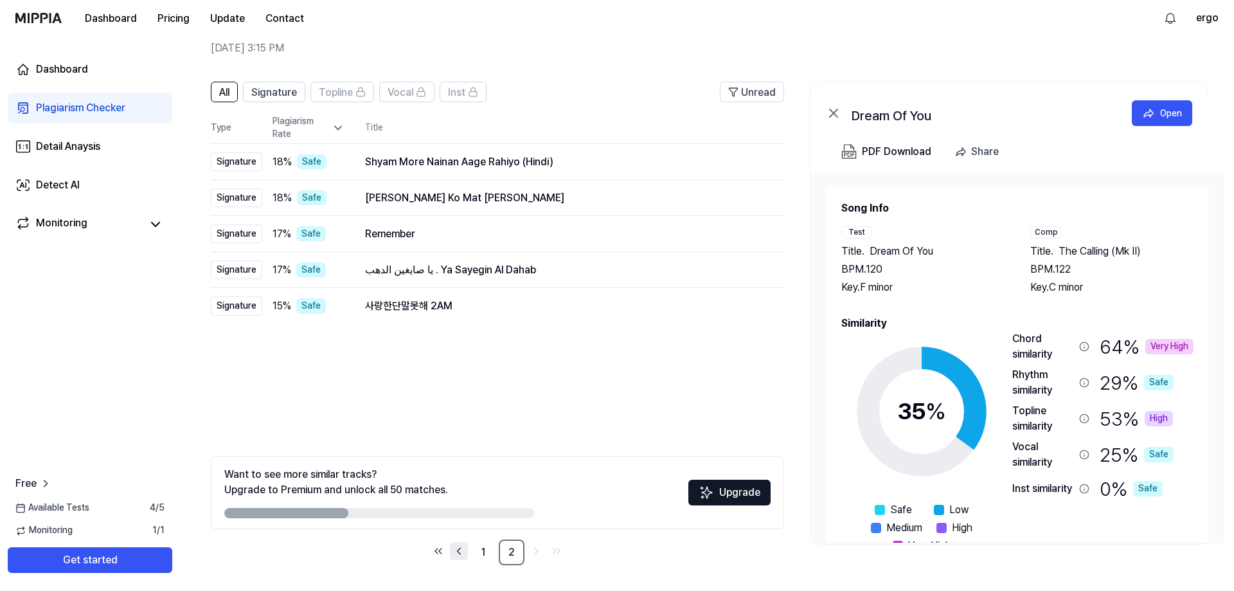
click at [464, 556] on icon "Go to previous page" at bounding box center [459, 550] width 13 height 15
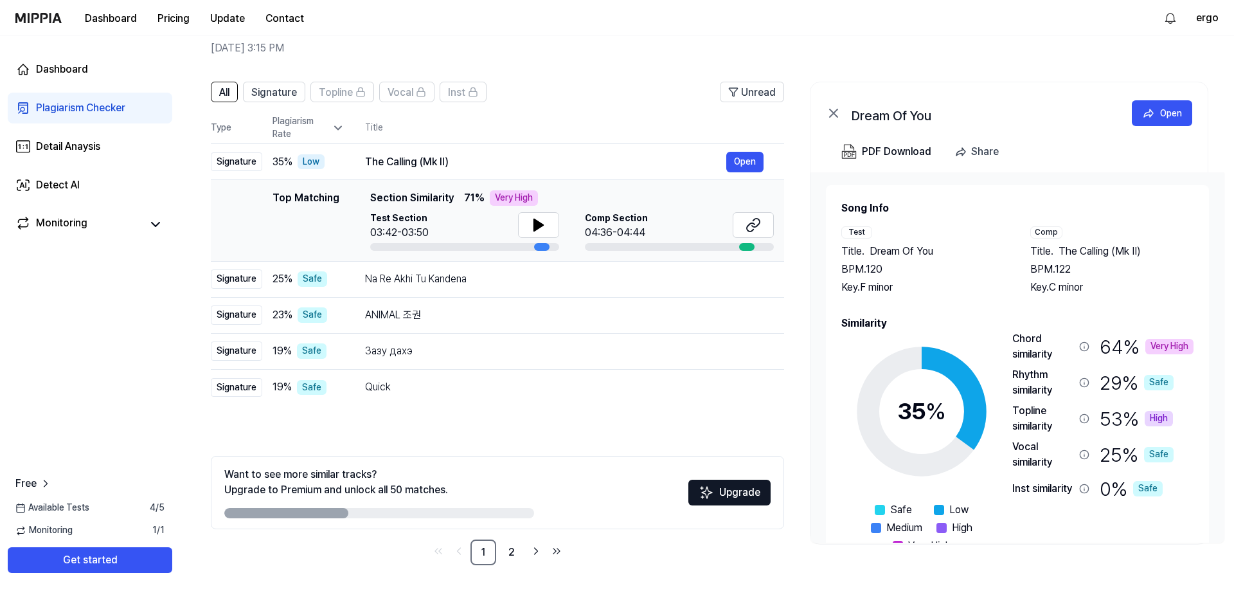
scroll to position [39, 0]
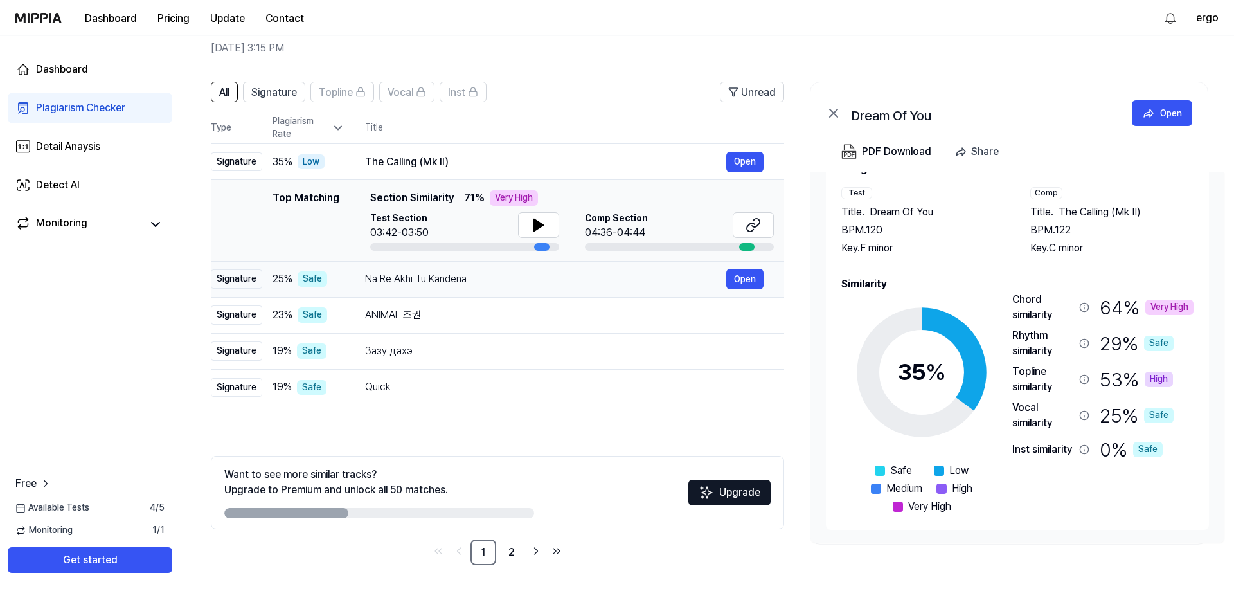
click at [358, 280] on td "Na Re Akhi Tu Kandena Open" at bounding box center [565, 279] width 440 height 36
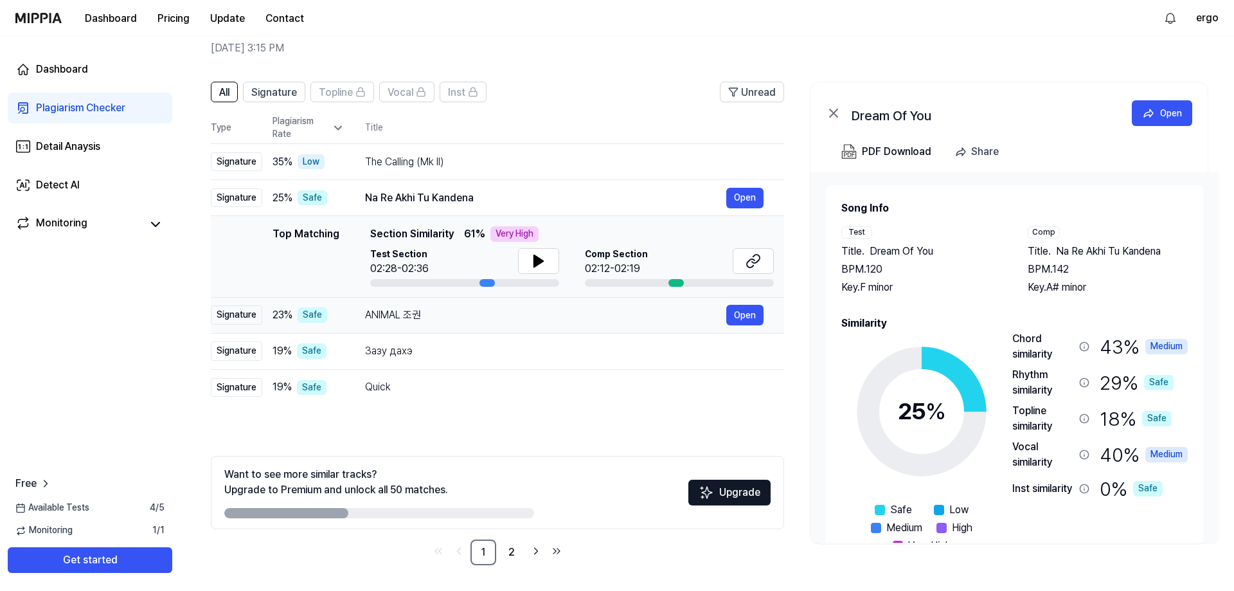
click at [352, 325] on td "ANIMAL 조권 Open" at bounding box center [565, 315] width 440 height 36
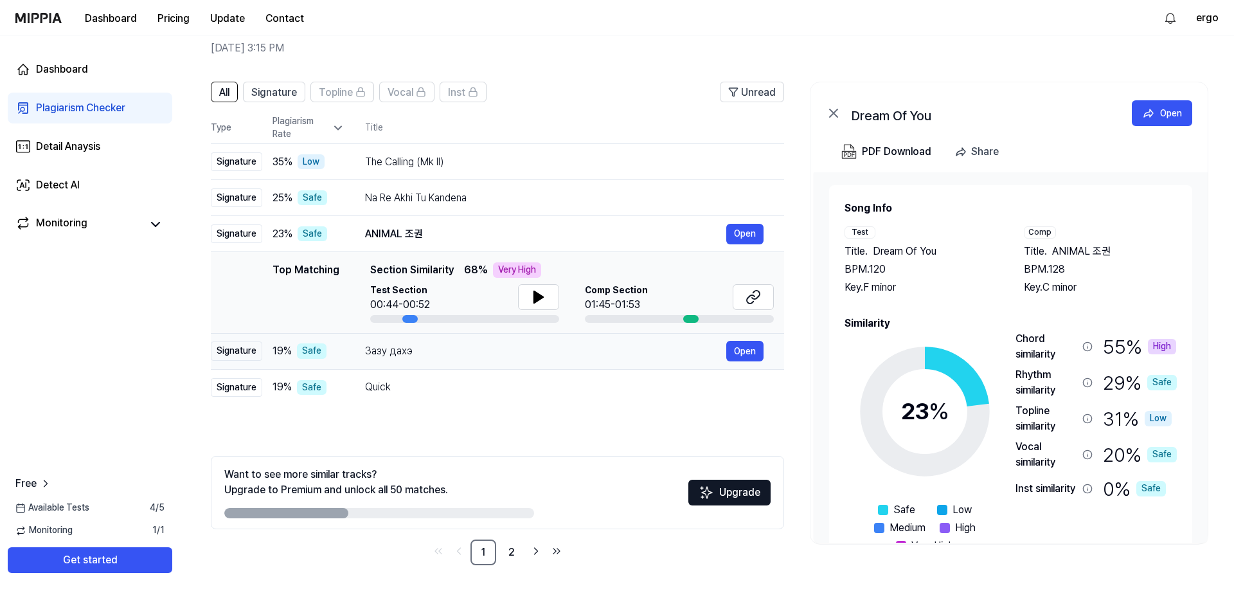
click at [358, 357] on td "Зазу дахэ Open" at bounding box center [565, 351] width 440 height 36
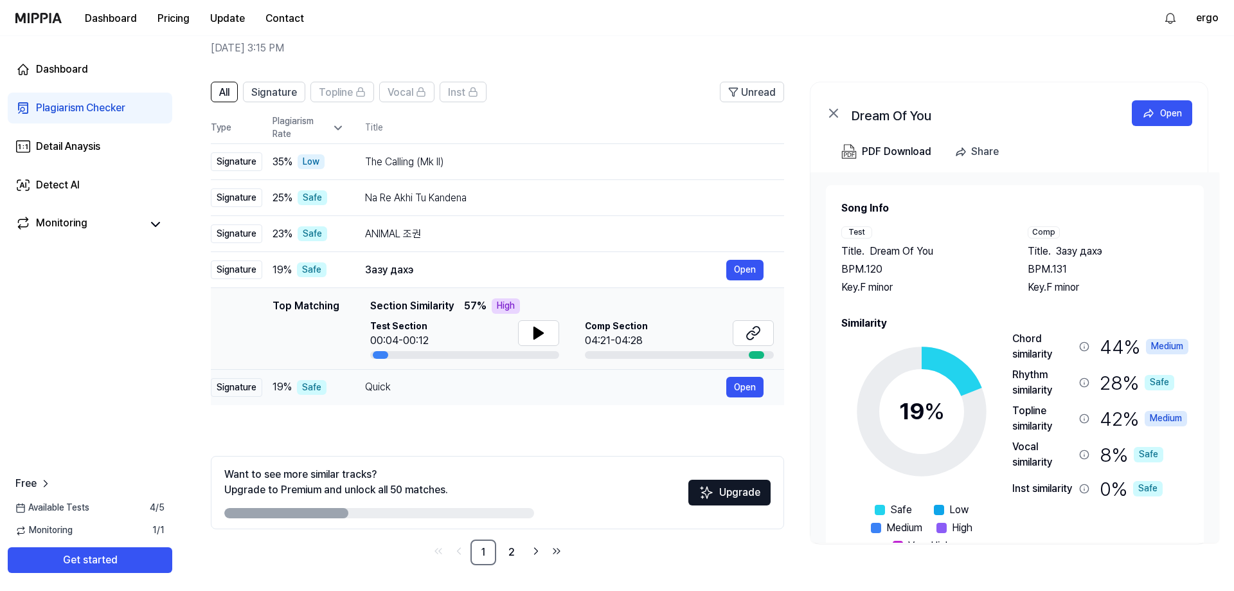
click at [360, 389] on td "Quick Open" at bounding box center [565, 387] width 440 height 36
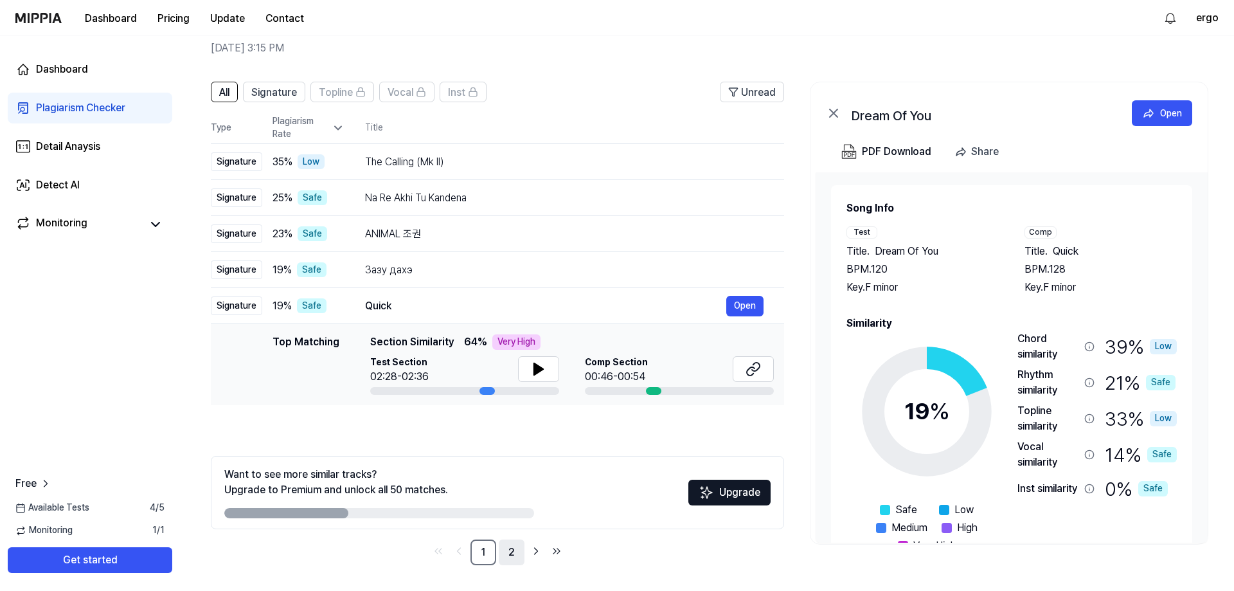
click at [509, 557] on link "2" at bounding box center [512, 552] width 26 height 26
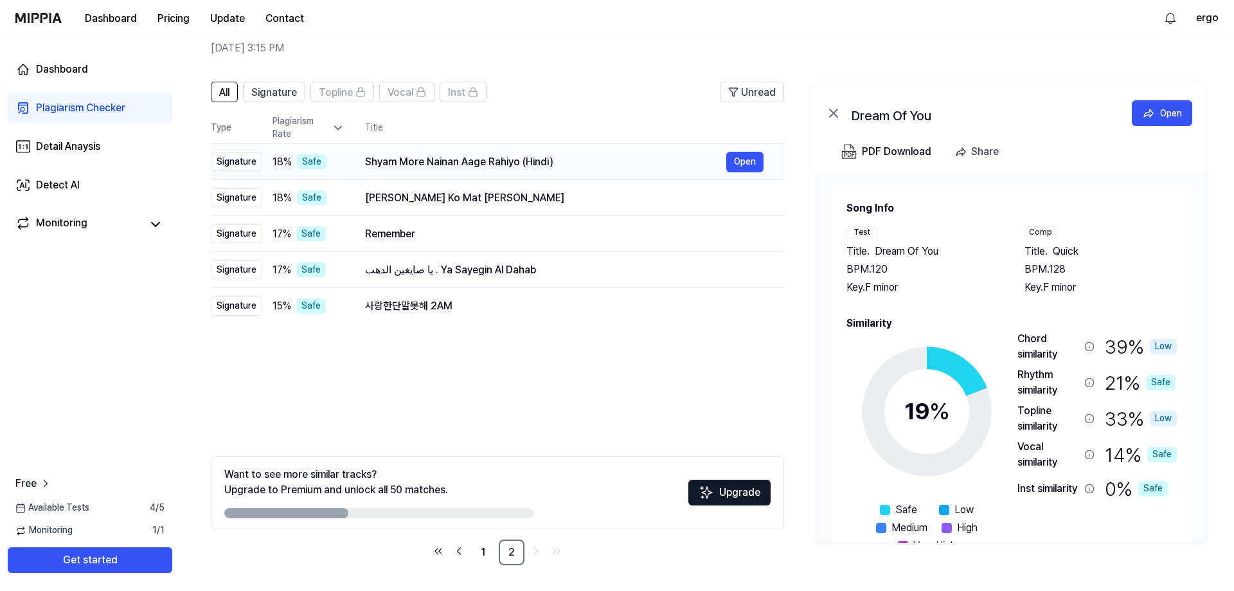
click at [337, 171] on td "18 % Safe" at bounding box center [303, 162] width 82 height 36
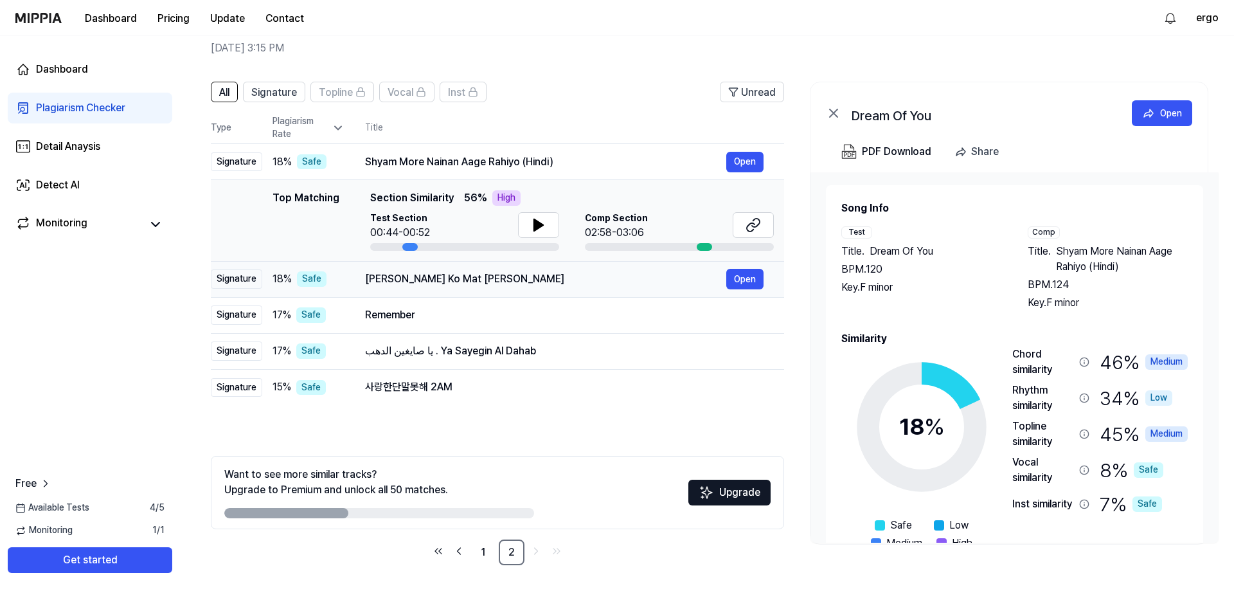
click at [352, 283] on td "[PERSON_NAME] Ko Mat [PERSON_NAME] Open" at bounding box center [565, 279] width 440 height 36
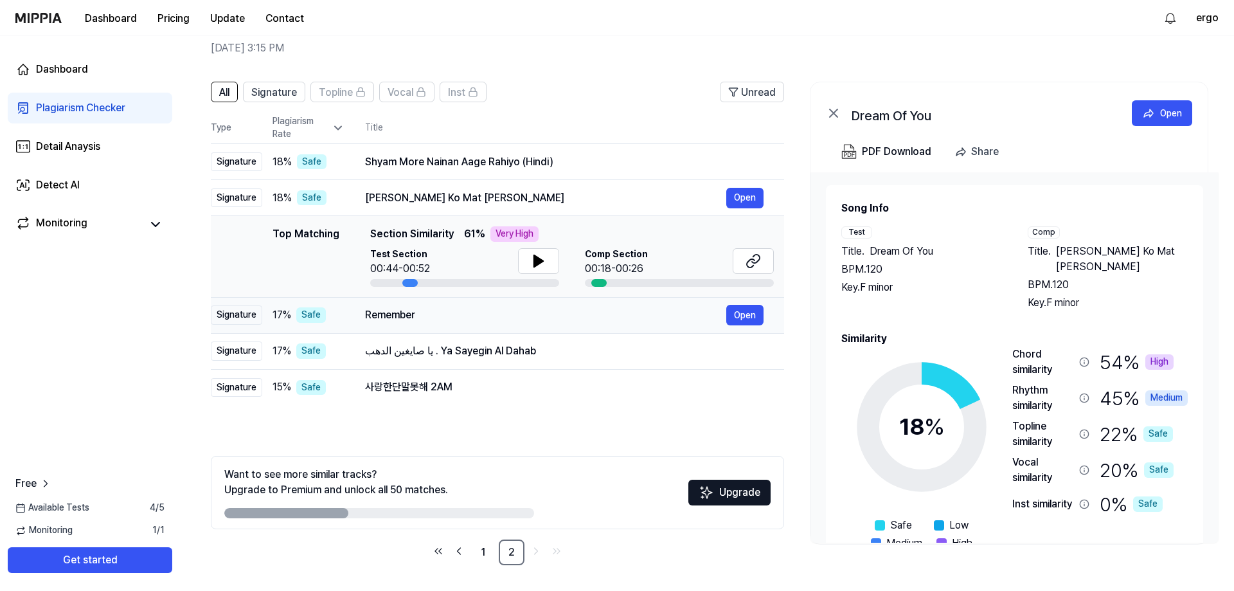
click at [355, 306] on td "Remember Open" at bounding box center [565, 315] width 440 height 36
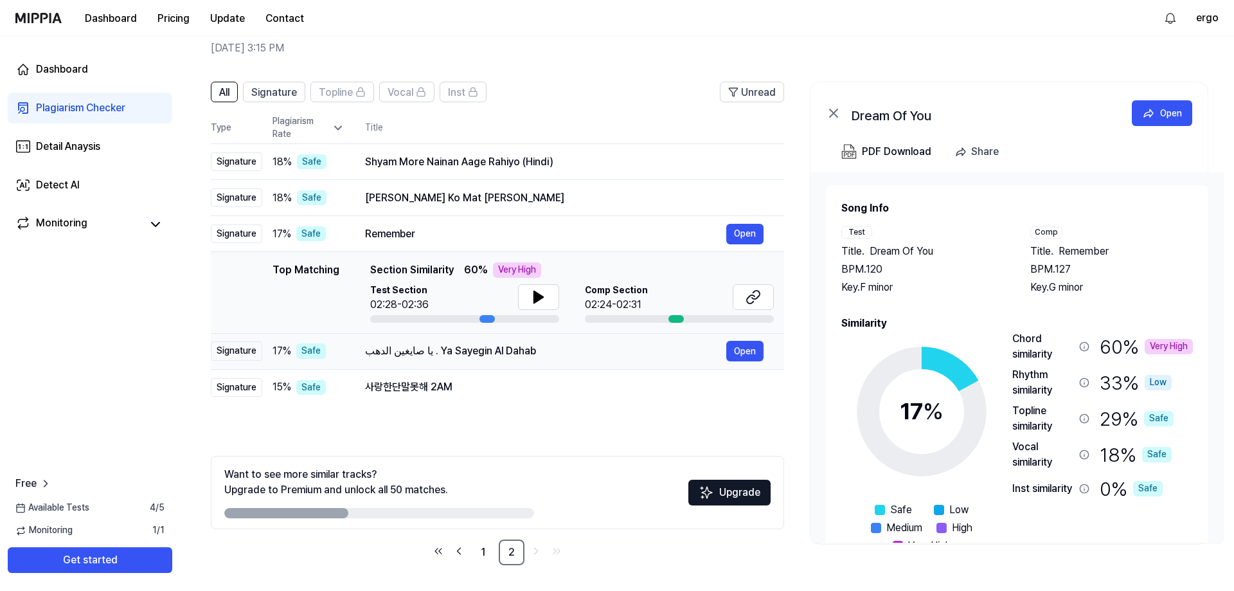
click at [358, 352] on td "يا صايغين الدهب . Ya Sayegin Al Dahab Open" at bounding box center [565, 351] width 440 height 36
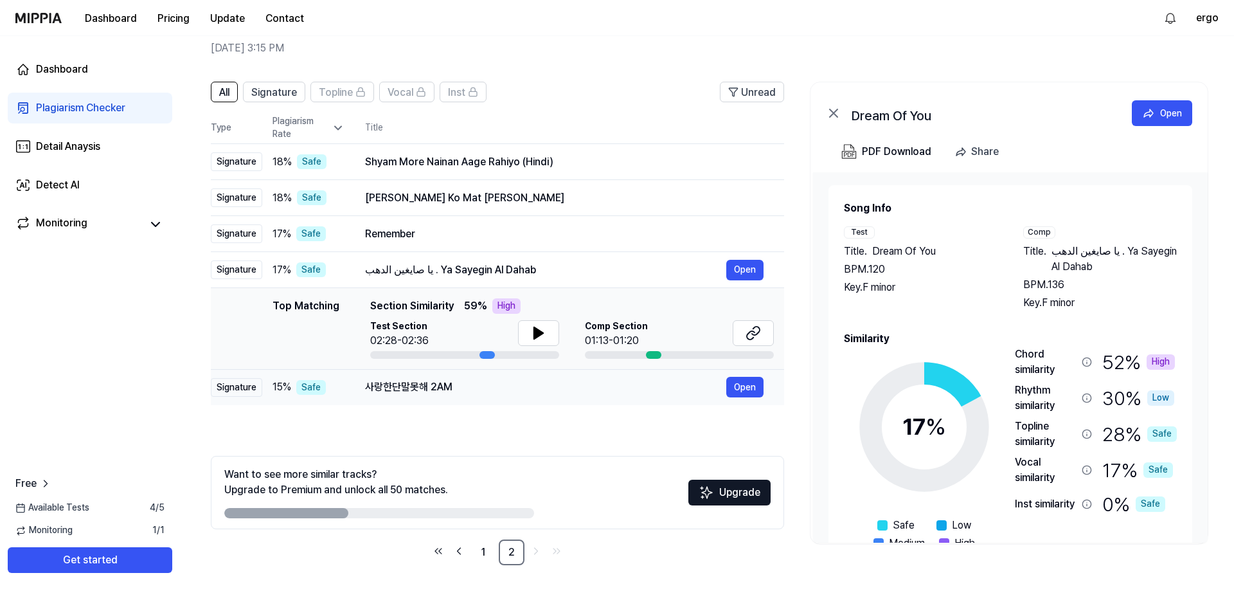
click at [357, 385] on td "사랑한단말못해 2AM Open" at bounding box center [565, 387] width 440 height 36
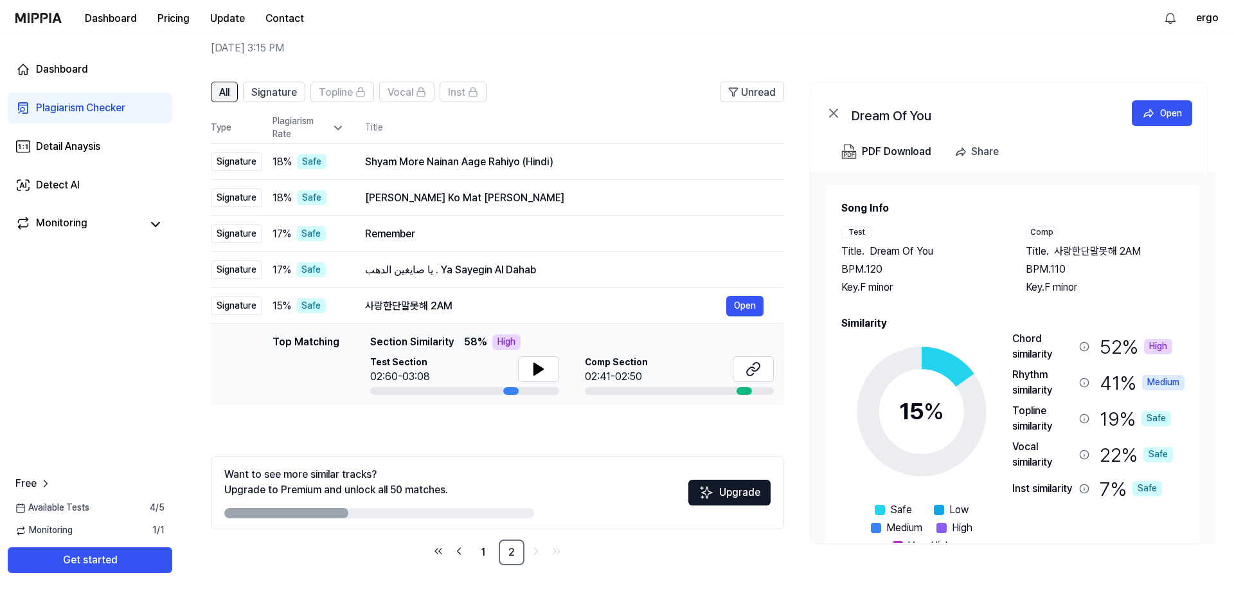
click at [230, 91] on span "All" at bounding box center [224, 92] width 10 height 15
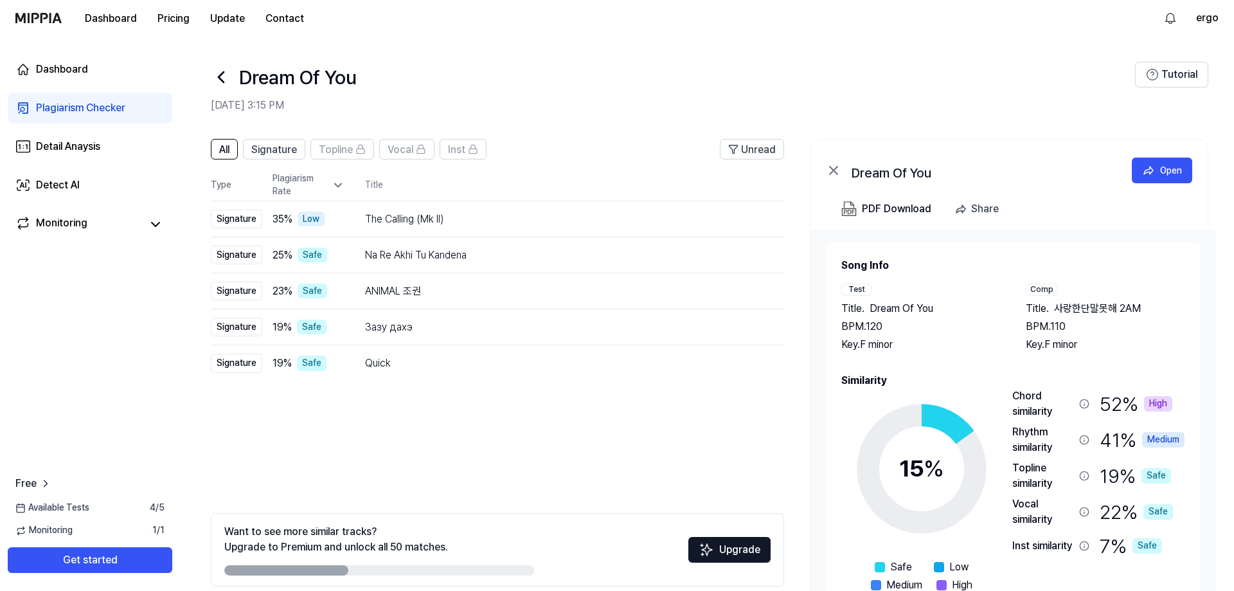
click at [506, 82] on div "Dream Of You" at bounding box center [673, 77] width 925 height 31
click at [20, 478] on span "Free" at bounding box center [25, 483] width 21 height 15
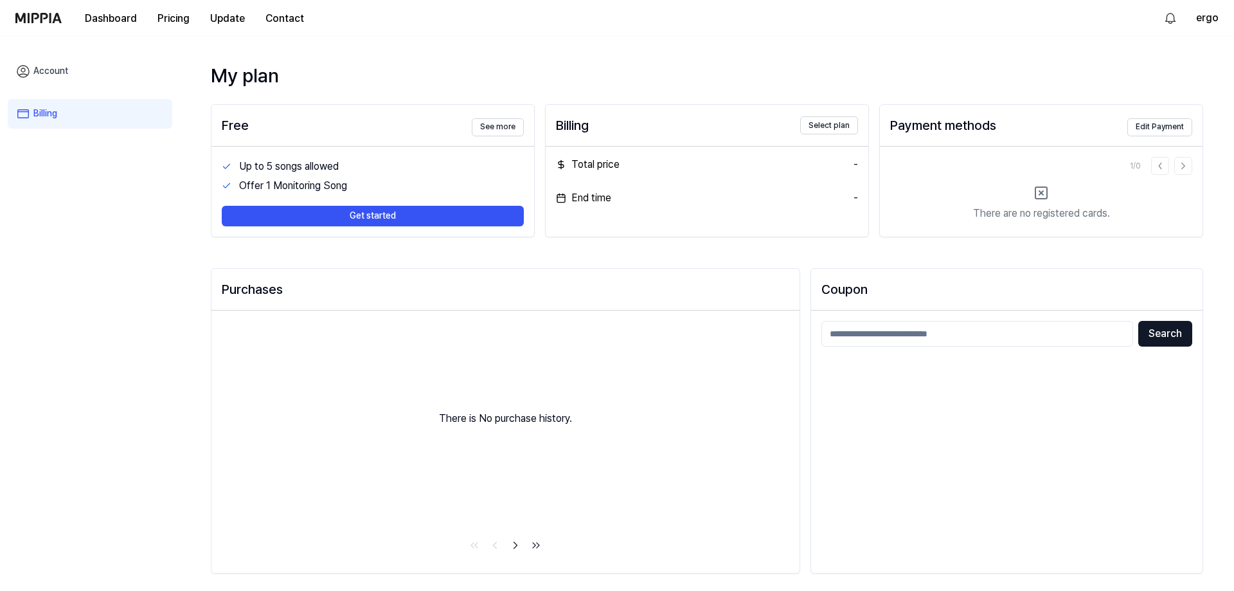
click at [37, 111] on link "Billing" at bounding box center [90, 114] width 165 height 30
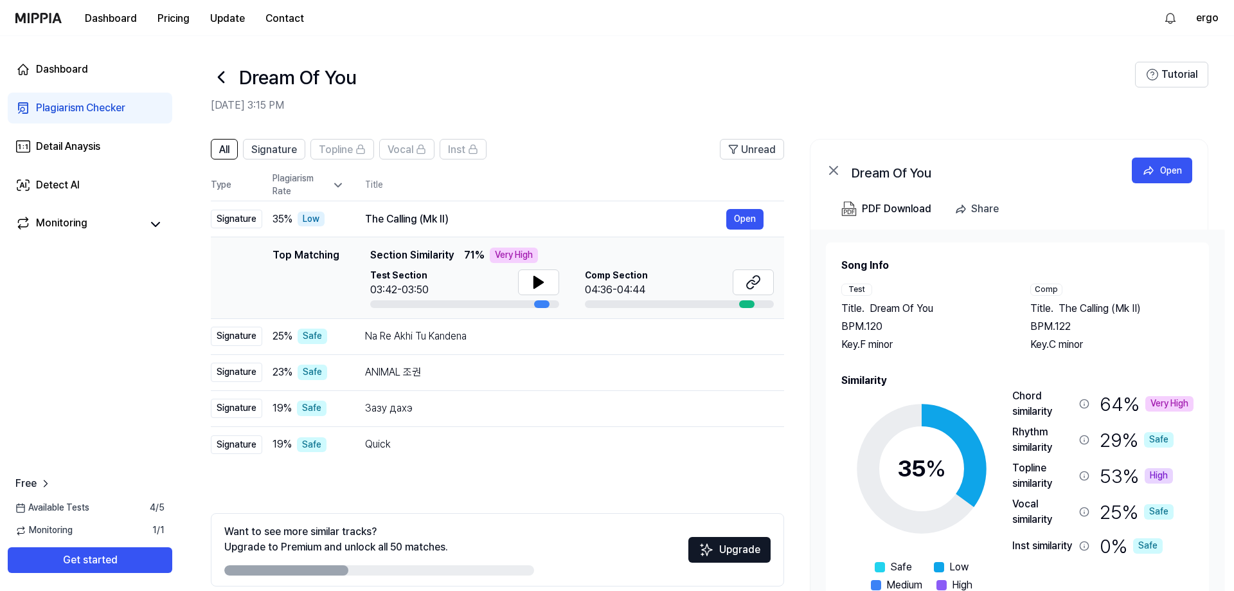
click at [224, 83] on icon at bounding box center [221, 77] width 21 height 21
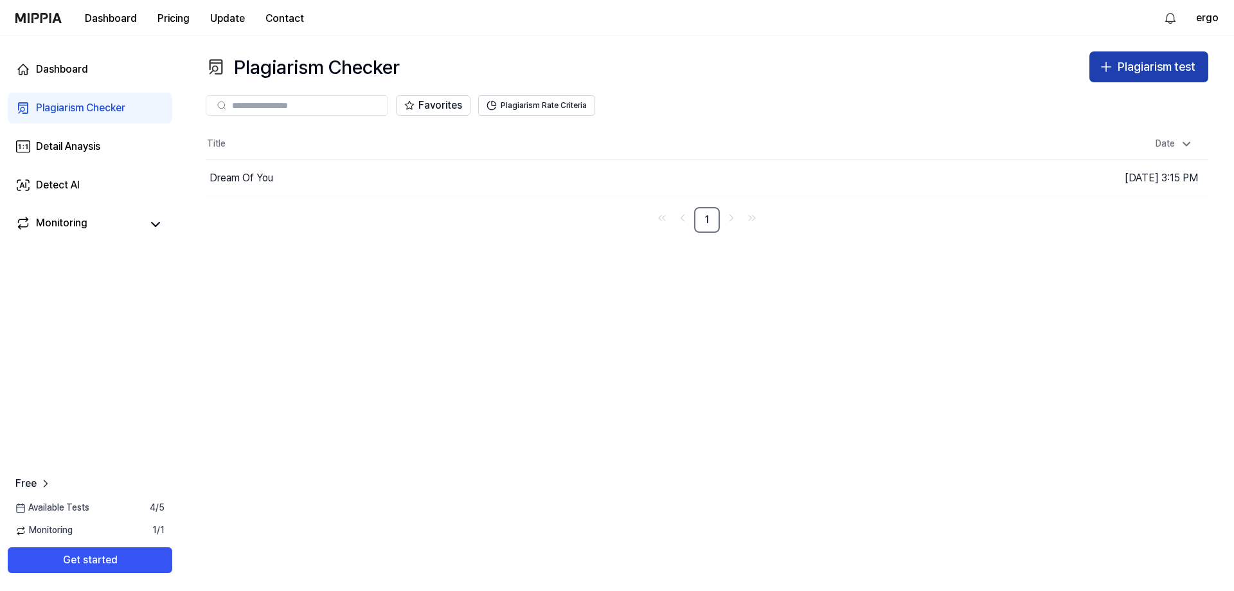
click at [1146, 67] on div "Plagiarism test" at bounding box center [1157, 67] width 78 height 19
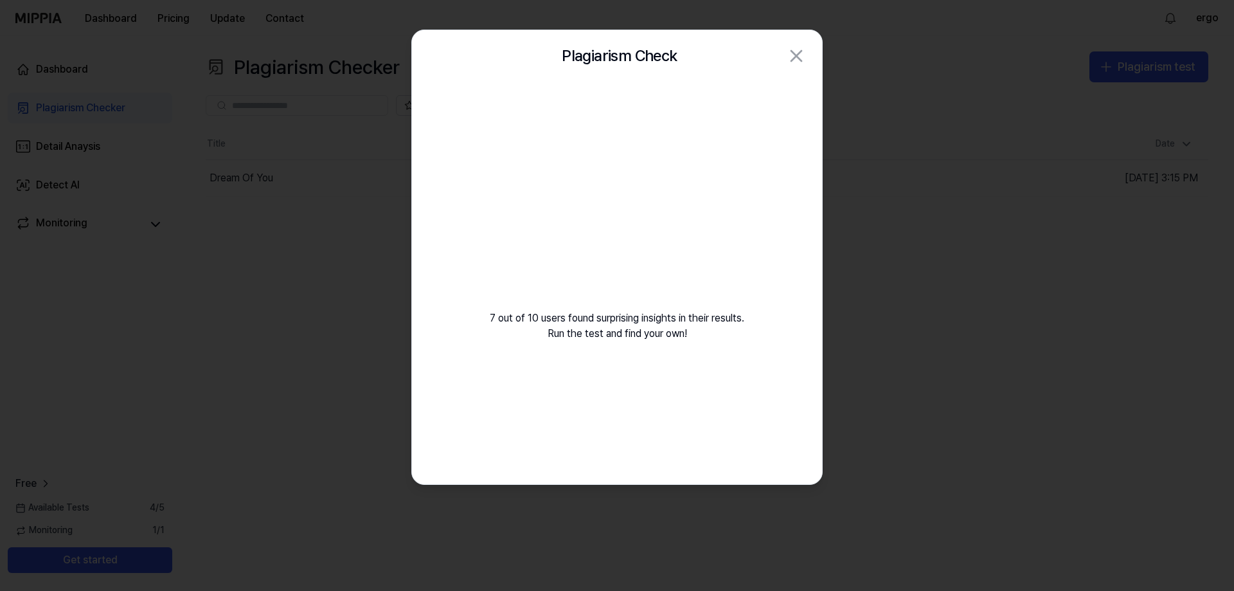
click at [515, 227] on div "7 out of 10 users found surprising insights in their results. Run the test and …" at bounding box center [617, 227] width 410 height 291
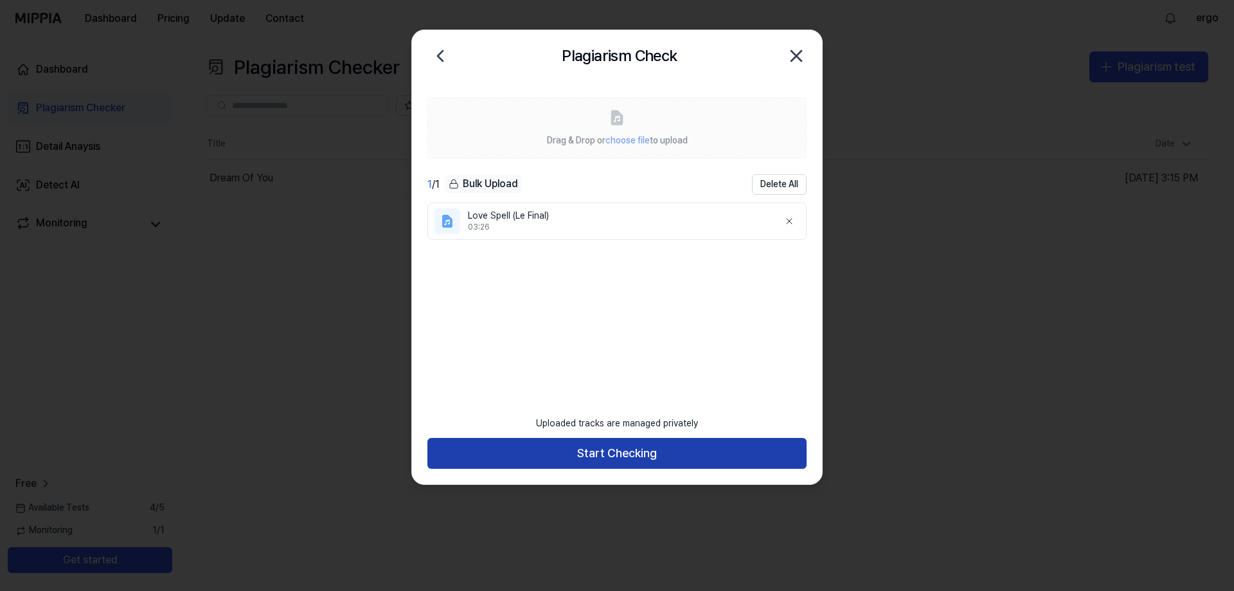
click at [649, 451] on button "Start Checking" at bounding box center [617, 453] width 379 height 31
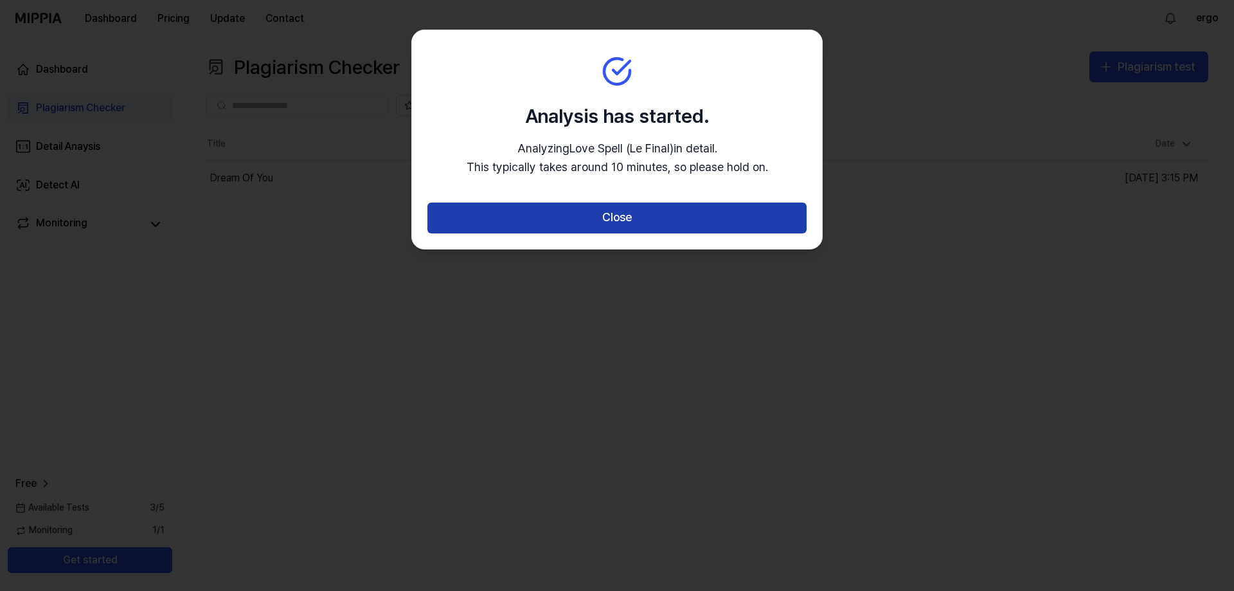
click at [613, 217] on button "Close" at bounding box center [617, 218] width 379 height 31
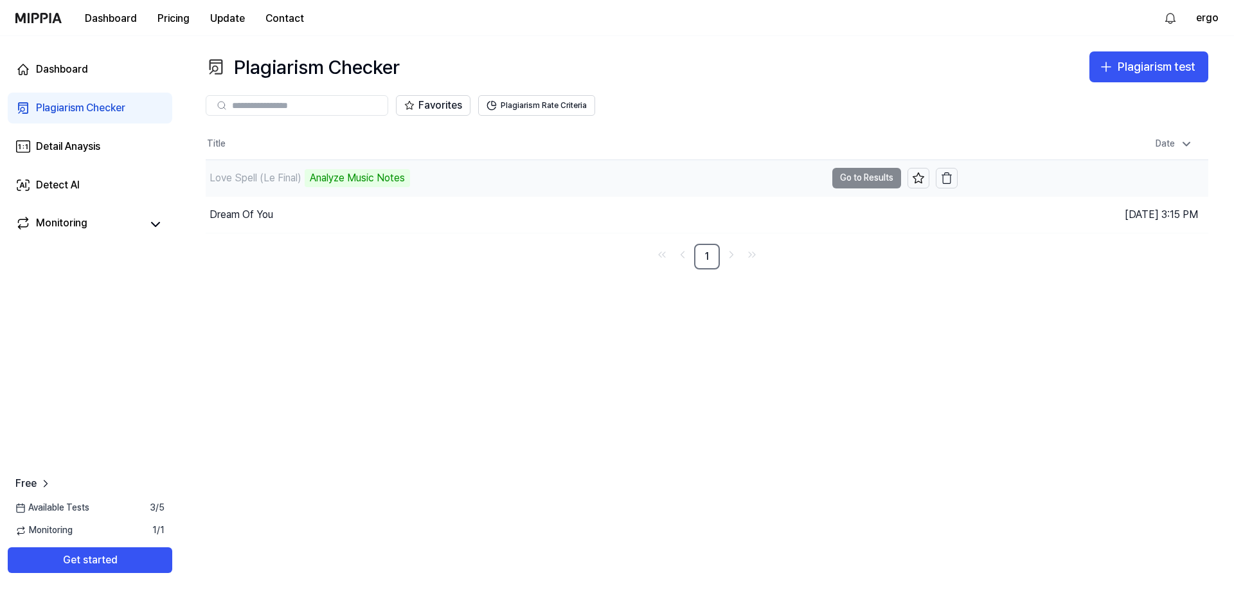
click at [271, 178] on div "Love Spell (Le Final)" at bounding box center [256, 177] width 92 height 15
click at [839, 172] on td "Love Spell (Le Final) Analyze Music Notes Go to Results" at bounding box center [582, 178] width 752 height 36
click at [852, 178] on td "Love Spell (Le Final) Analyze Music Notes Go to Results" at bounding box center [582, 178] width 752 height 36
click at [345, 323] on div "Plagiarism Checker Plagiarism test Plagiarism Checker Detail Analysis Detect AI…" at bounding box center [707, 313] width 1054 height 555
click at [53, 71] on div "Dashboard" at bounding box center [62, 69] width 52 height 15
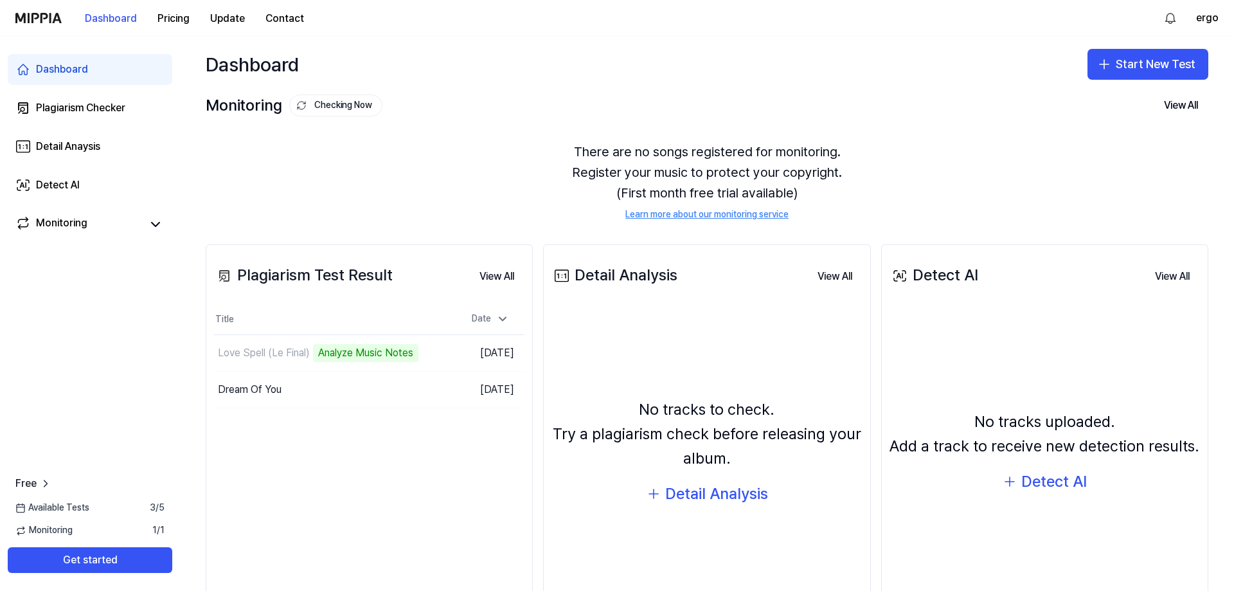
click at [671, 176] on div "There are no songs registered for monitoring. Register your music to protect yo…" at bounding box center [707, 181] width 1003 height 111
click at [379, 350] on td "Love Spell (Le Final) 12% Go to Results" at bounding box center [330, 353] width 233 height 36
click at [346, 348] on div "Love Spell (Le Final) 12%" at bounding box center [293, 353] width 158 height 36
click at [402, 152] on div "There are no songs registered for monitoring. Register your music to protect yo…" at bounding box center [707, 181] width 1003 height 111
click at [707, 165] on div "There are no songs registered for monitoring. Register your music to protect yo…" at bounding box center [707, 181] width 1003 height 111
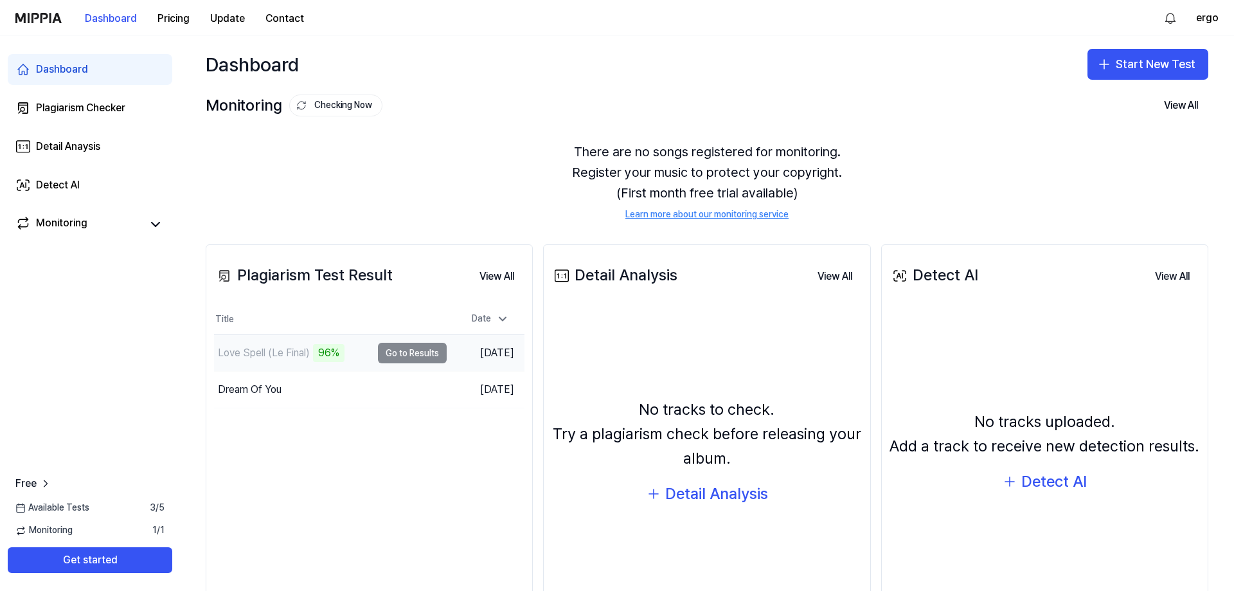
click at [359, 360] on div "Love Spell (Le Final) 96%" at bounding box center [293, 353] width 158 height 36
click at [714, 167] on div "There are no songs registered for monitoring. Register your music to protect yo…" at bounding box center [707, 181] width 1003 height 111
click at [633, 183] on div "There are no songs registered for monitoring. Register your music to protect yo…" at bounding box center [707, 181] width 1003 height 111
click at [417, 354] on button "Go to Results" at bounding box center [412, 353] width 69 height 21
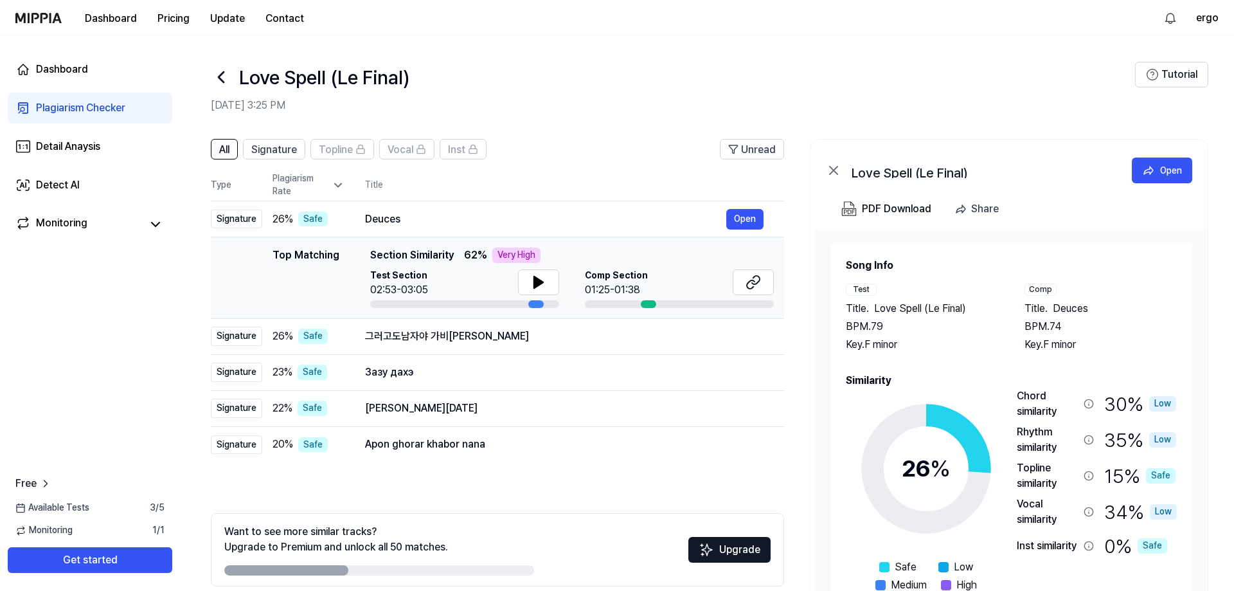
scroll to position [57, 0]
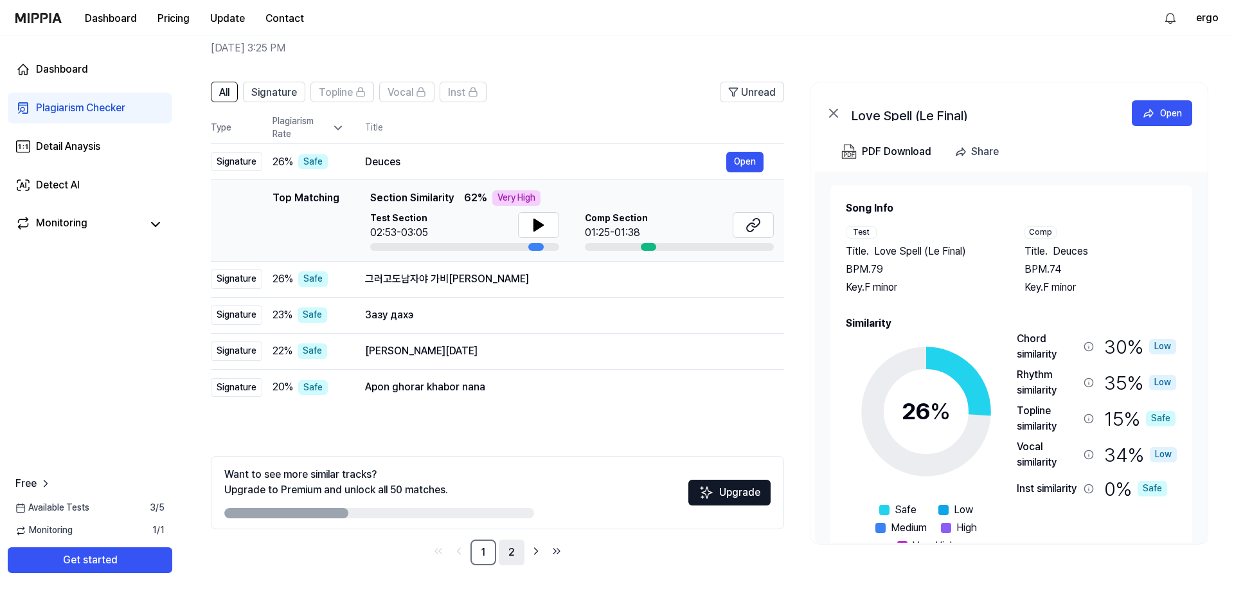
click at [512, 554] on link "2" at bounding box center [512, 552] width 26 height 26
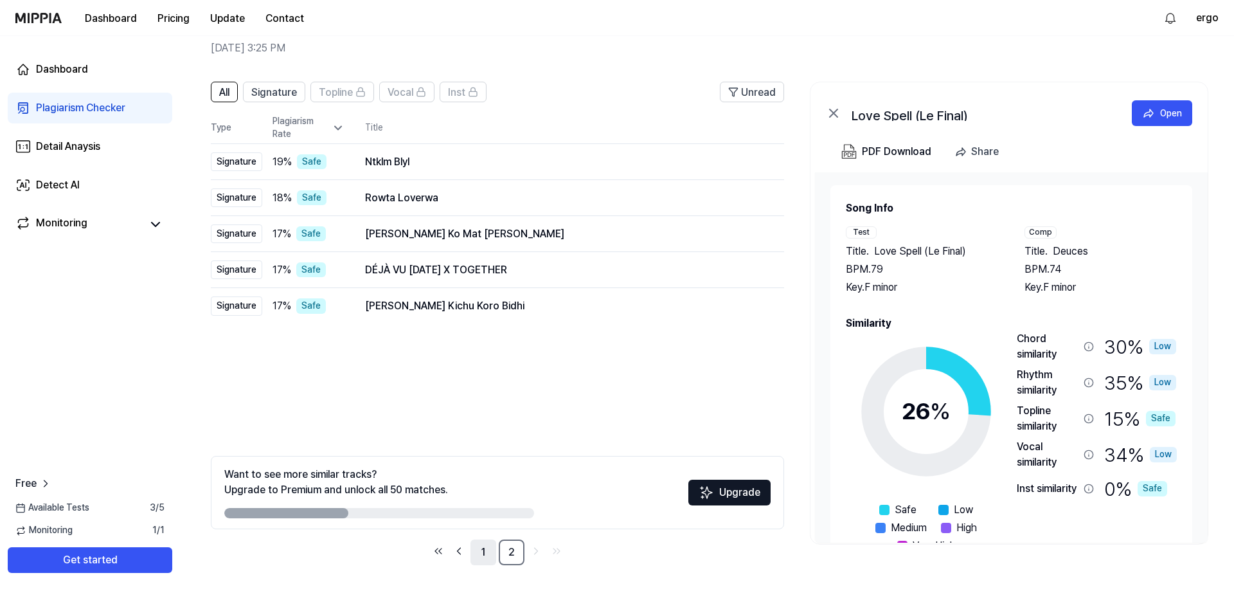
click at [479, 556] on link "1" at bounding box center [484, 552] width 26 height 26
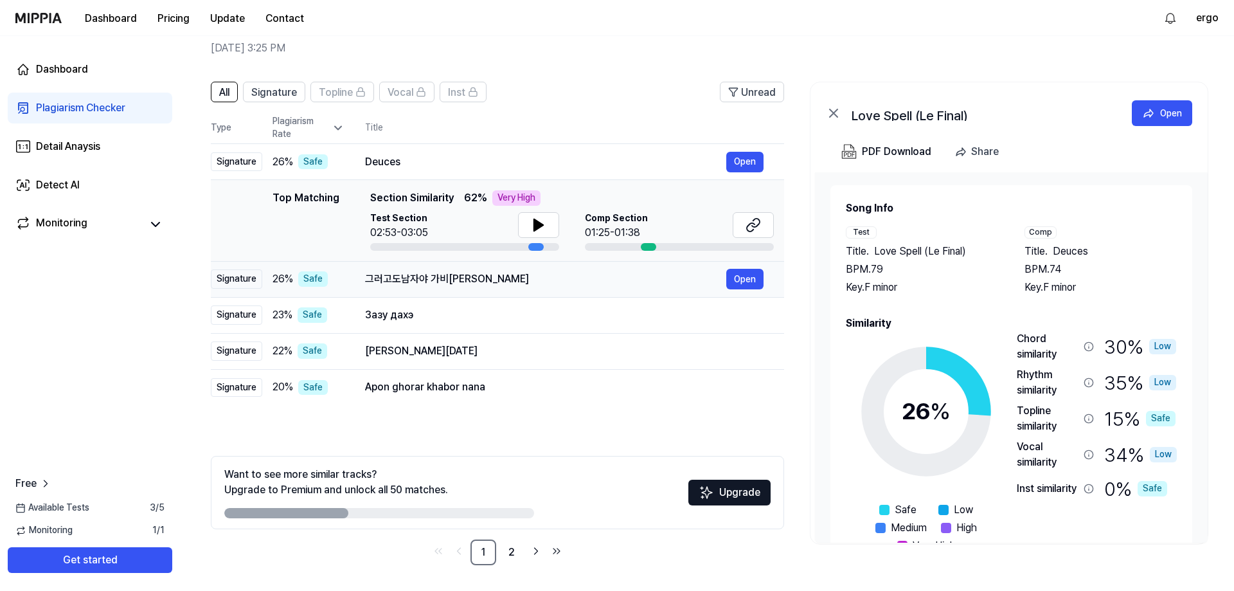
click at [443, 282] on div "그러고도남자야 가비[PERSON_NAME]" at bounding box center [545, 278] width 361 height 15
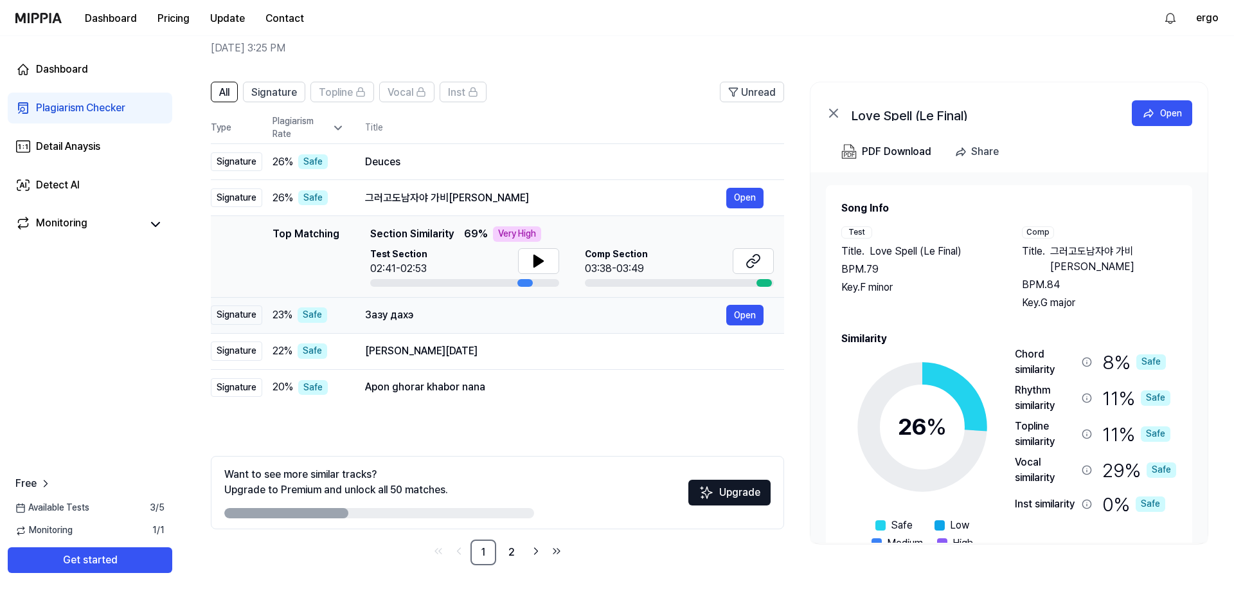
click at [449, 314] on div "Зазу дахэ" at bounding box center [545, 314] width 361 height 15
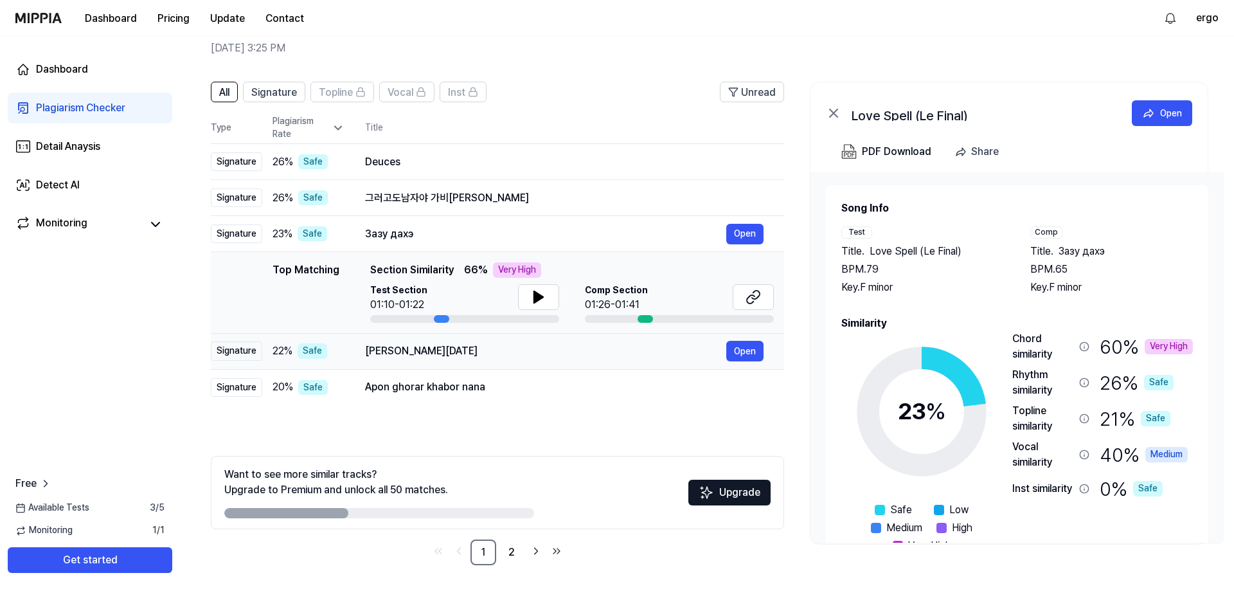
click at [454, 359] on div "[PERSON_NAME][DATE]" at bounding box center [545, 350] width 361 height 15
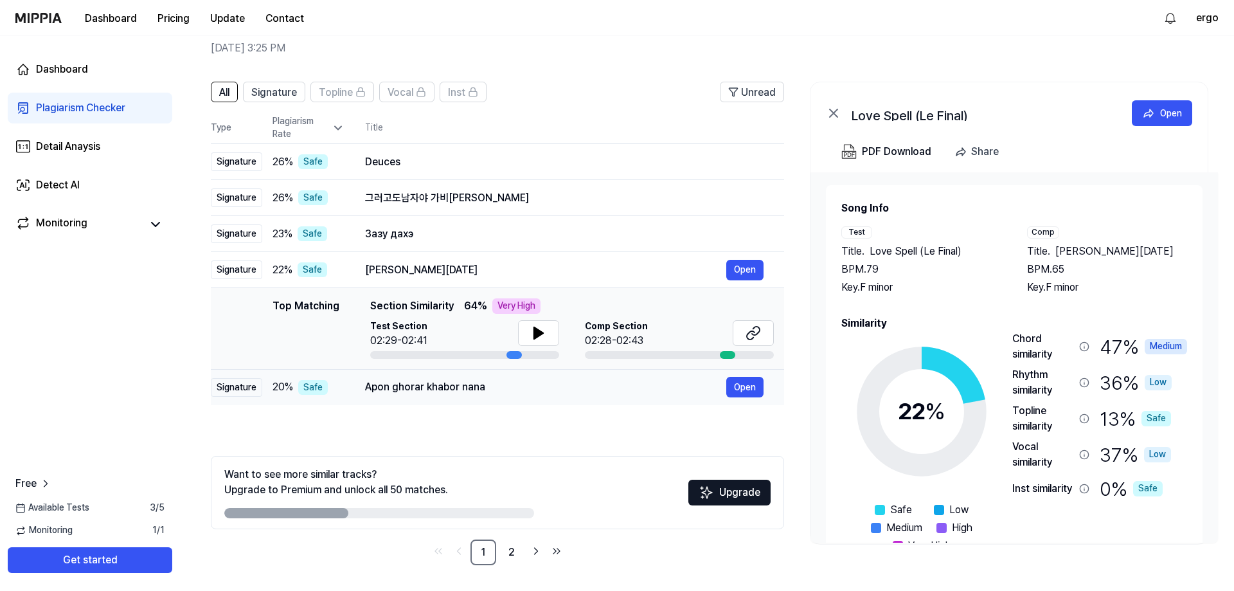
click at [455, 374] on td "Apon ghorar khabor nana Open" at bounding box center [565, 387] width 440 height 36
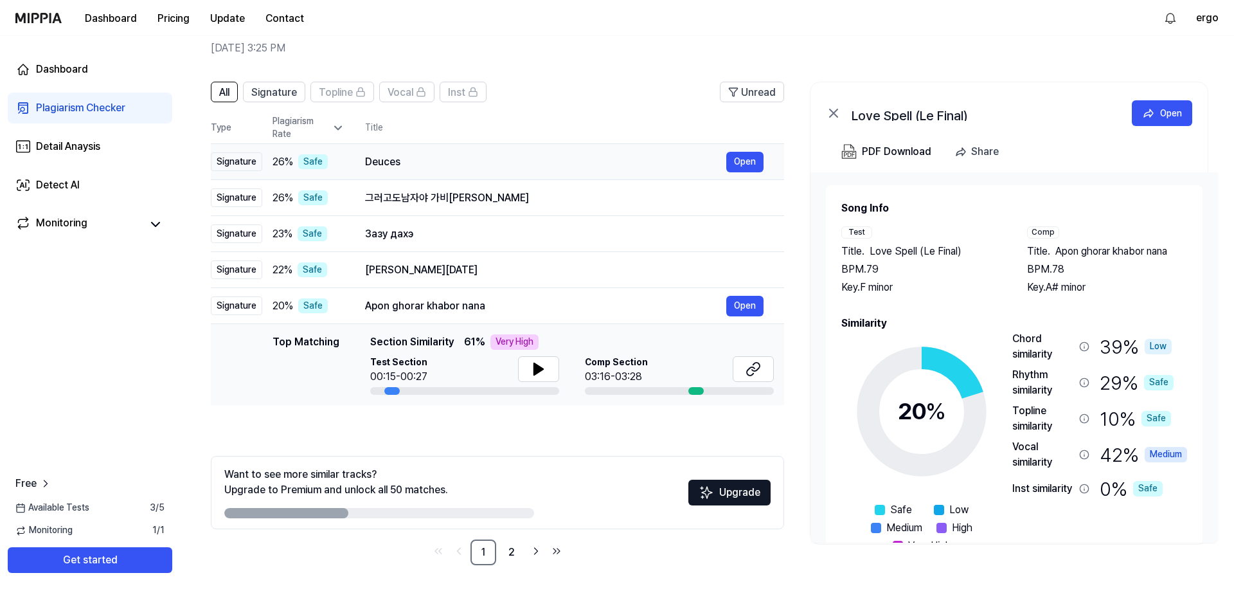
click at [424, 159] on div "Deuces" at bounding box center [545, 161] width 361 height 15
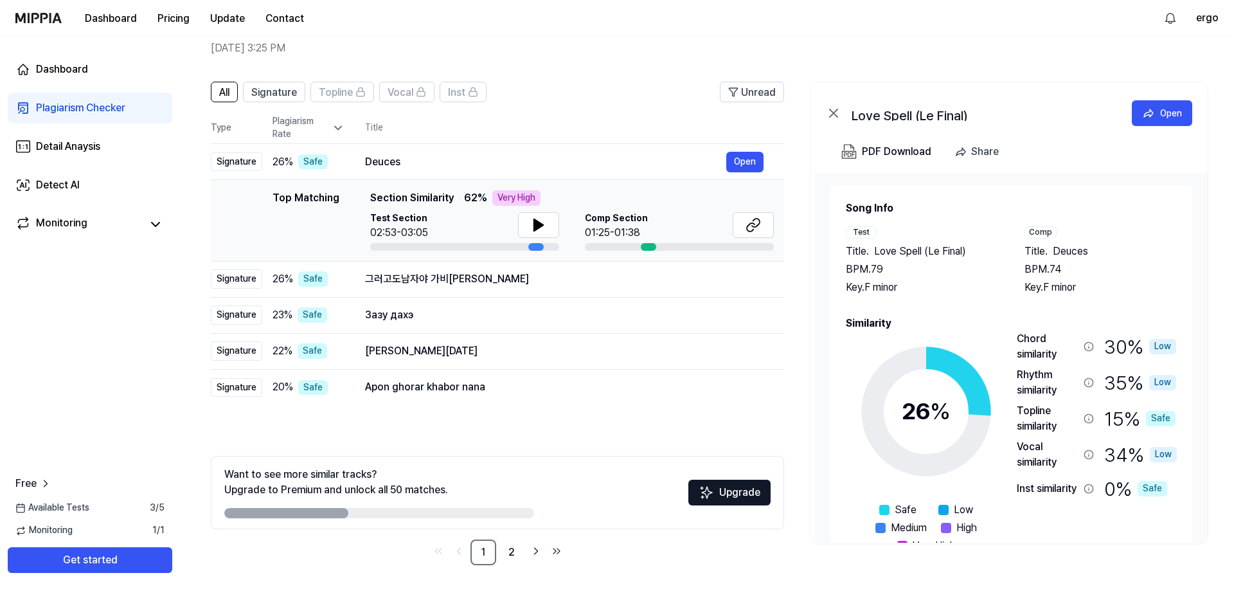
click at [830, 111] on icon at bounding box center [833, 112] width 15 height 15
click at [82, 82] on link "Dashboard" at bounding box center [90, 69] width 165 height 31
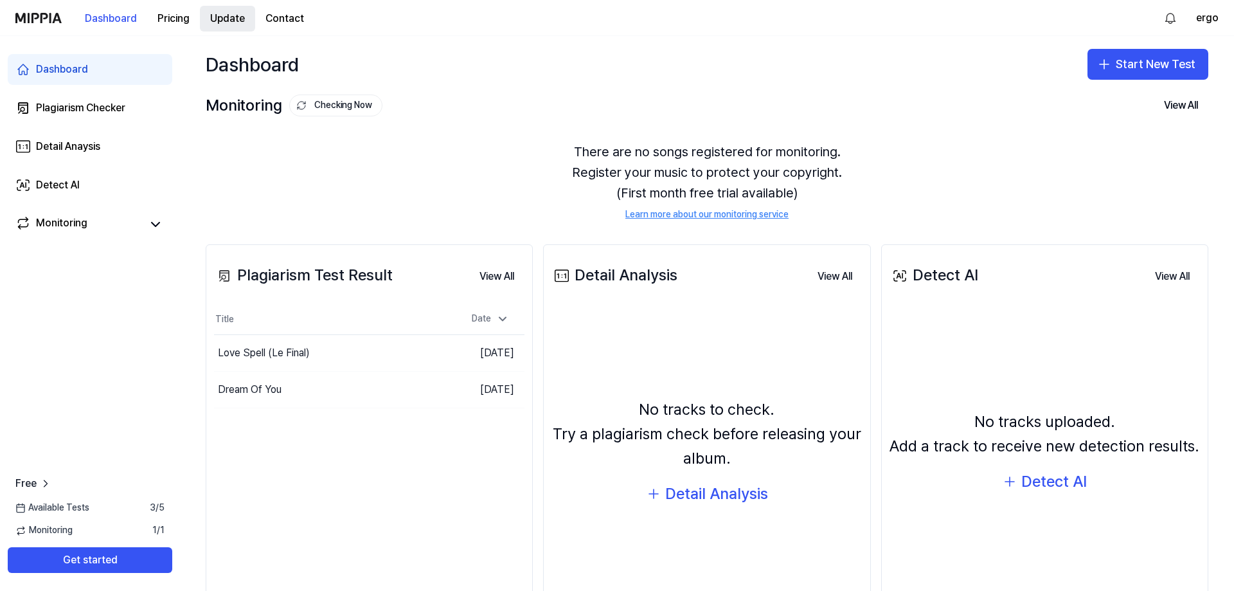
click at [235, 20] on button "Update" at bounding box center [227, 19] width 55 height 26
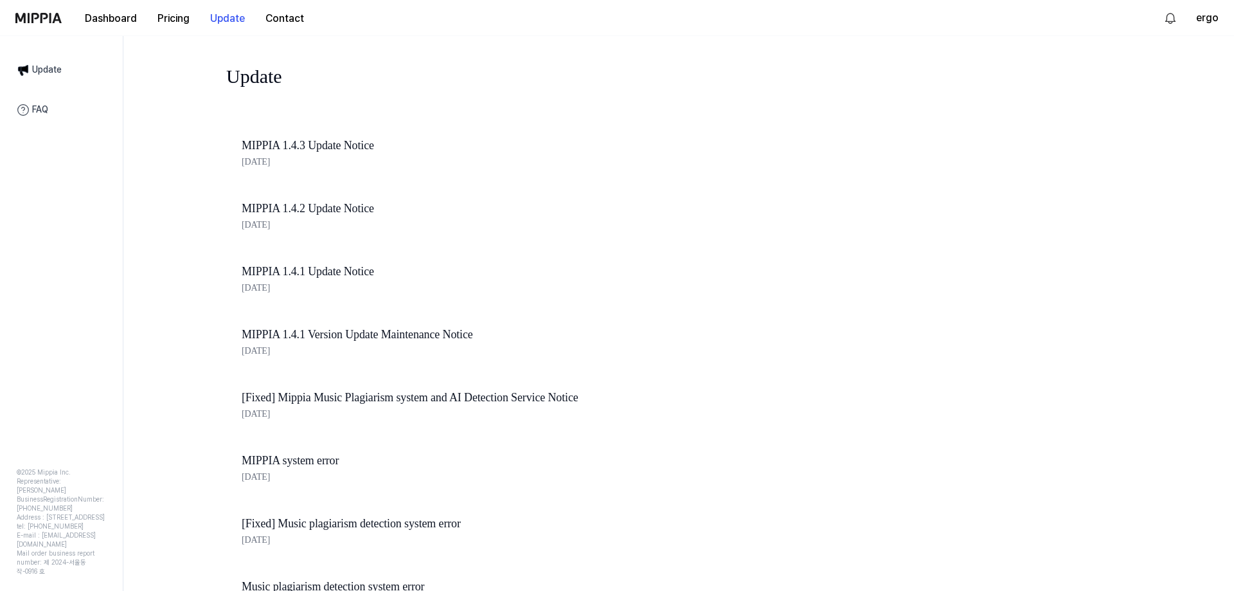
click at [302, 143] on link "MIPPIA 1.4.3 Update Notice" at bounding box center [460, 145] width 437 height 19
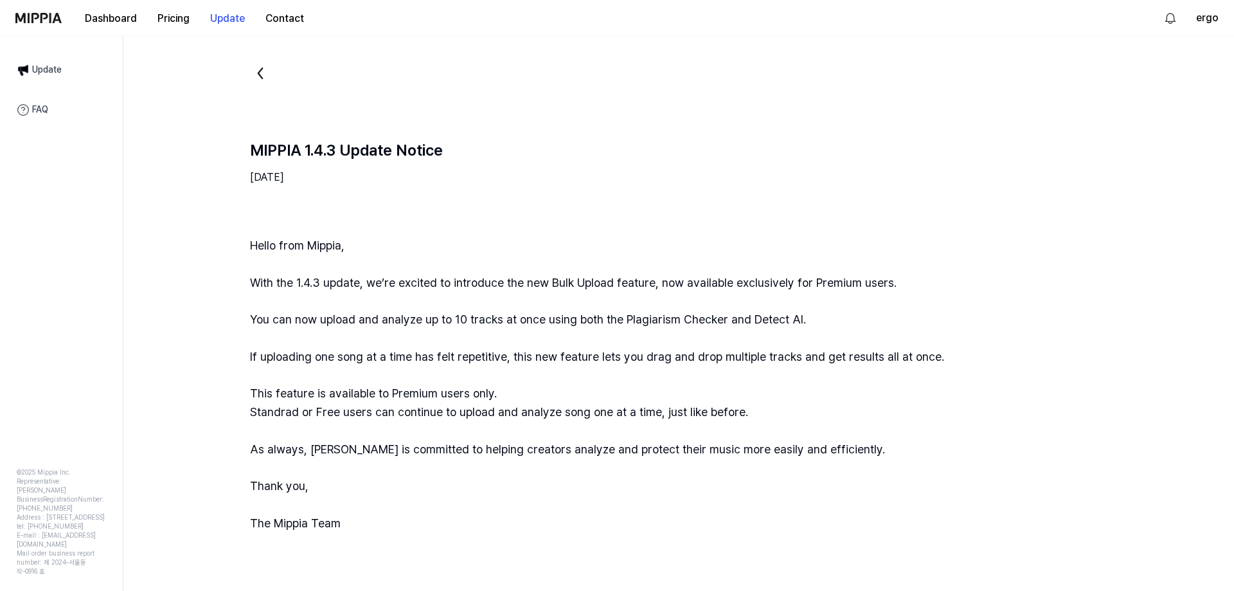
scroll to position [15, 0]
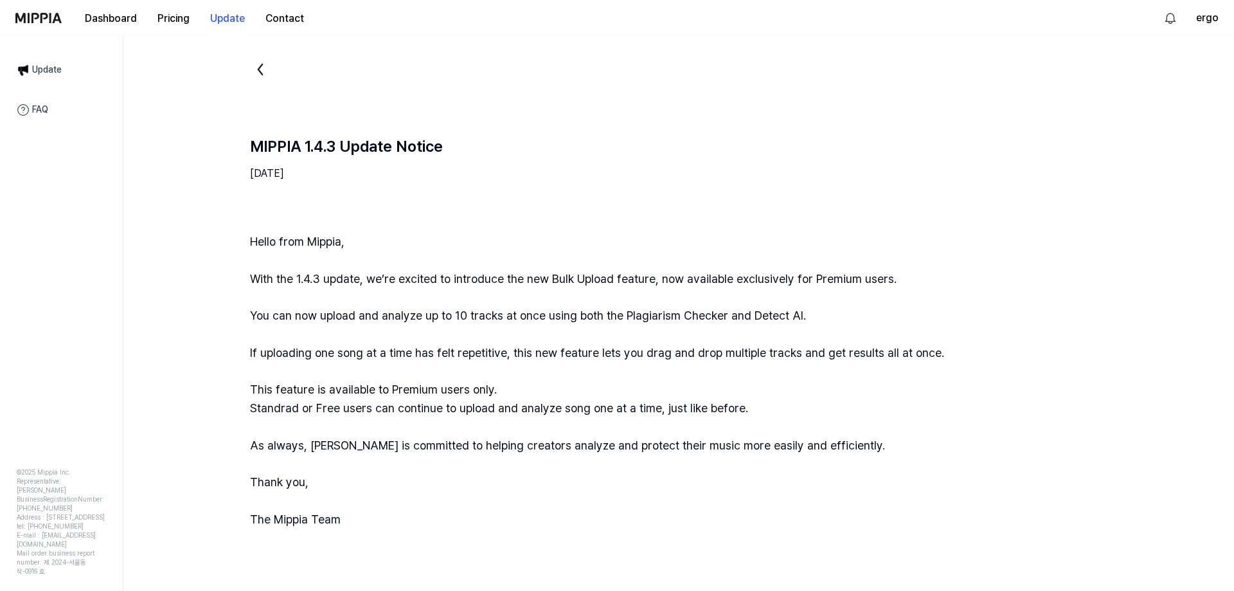
click at [41, 24] on div "Dashboard Pricing Update Contact" at bounding box center [164, 17] width 299 height 35
click at [39, 14] on img at bounding box center [38, 18] width 46 height 10
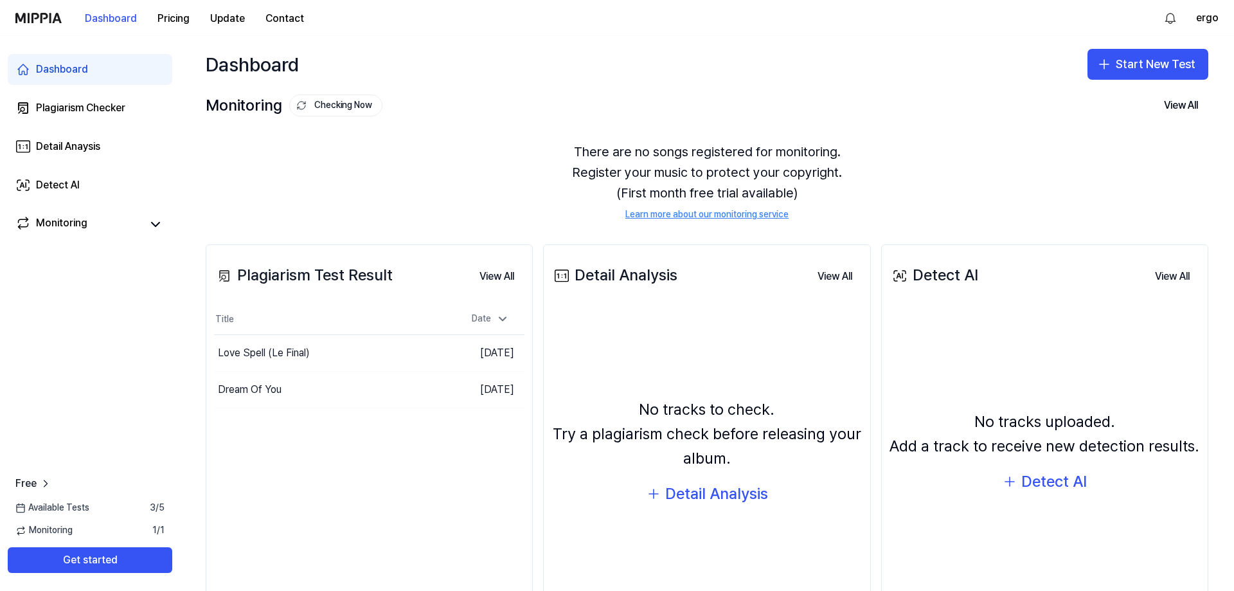
click at [663, 173] on div "There are no songs registered for monitoring. Register your music to protect yo…" at bounding box center [707, 181] width 1003 height 111
click at [1222, 282] on div "Plagiarism Test Result View All Plagiarism Test Result Title Date Love Spell (L…" at bounding box center [707, 443] width 1054 height 449
click at [493, 273] on button "View All" at bounding box center [496, 277] width 55 height 26
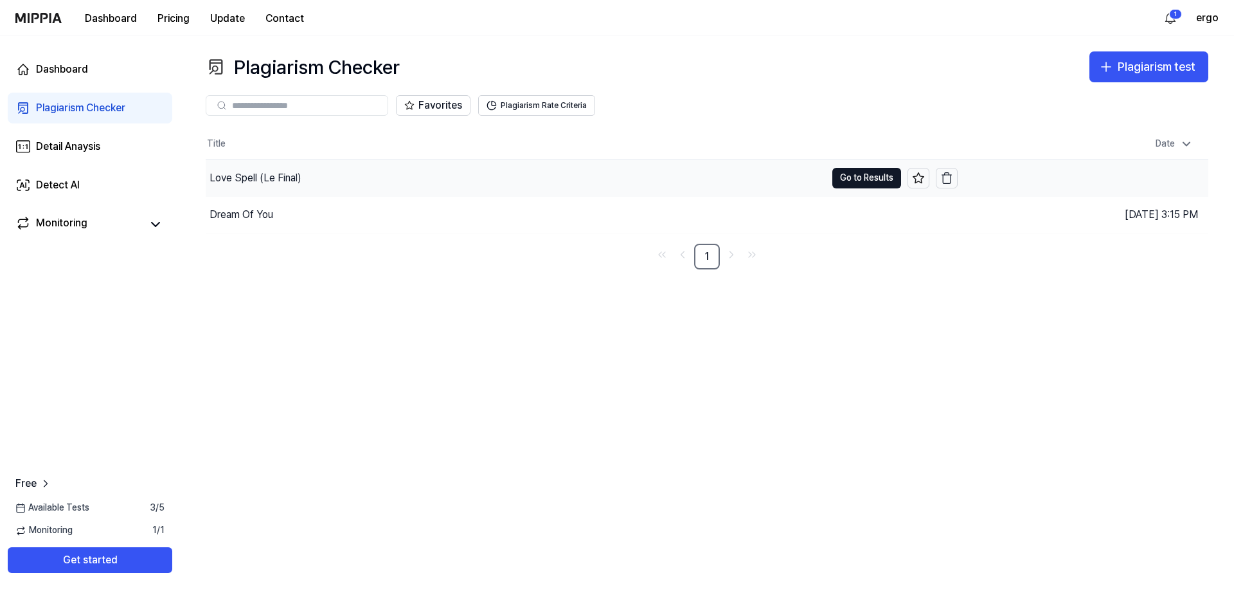
click at [598, 186] on div "Love Spell (Le Final)" at bounding box center [516, 178] width 620 height 36
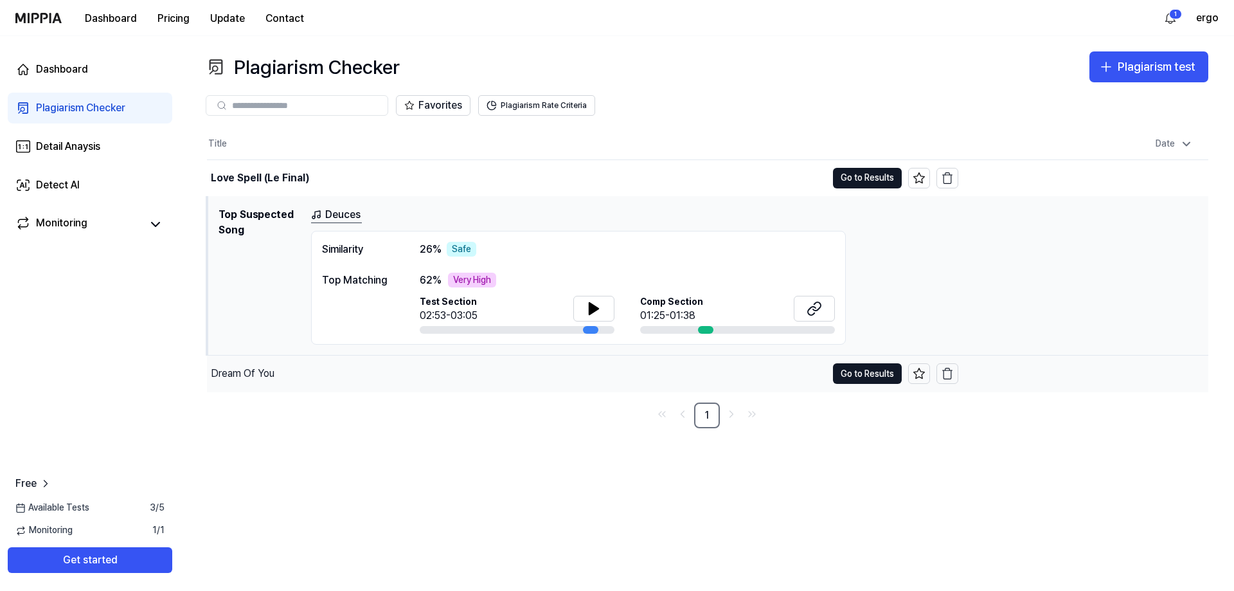
click at [255, 379] on div "Dream Of You" at bounding box center [243, 373] width 64 height 15
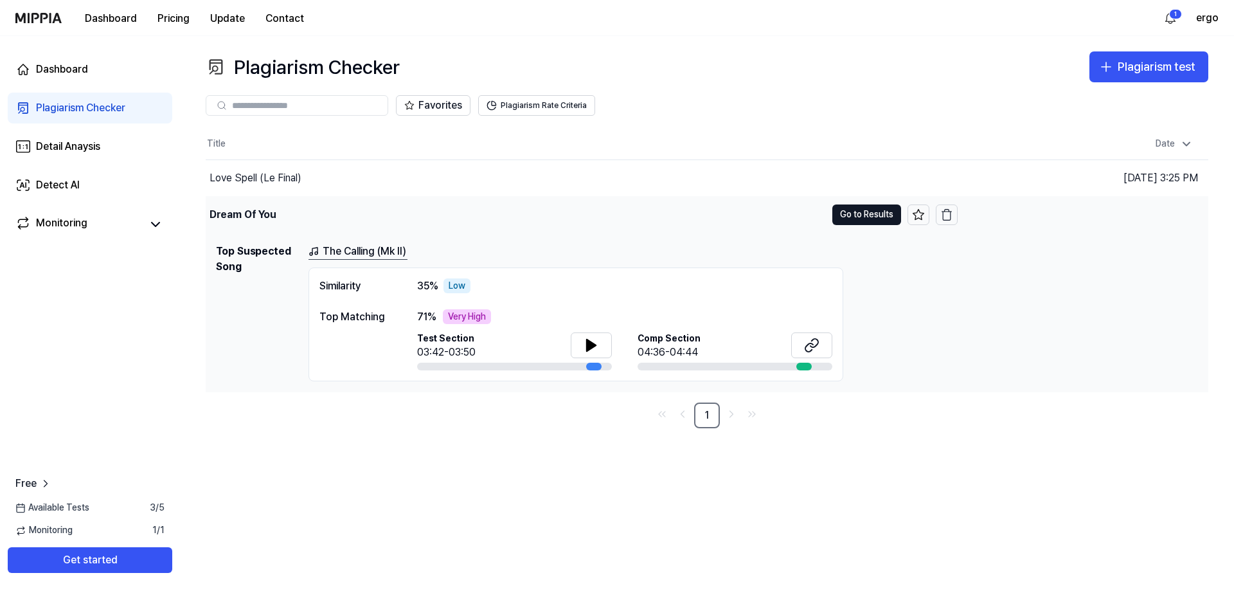
click at [245, 207] on div "Dream Of You" at bounding box center [243, 214] width 67 height 15
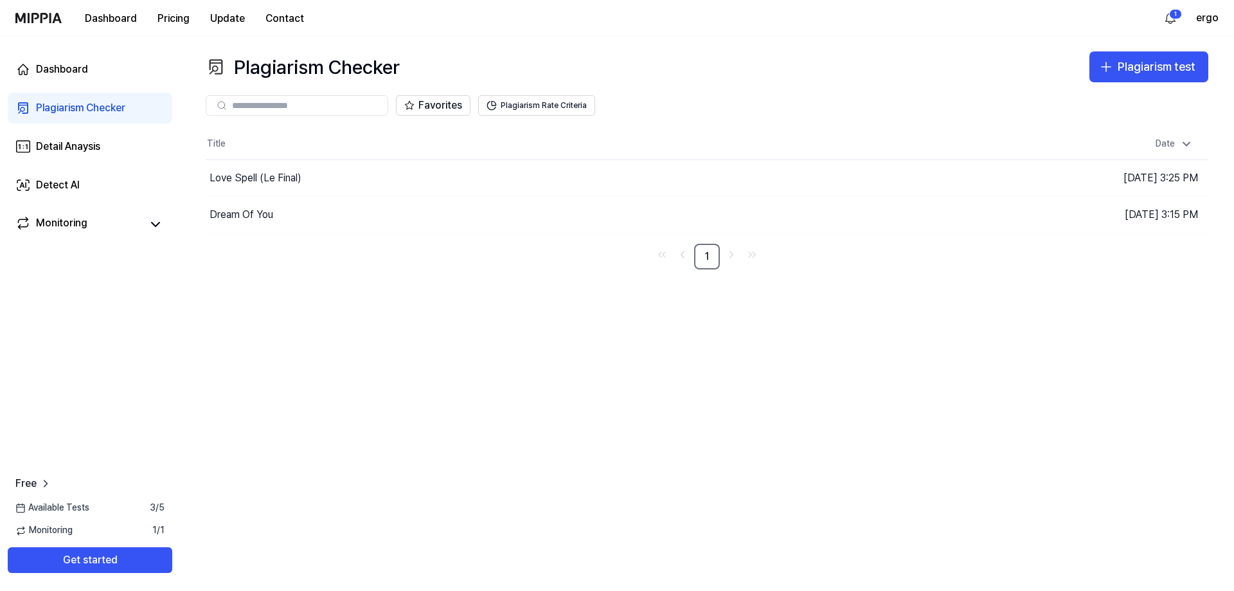
click at [51, 106] on div "Plagiarism Checker" at bounding box center [80, 107] width 89 height 15
click at [73, 147] on div "Detail Anaysis" at bounding box center [68, 146] width 64 height 15
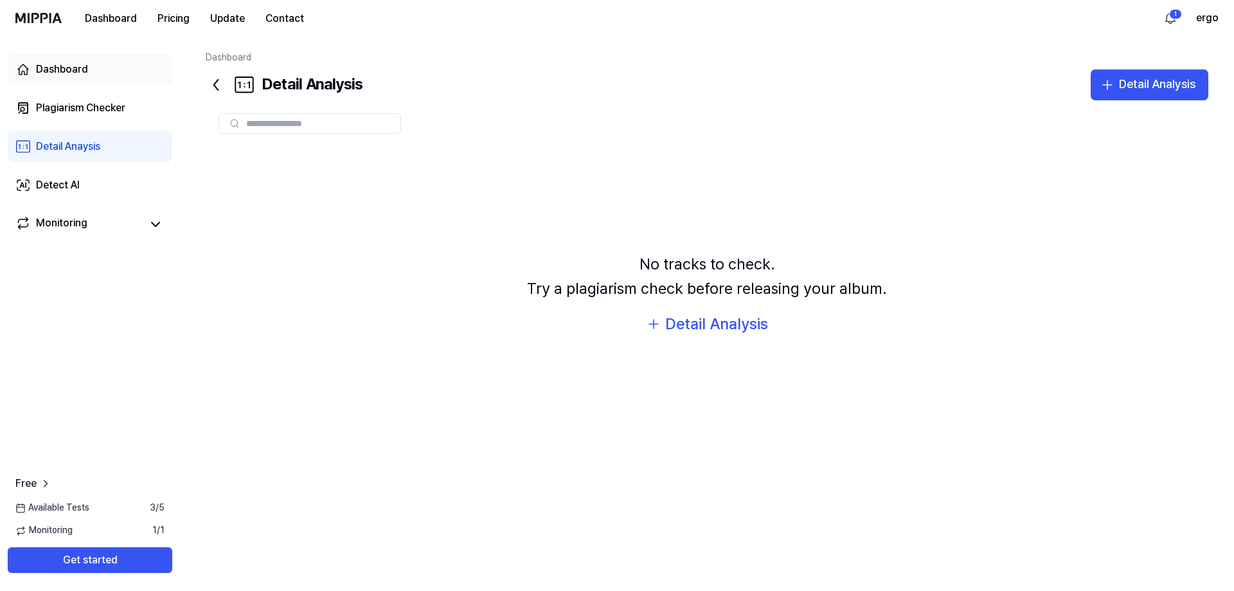
click at [70, 66] on div "Dashboard" at bounding box center [62, 69] width 52 height 15
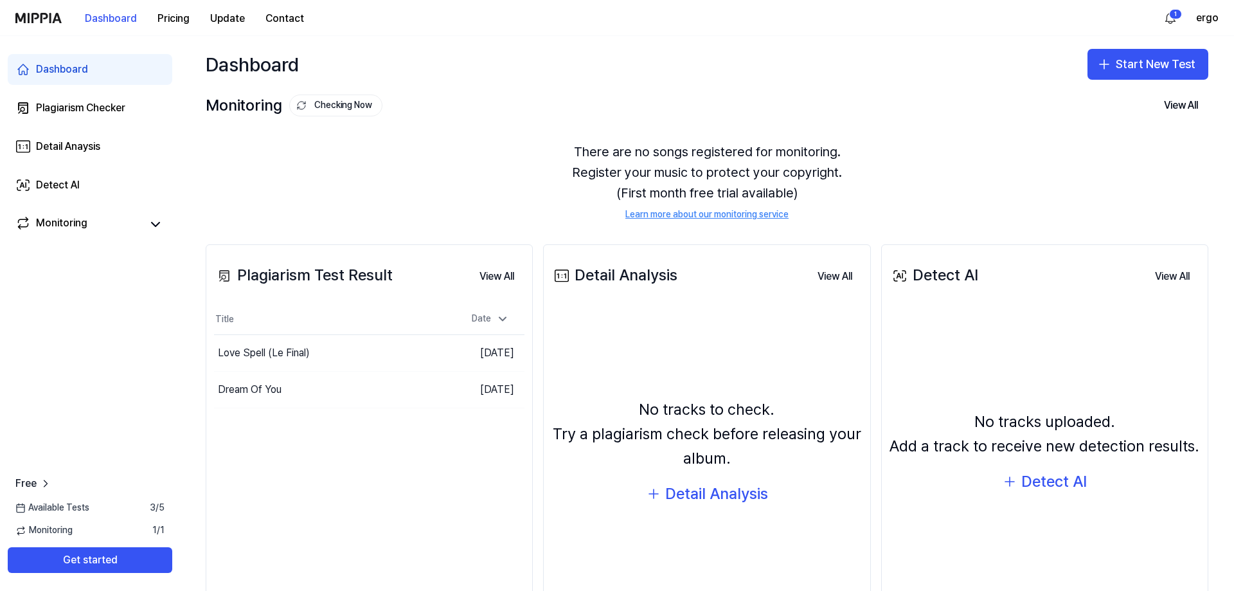
click at [647, 172] on div "There are no songs registered for monitoring. Register your music to protect yo…" at bounding box center [707, 181] width 1003 height 111
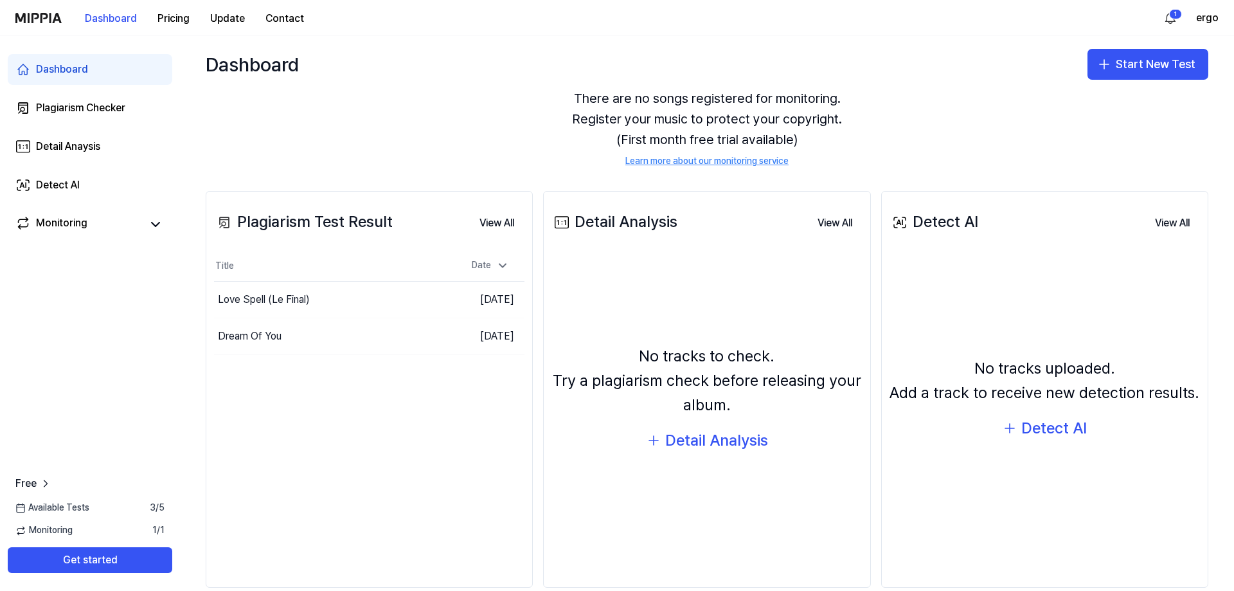
scroll to position [76, 0]
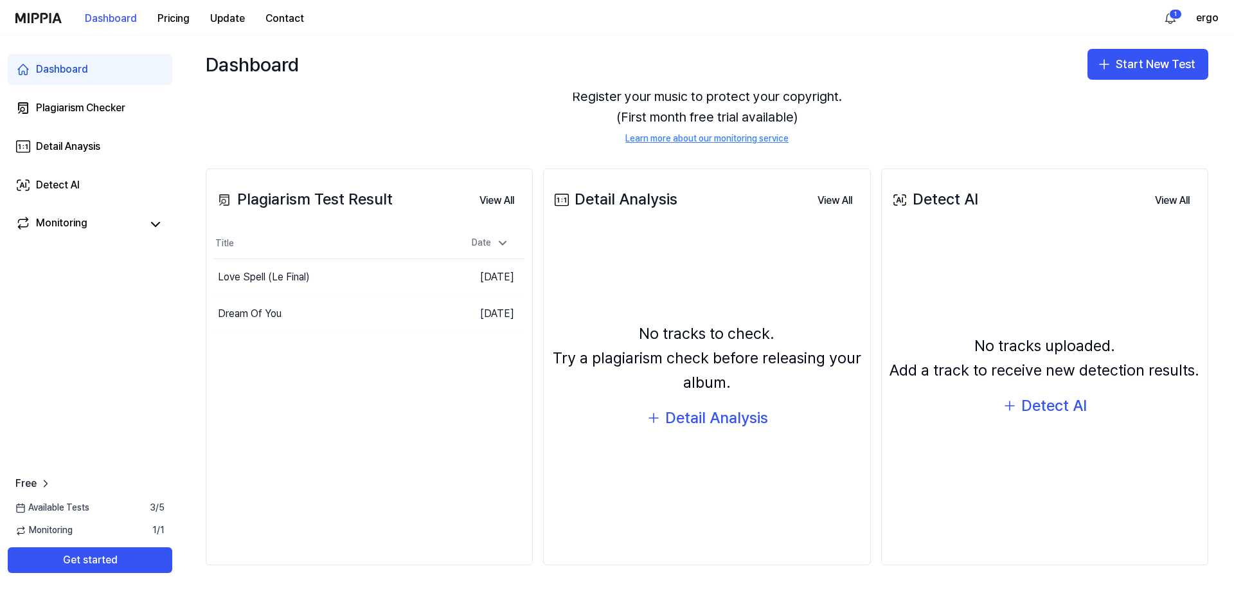
click at [538, 235] on div "Plagiarism Test Result View All Plagiarism Test Result Title Date Love Spell (L…" at bounding box center [707, 367] width 1054 height 449
